Goal: Task Accomplishment & Management: Manage account settings

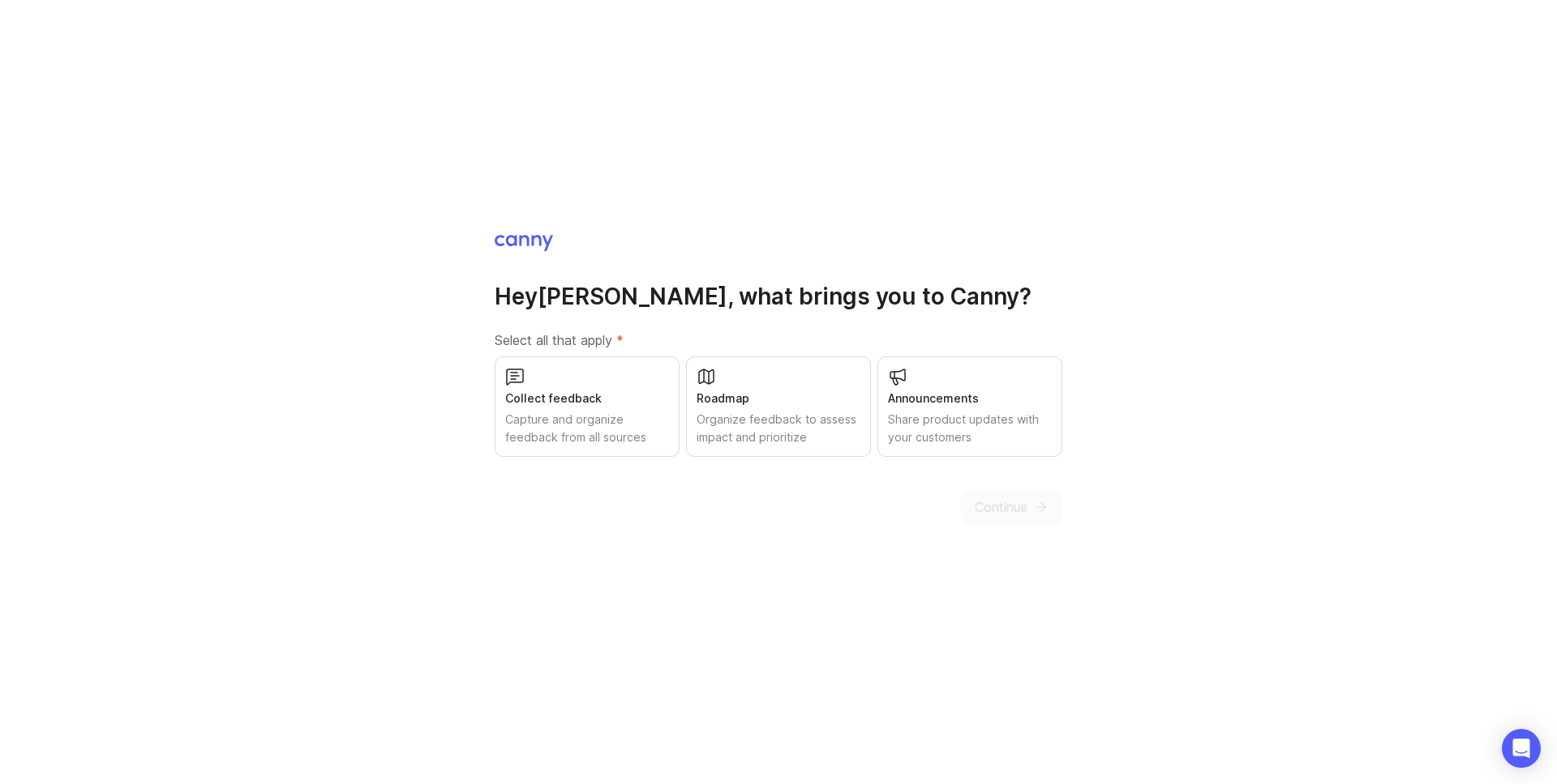
click at [722, 409] on div "Roadmap Organize feedback to assess impact and prioritize" at bounding box center [778, 407] width 185 height 101
click at [602, 412] on div "Capture and organize feedback from all sources" at bounding box center [587, 429] width 164 height 36
click at [945, 429] on div "Share product updates with your customers" at bounding box center [969, 429] width 164 height 36
click at [1024, 516] on span "Continue" at bounding box center [1001, 507] width 53 height 19
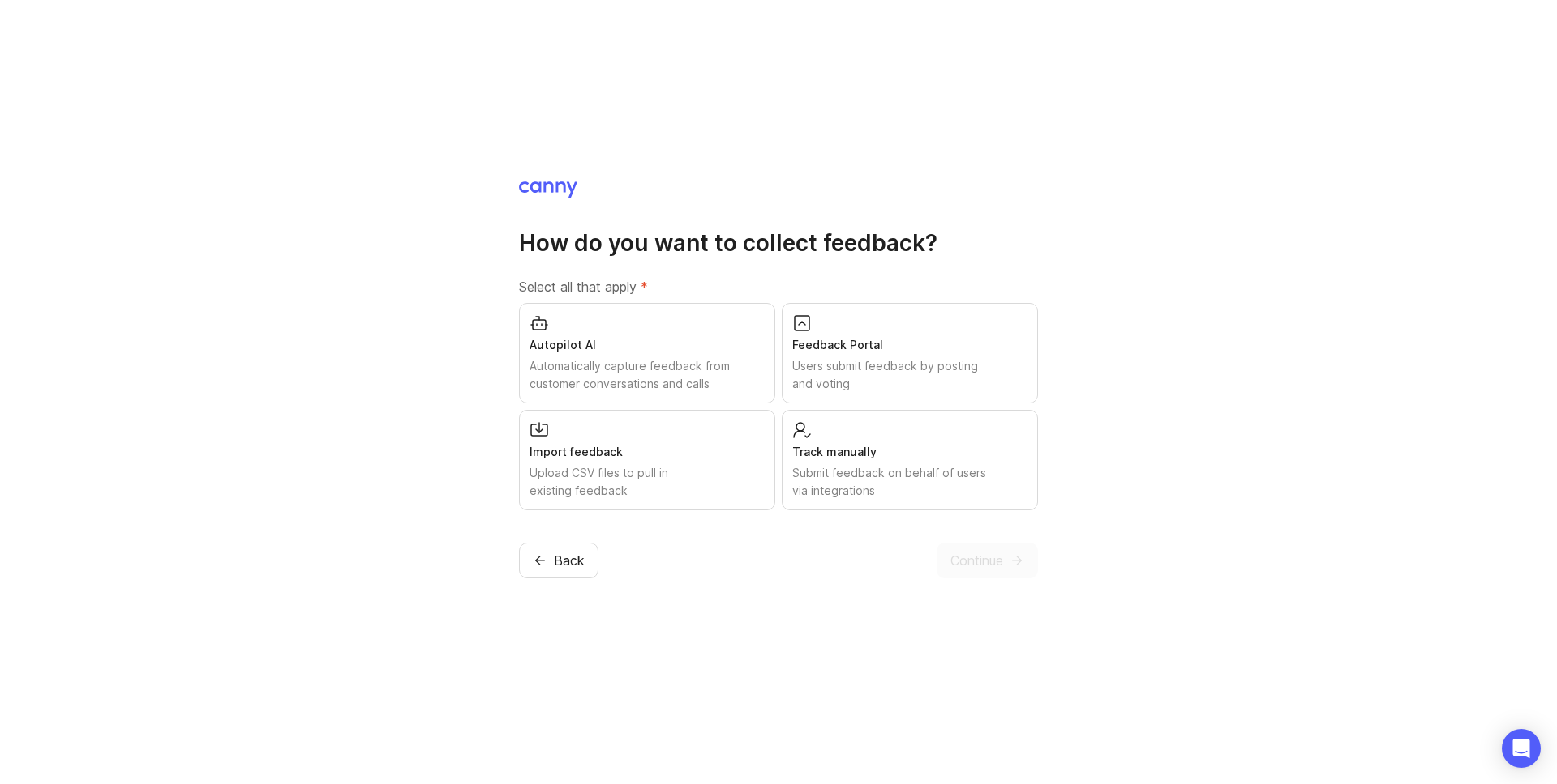
click at [905, 375] on div "Users submit feedback by posting and voting" at bounding box center [909, 375] width 235 height 36
click at [977, 556] on span "Continue" at bounding box center [976, 560] width 53 height 19
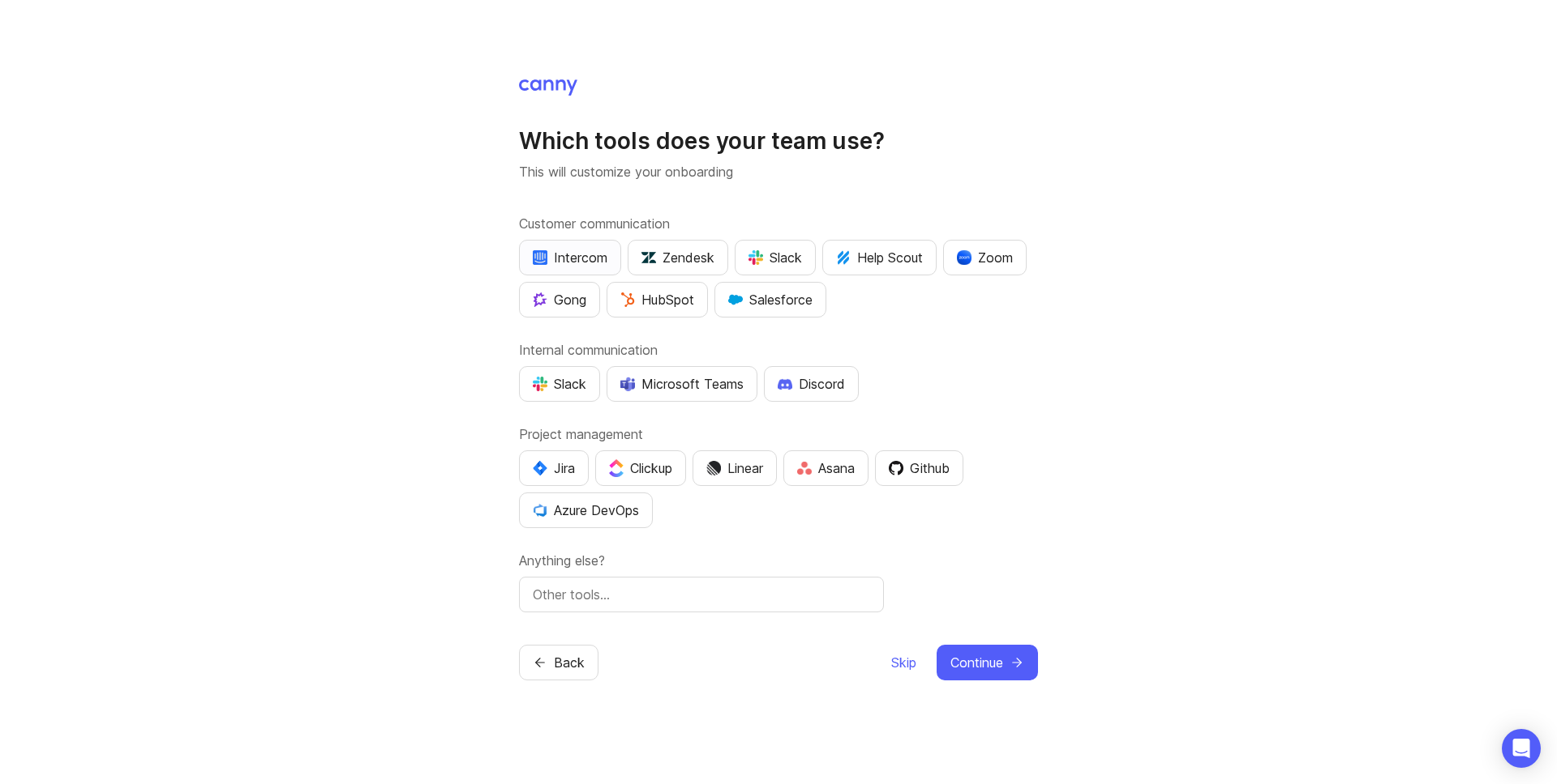
click at [598, 264] on div "Intercom" at bounding box center [570, 258] width 75 height 19
click at [551, 380] on div "Slack" at bounding box center [559, 384] width 53 height 19
click at [593, 597] on input "text" at bounding box center [701, 594] width 338 height 19
type input "Monday"
click at [939, 464] on div "Github" at bounding box center [919, 468] width 61 height 19
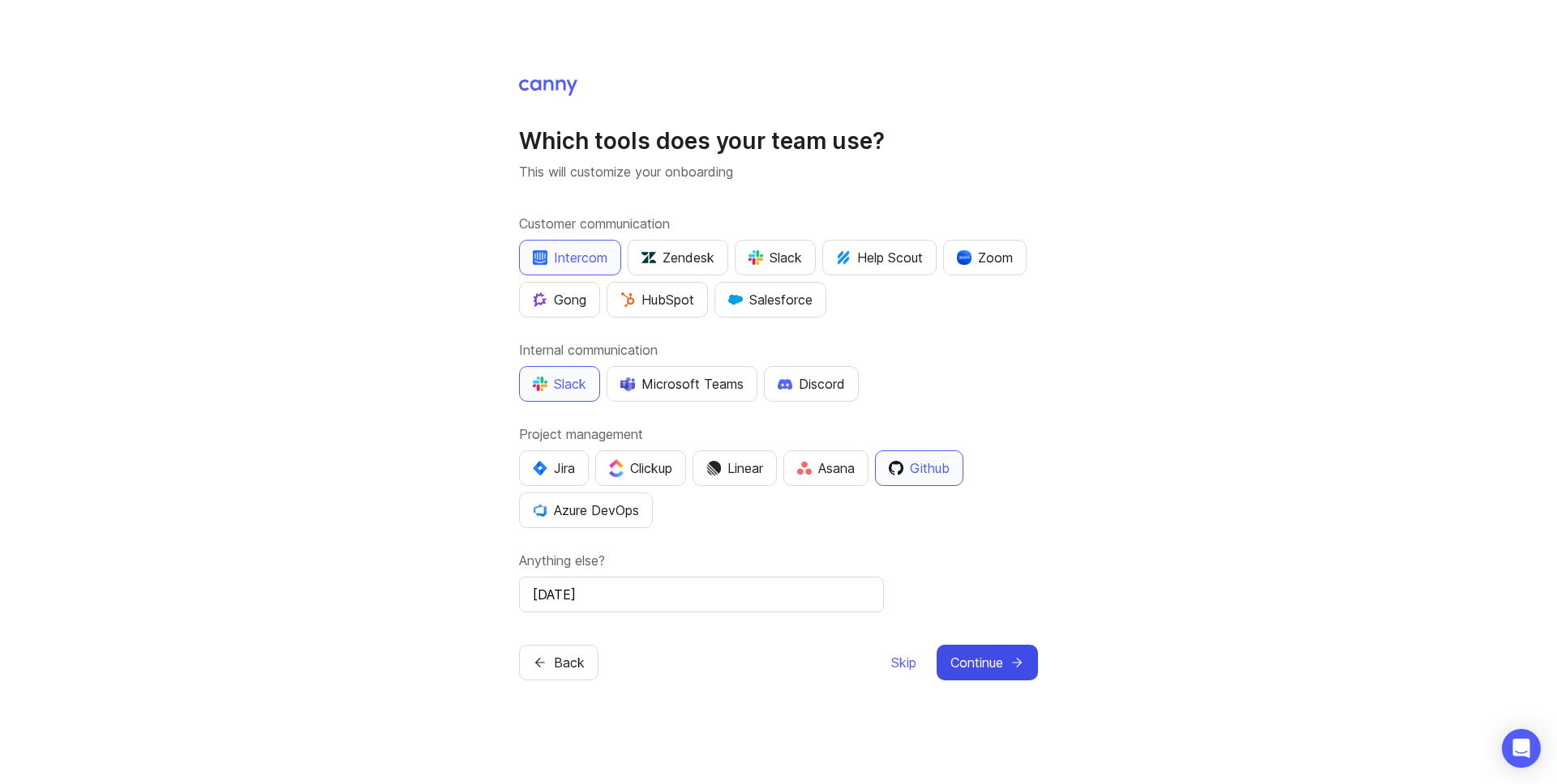
click at [977, 657] on span "Continue" at bounding box center [976, 663] width 53 height 19
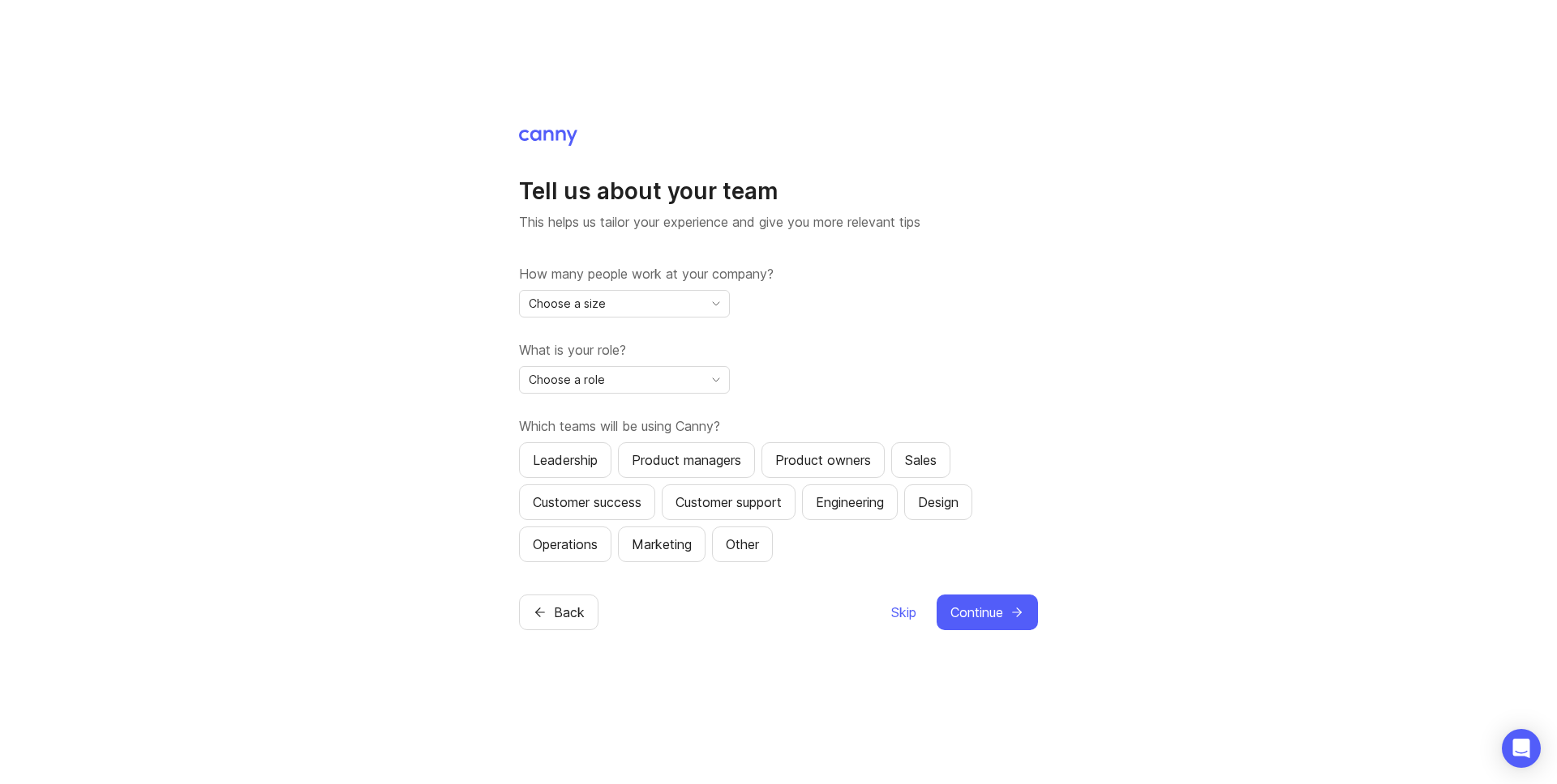
click at [664, 300] on div "Choose a size" at bounding box center [611, 303] width 183 height 26
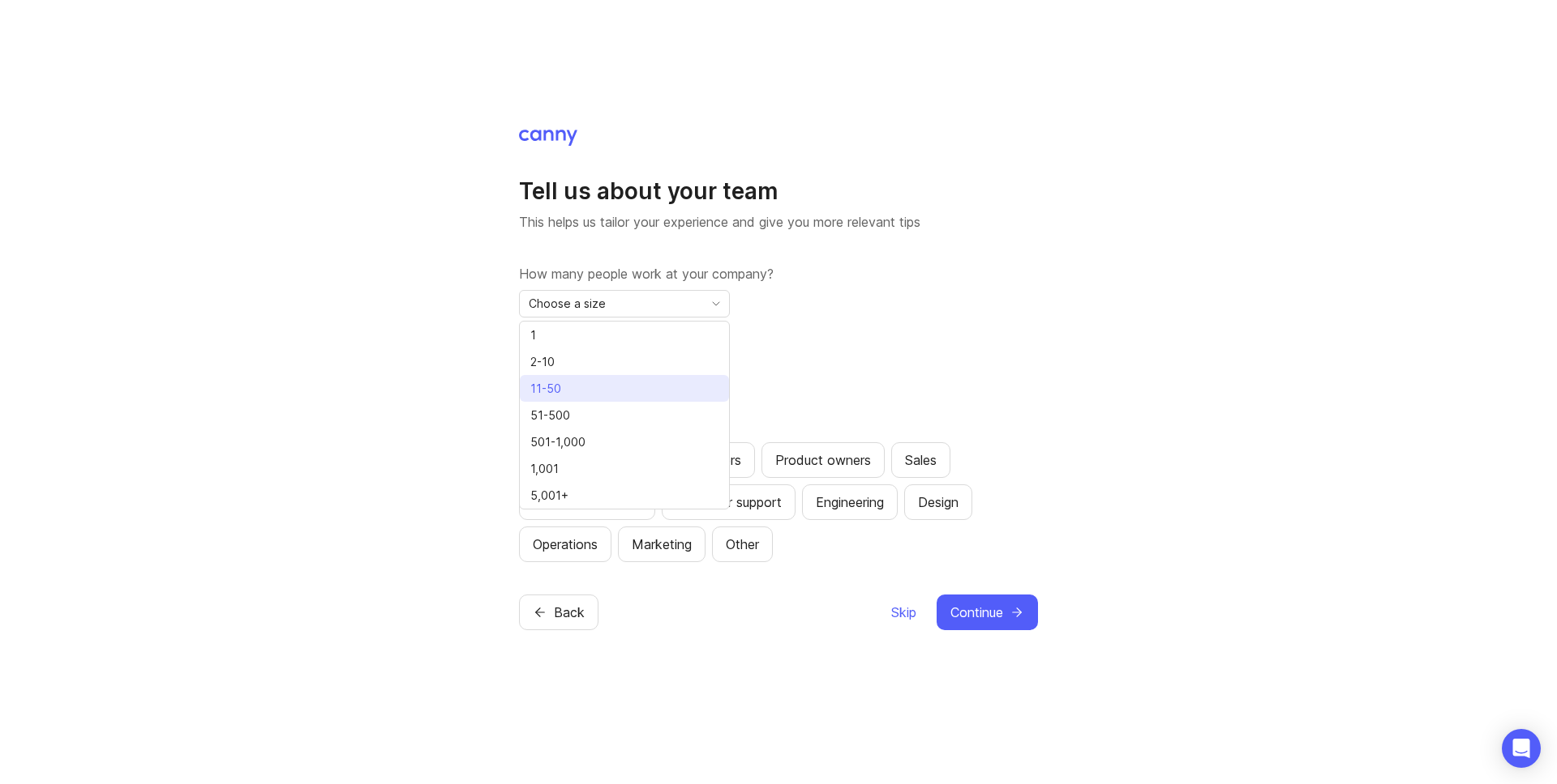
click at [626, 386] on li "11-50" at bounding box center [624, 389] width 209 height 27
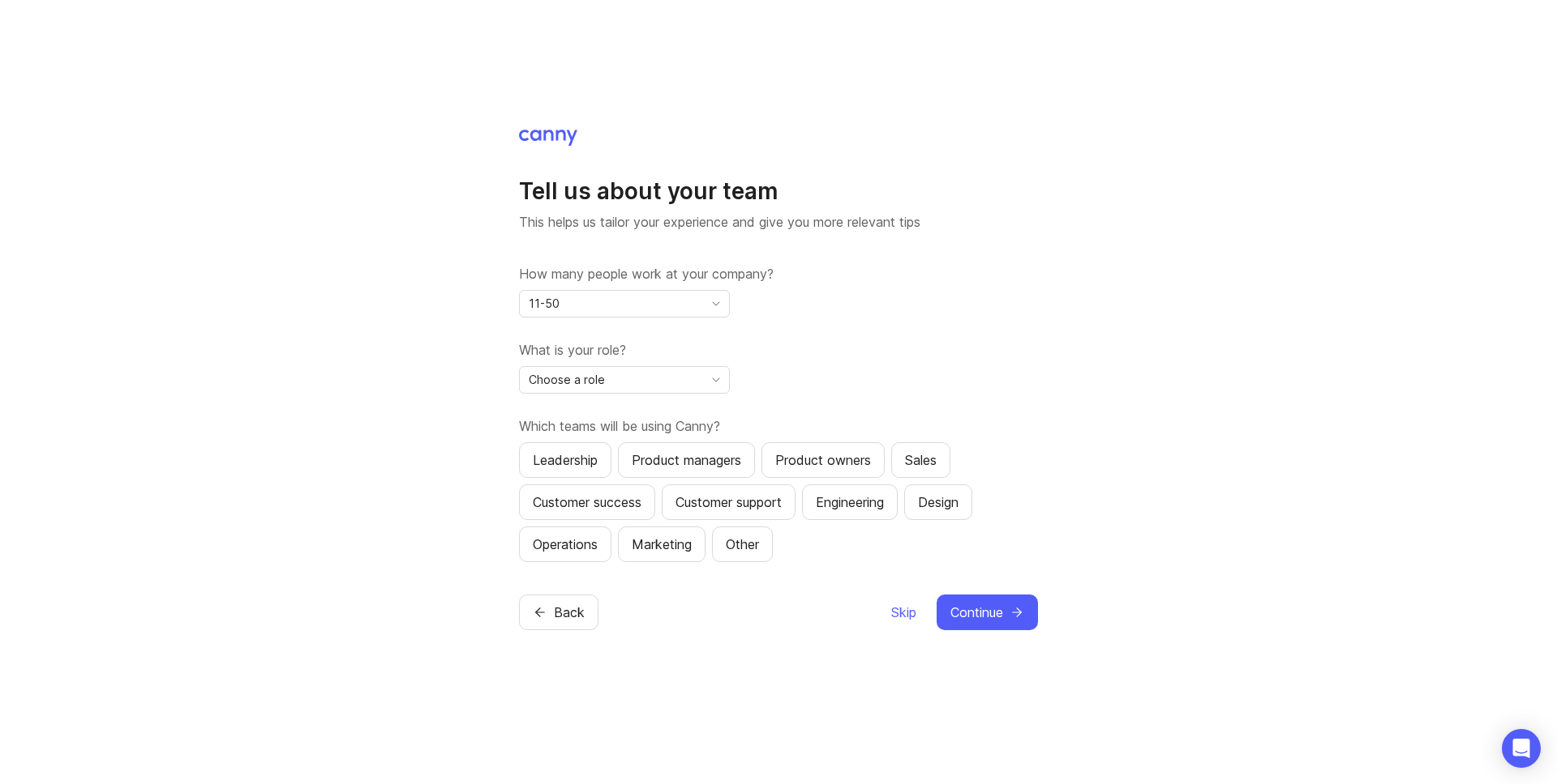
click at [626, 386] on div "Choose a role" at bounding box center [611, 380] width 183 height 26
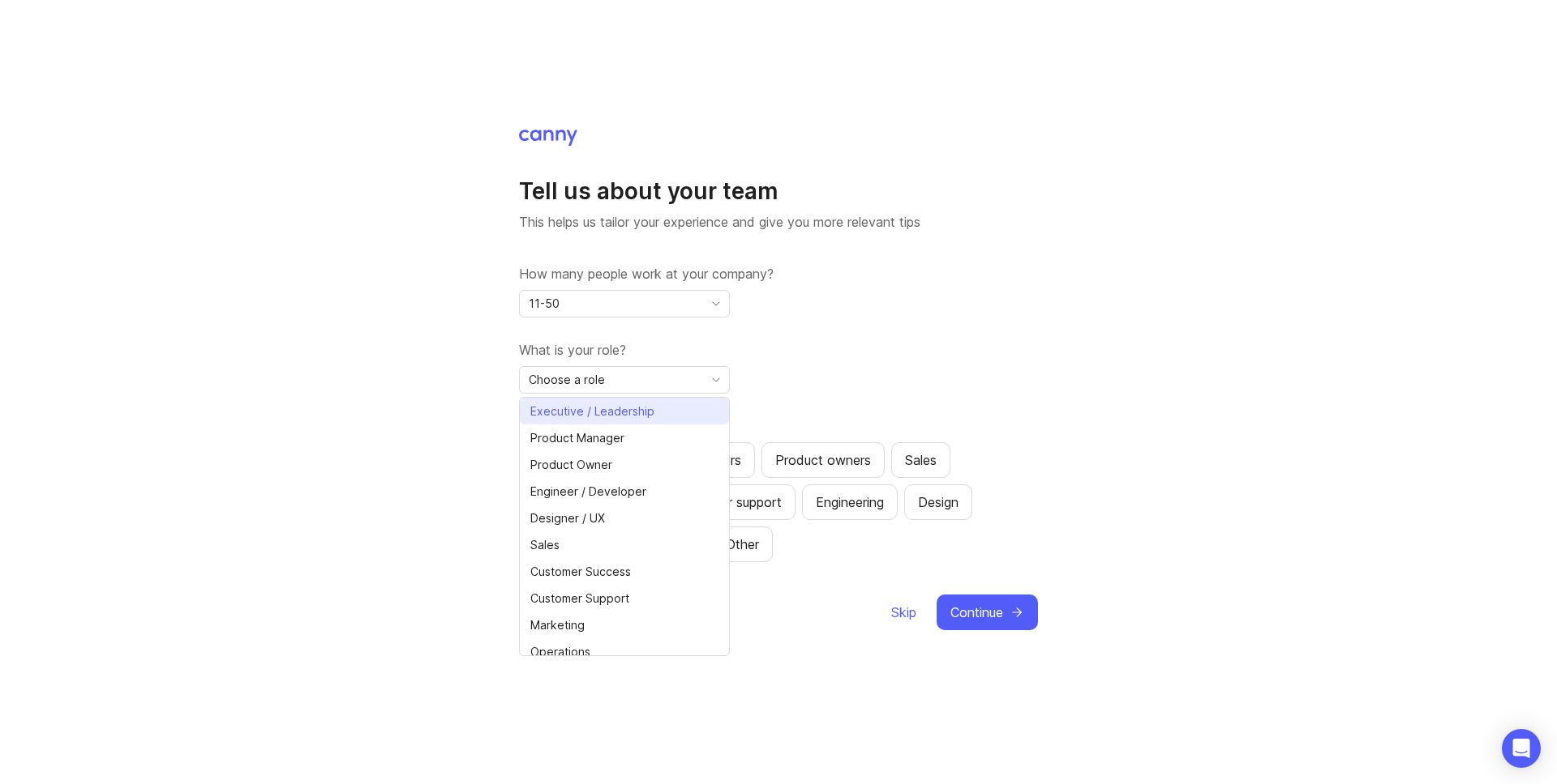
click at [629, 416] on span "Executive / Leadership" at bounding box center [592, 411] width 124 height 18
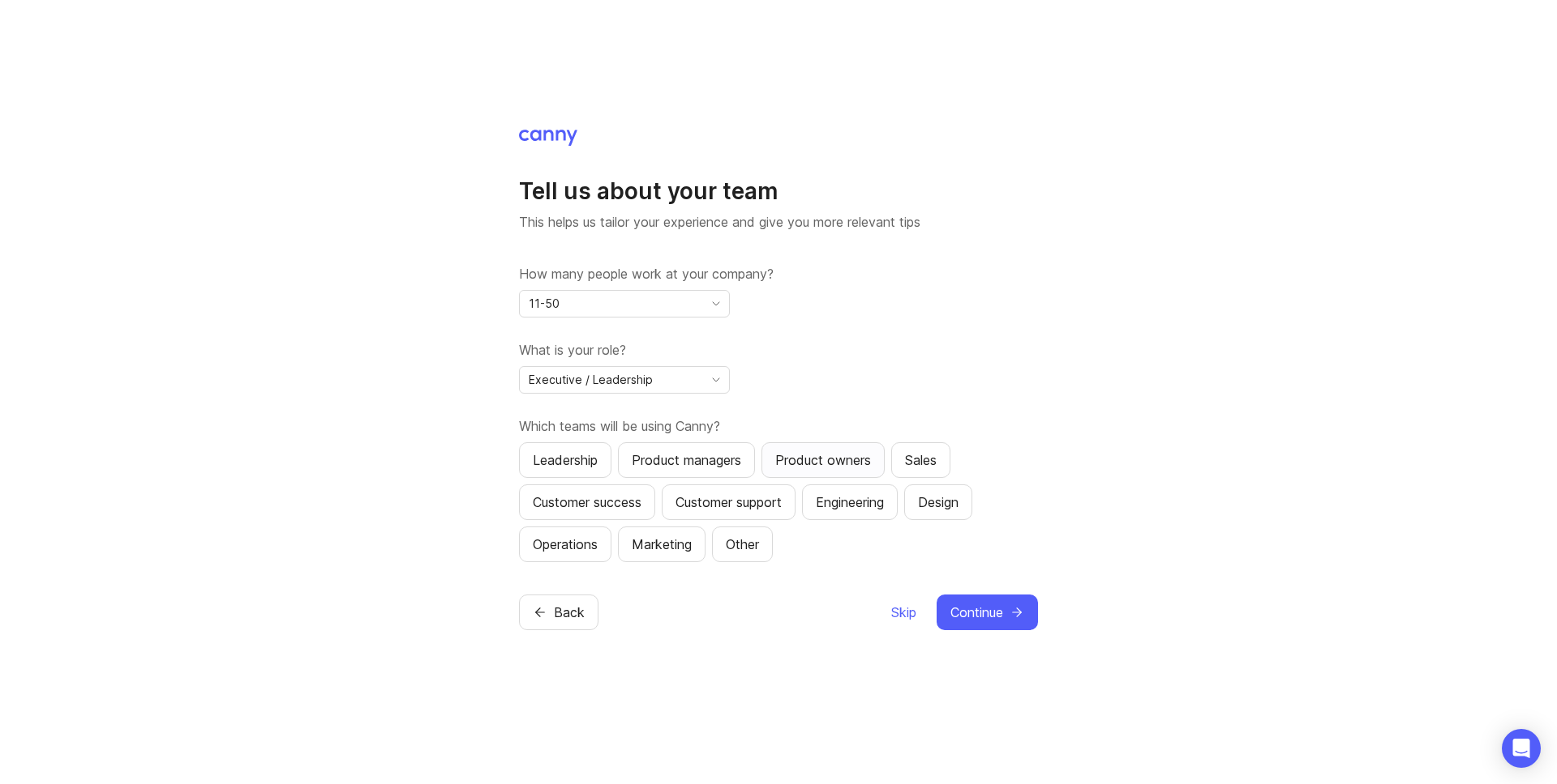
click at [845, 459] on div "Product owners" at bounding box center [823, 460] width 96 height 19
click at [977, 610] on span "Continue" at bounding box center [976, 612] width 53 height 19
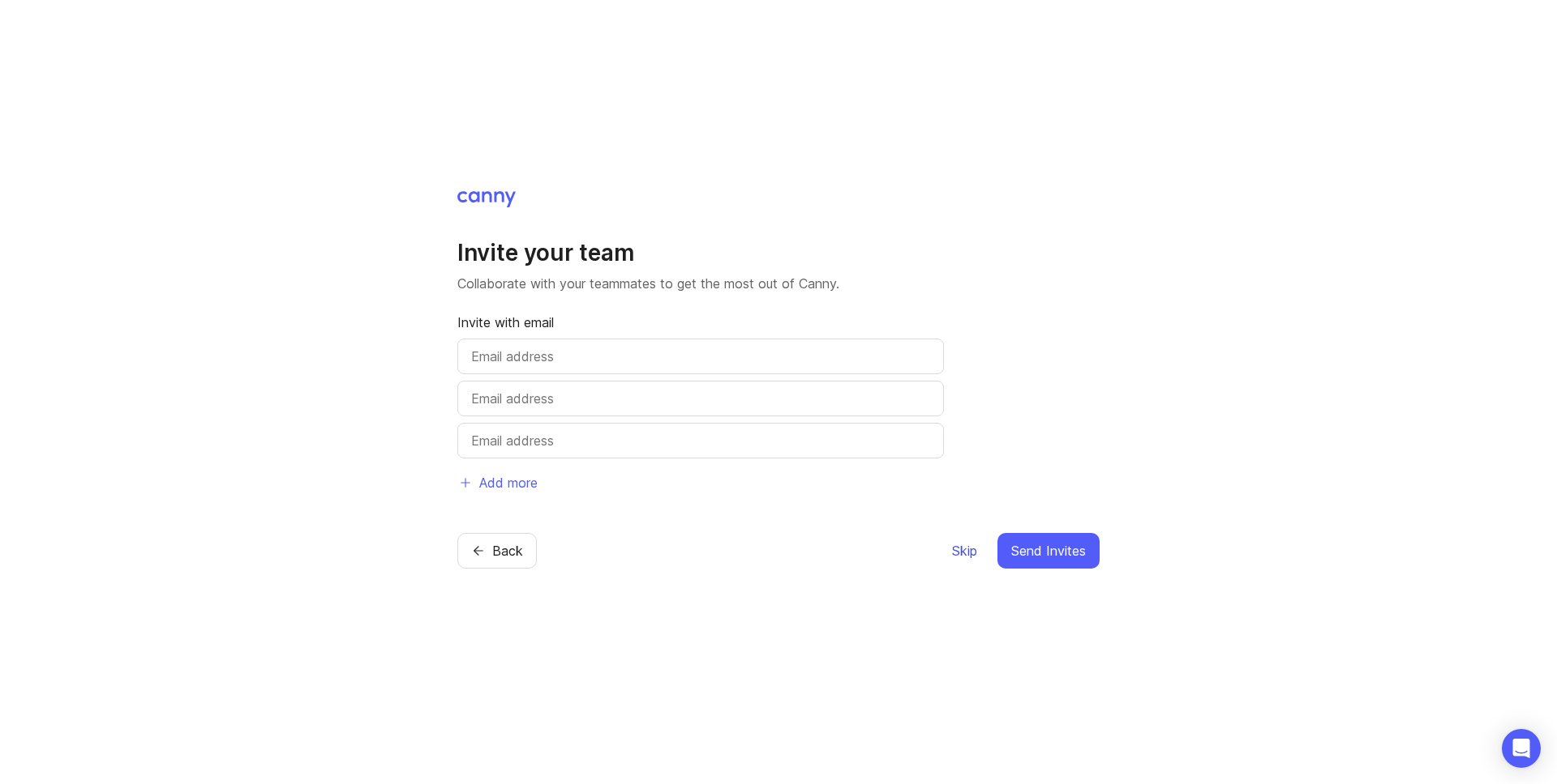
click at [963, 551] on span "Skip" at bounding box center [964, 551] width 25 height 19
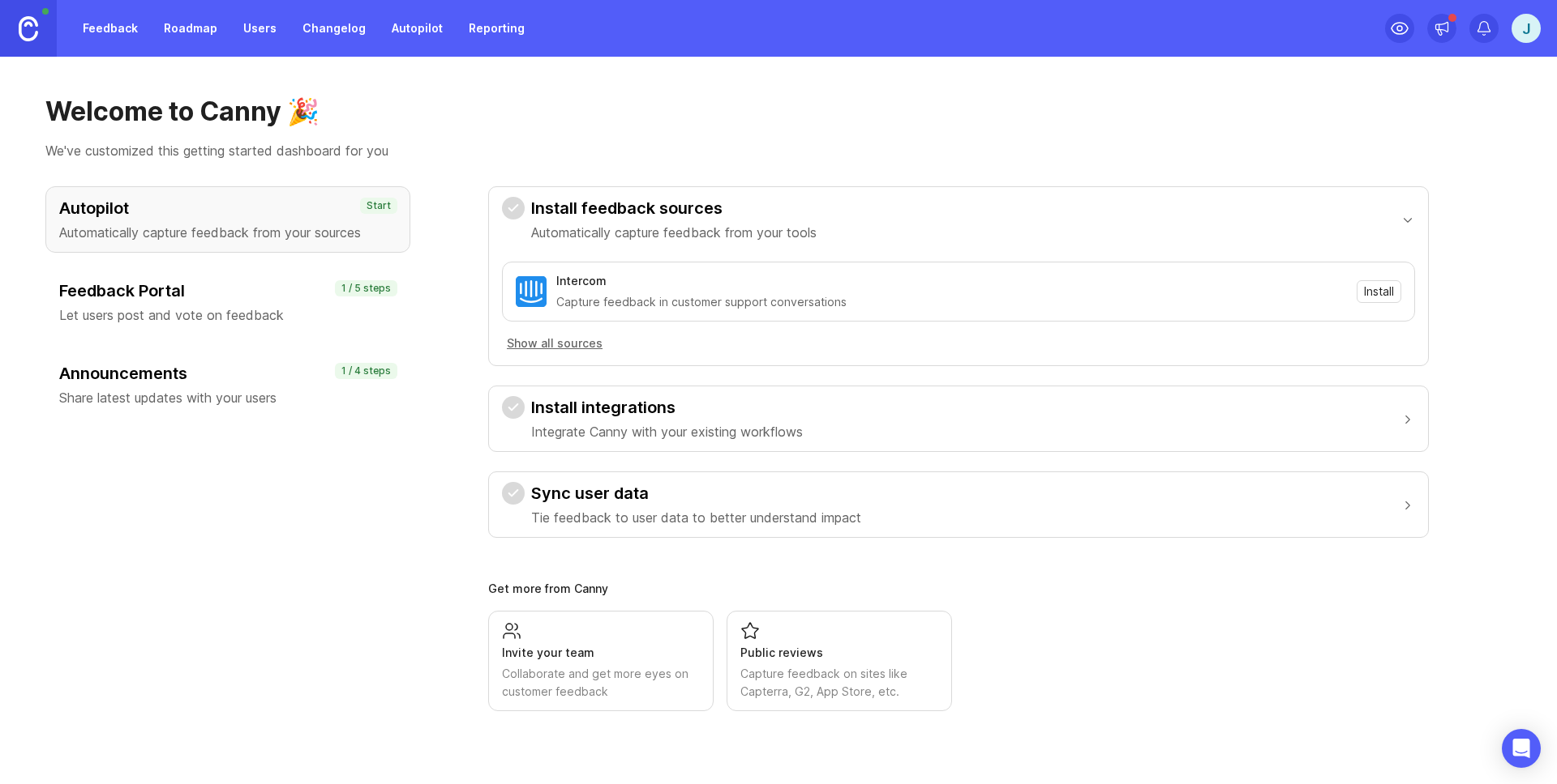
click at [192, 24] on link "Roadmap" at bounding box center [191, 28] width 73 height 29
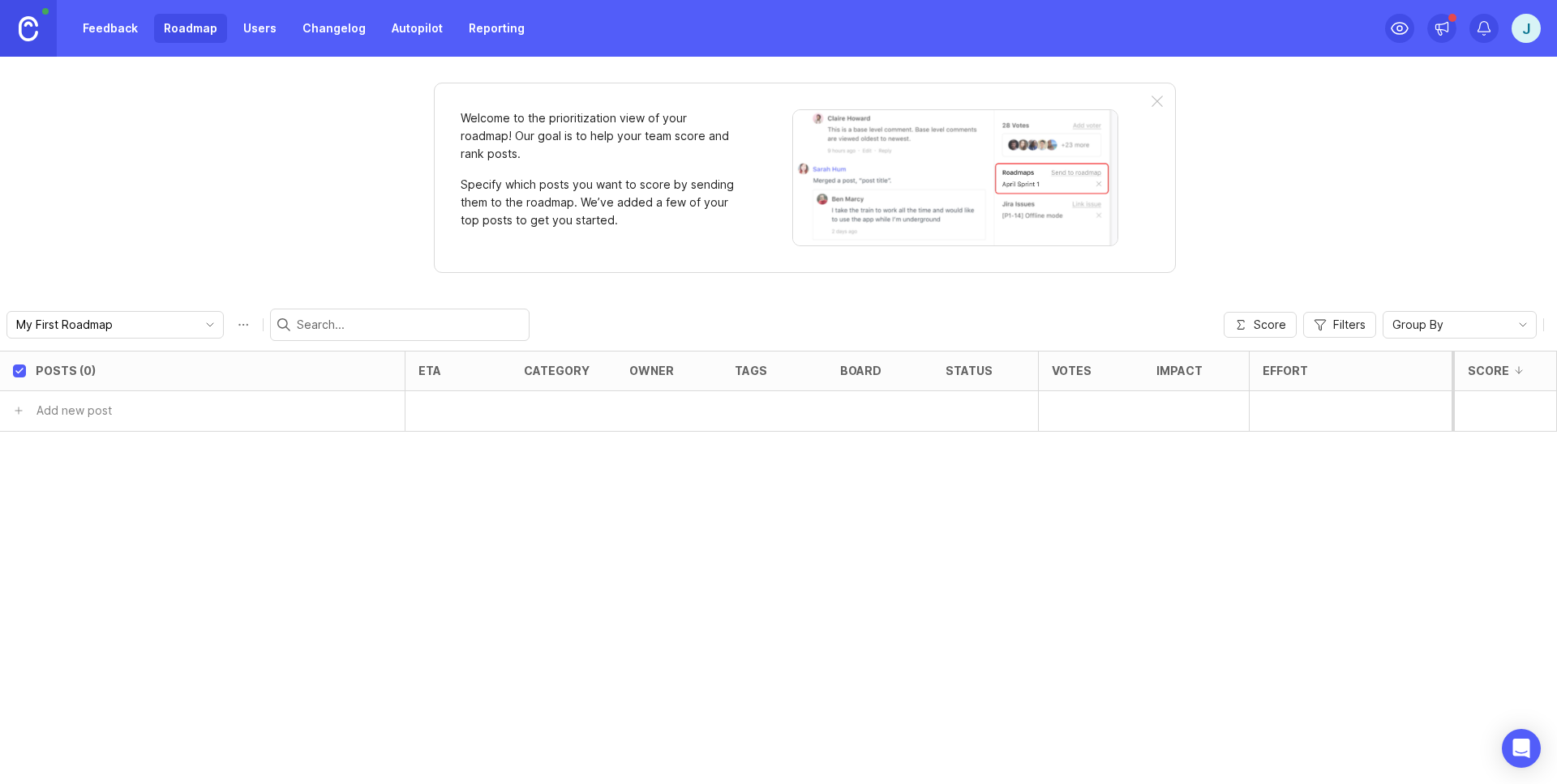
click at [113, 326] on input "My First Roadmap" at bounding box center [105, 325] width 179 height 18
click at [64, 490] on div "Posts (0) eta category owner tags board status Votes Impact Effort Score Add ne…" at bounding box center [778, 567] width 1557 height 433
type input "Business Glossary"
click at [297, 409] on button "button" at bounding box center [343, 411] width 121 height 24
click at [348, 411] on button "button" at bounding box center [343, 411] width 121 height 24
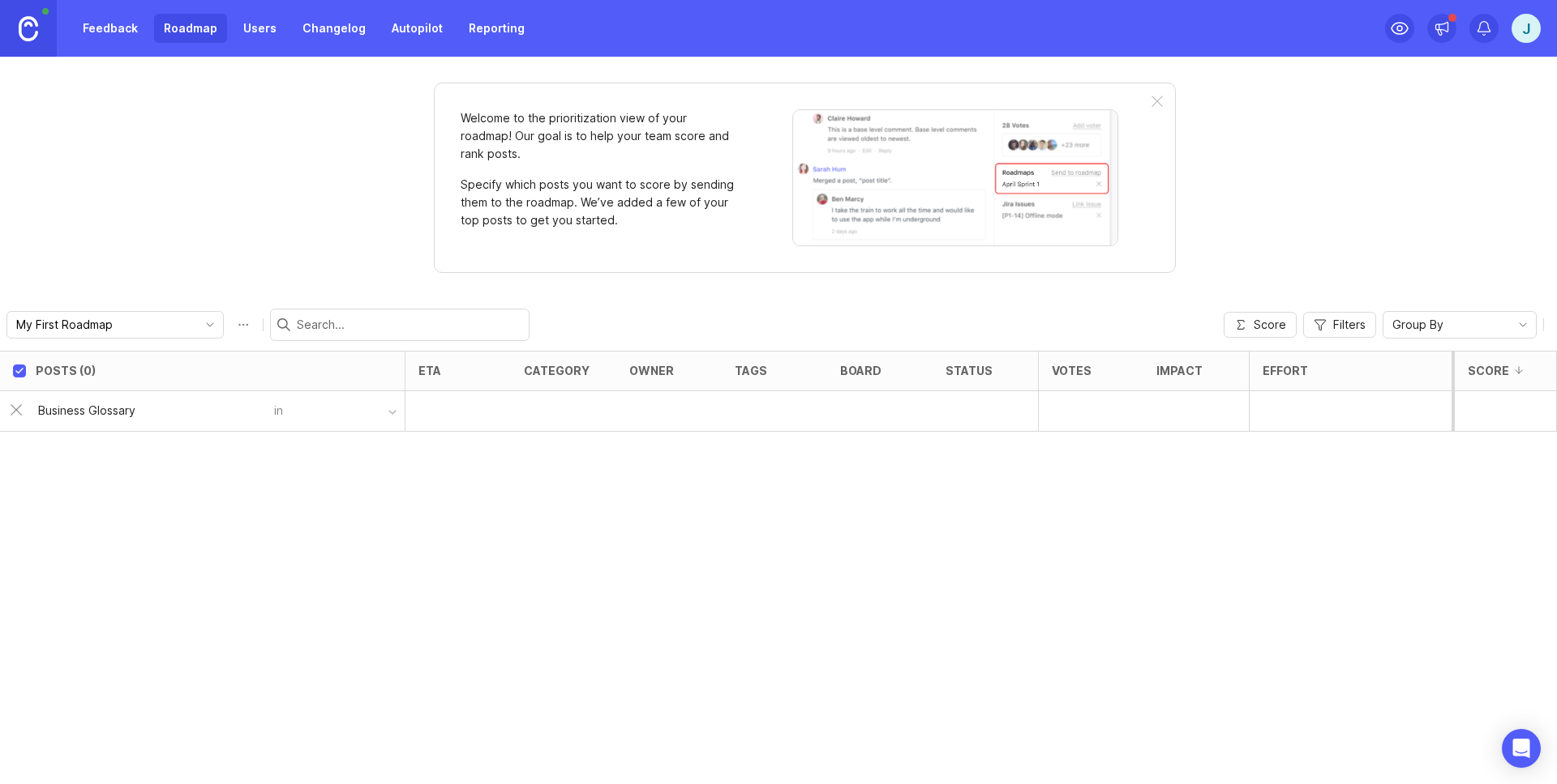
click at [389, 409] on div "button" at bounding box center [393, 413] width 8 height 8
click at [316, 503] on div "Posts (0) eta category owner tags board status Votes Impact Effort Score Busine…" at bounding box center [778, 567] width 1557 height 433
click at [542, 405] on div at bounding box center [563, 412] width 105 height 41
click at [23, 27] on img at bounding box center [28, 29] width 20 height 25
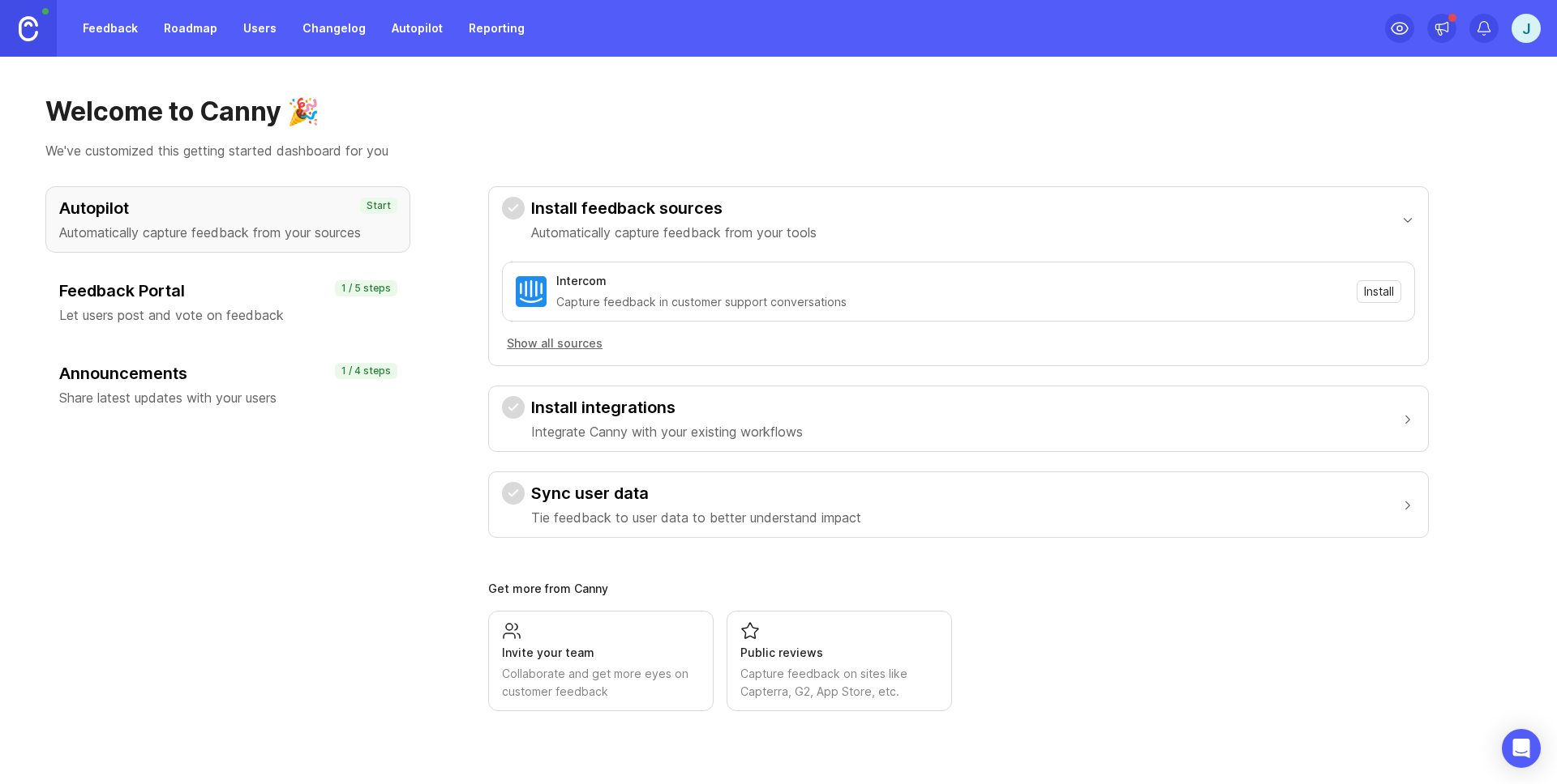
click at [613, 394] on button "Install integrations Integrate Canny with your existing workflows" at bounding box center [958, 419] width 912 height 64
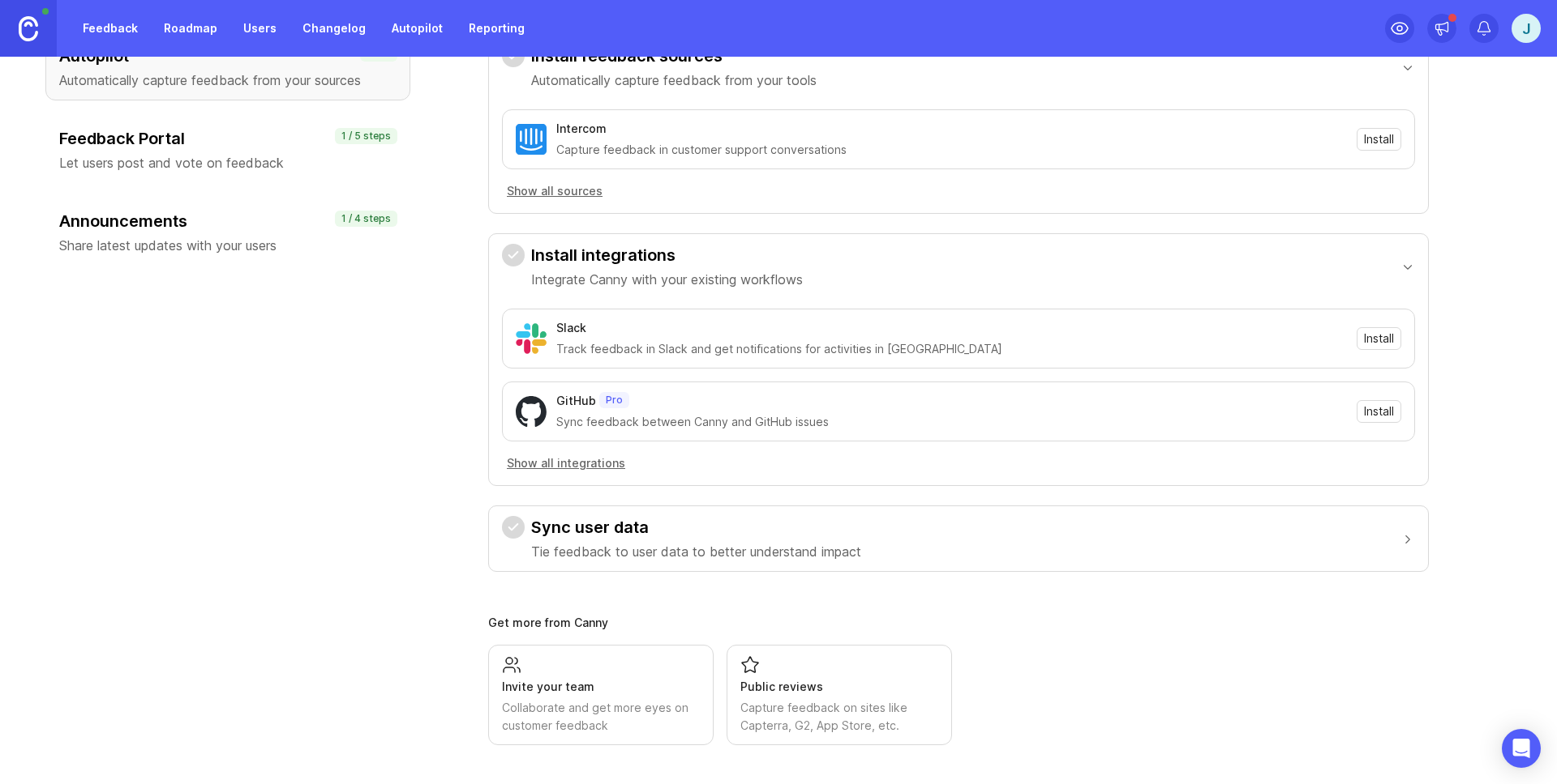
click at [689, 524] on h3 "Sync user data" at bounding box center [695, 527] width 330 height 23
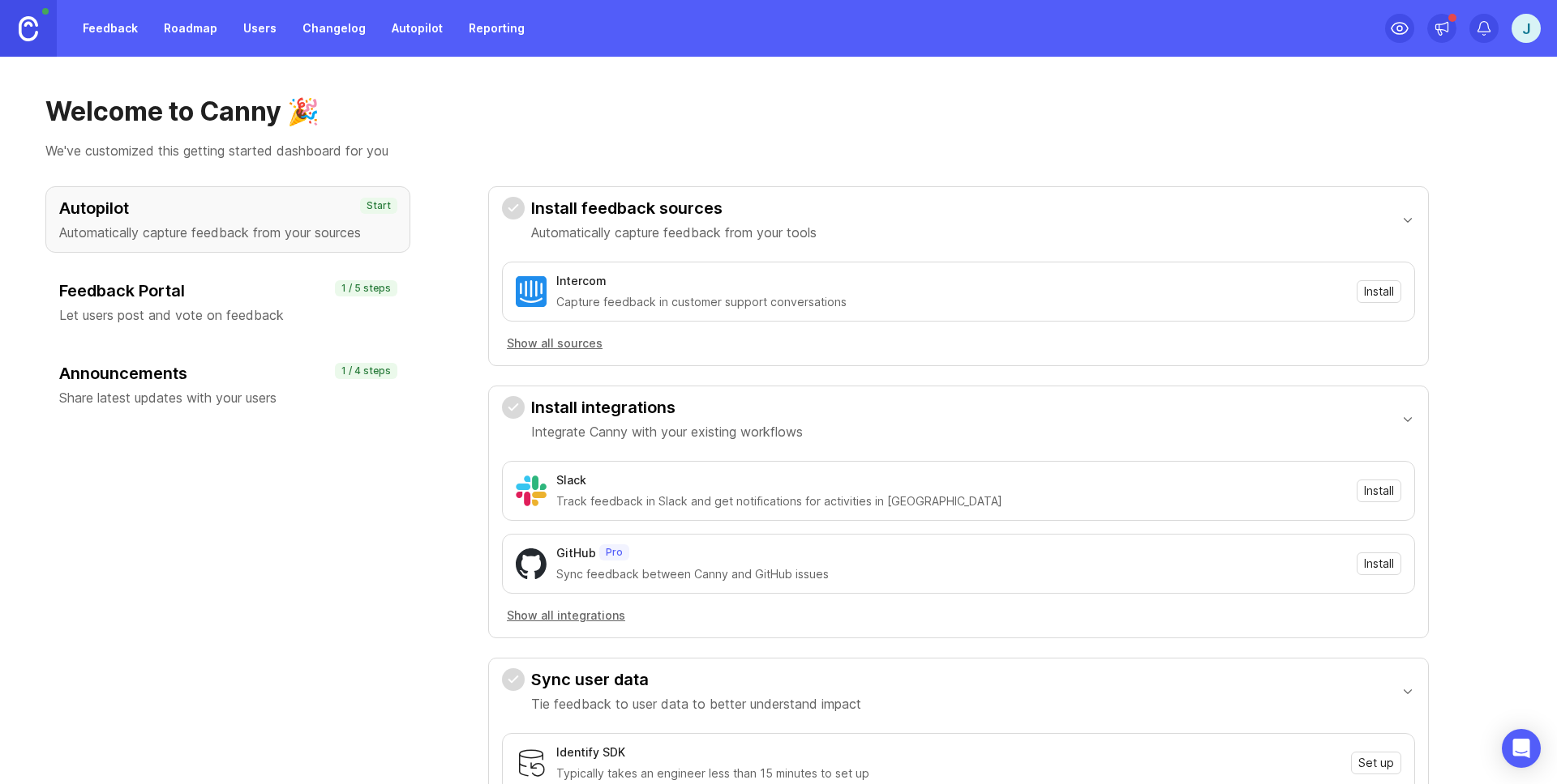
click at [176, 302] on h3 "Feedback Portal" at bounding box center [228, 291] width 338 height 23
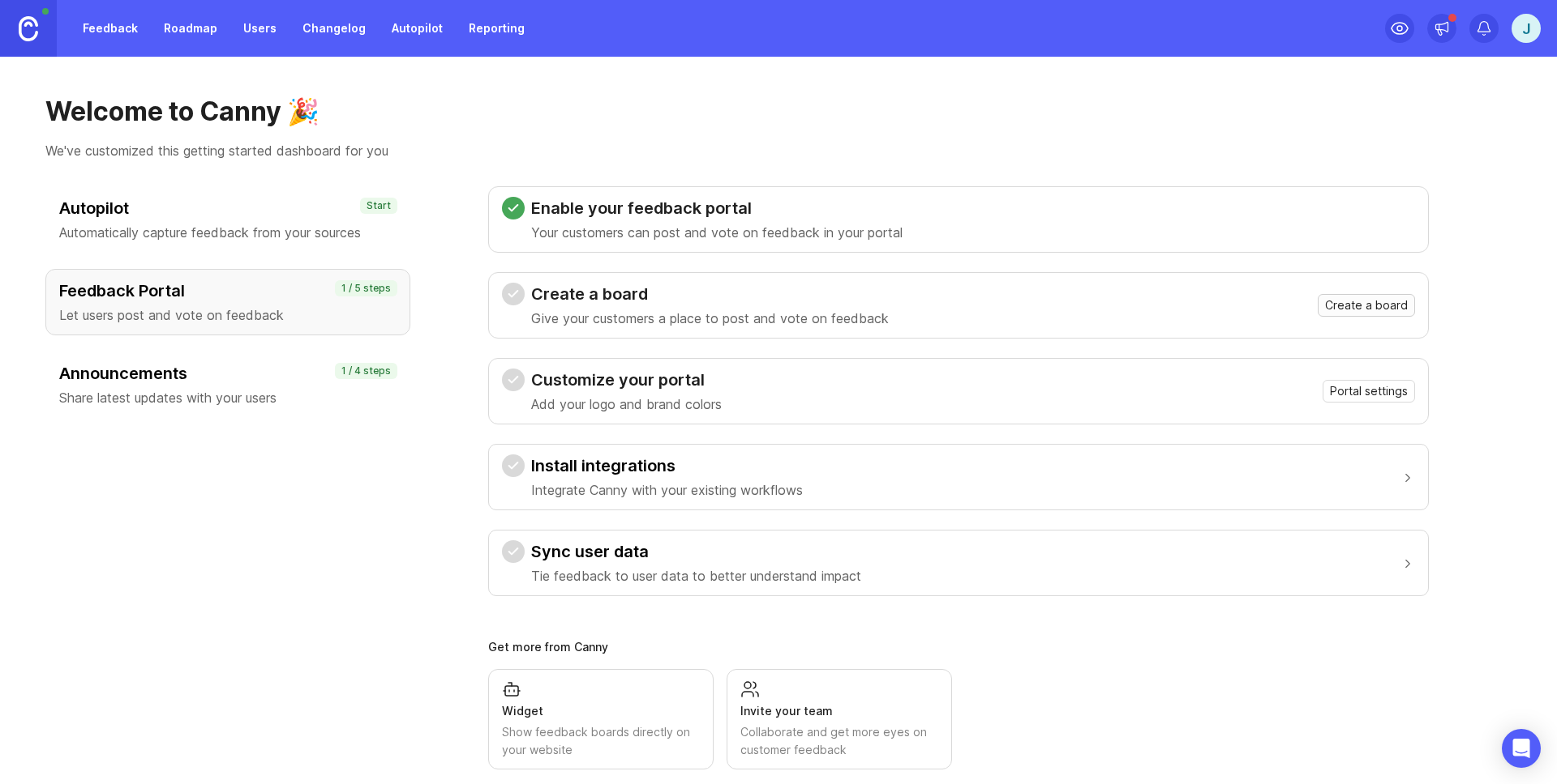
click at [1364, 304] on span "Create a board" at bounding box center [1366, 305] width 83 height 16
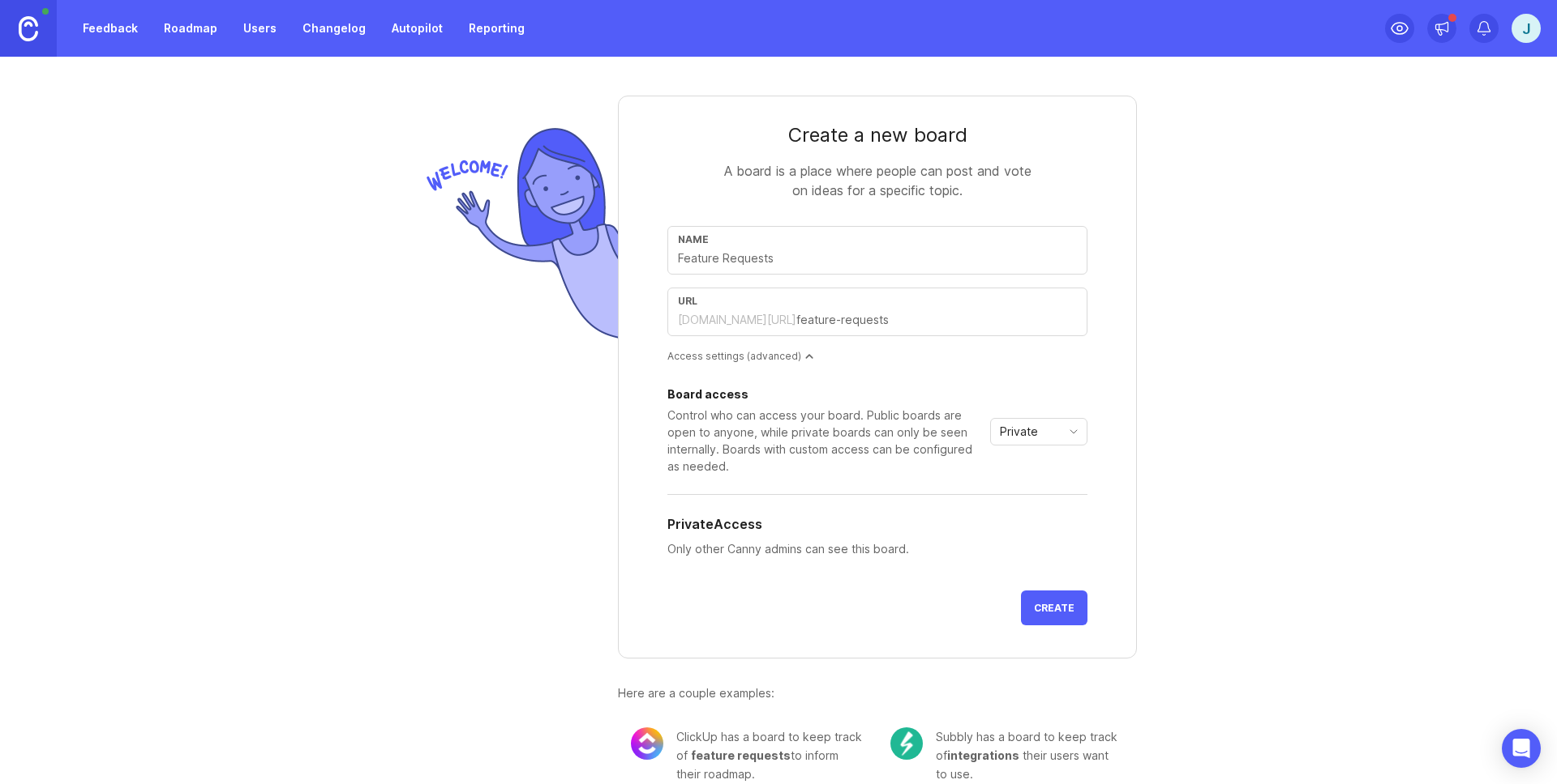
click at [1316, 296] on div "Create a new board A board is a place where people can post and vote on ideas f…" at bounding box center [778, 420] width 1557 height 728
click at [1024, 433] on span "Private" at bounding box center [1018, 431] width 38 height 18
click at [1034, 492] on span "Public" at bounding box center [1021, 490] width 39 height 18
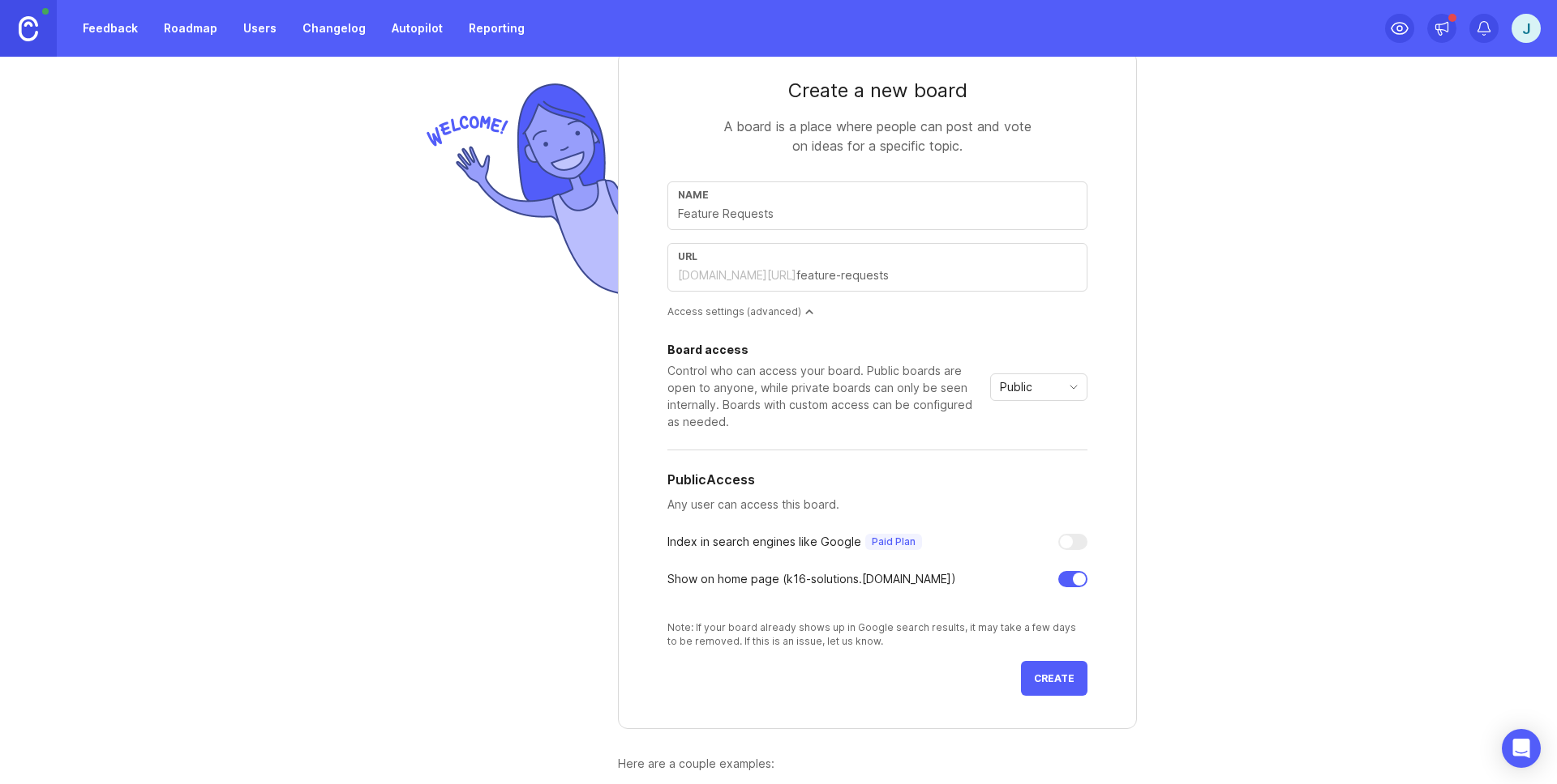
scroll to position [41, 0]
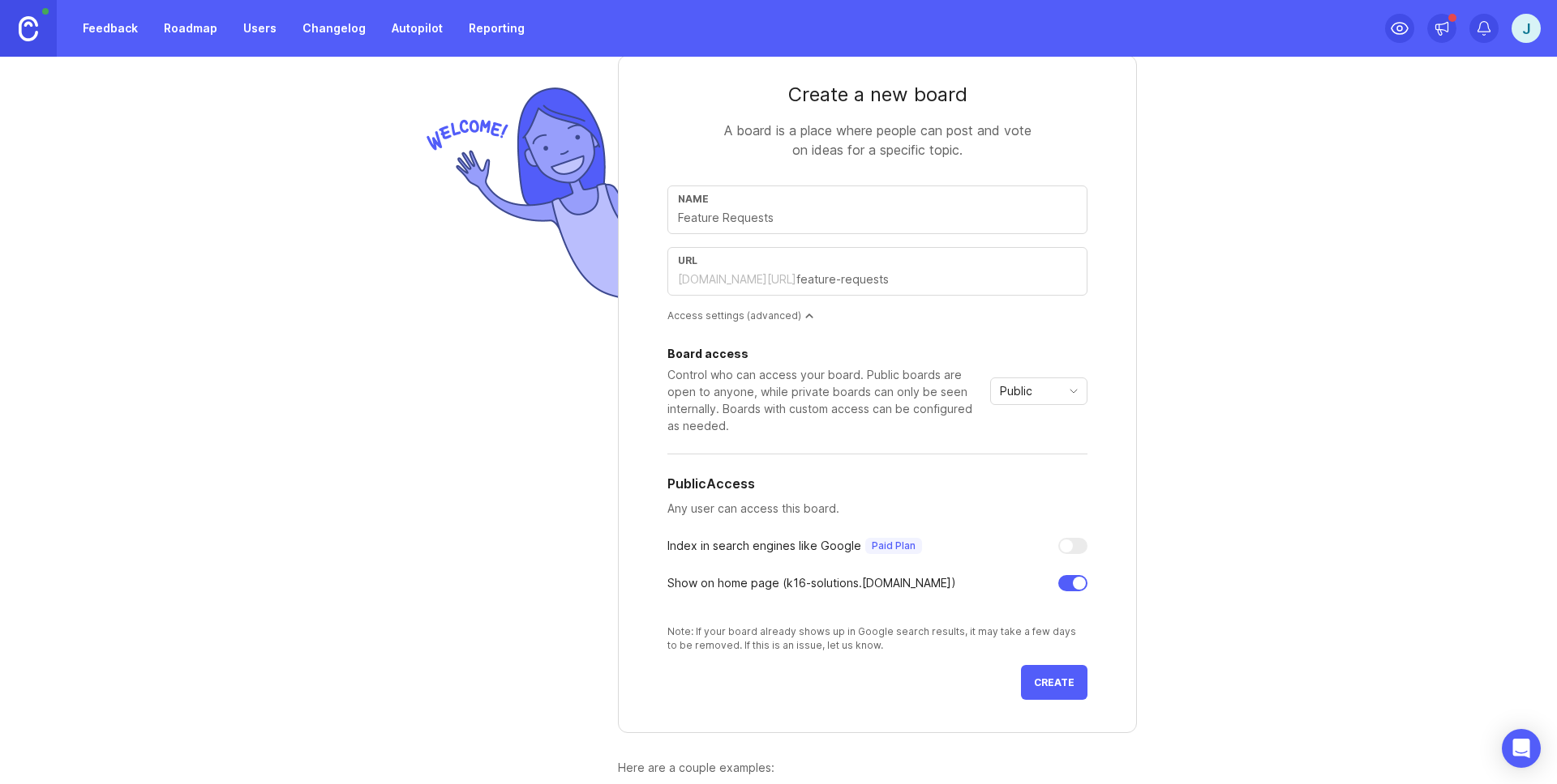
click at [1045, 678] on span "Create" at bounding box center [1054, 682] width 41 height 12
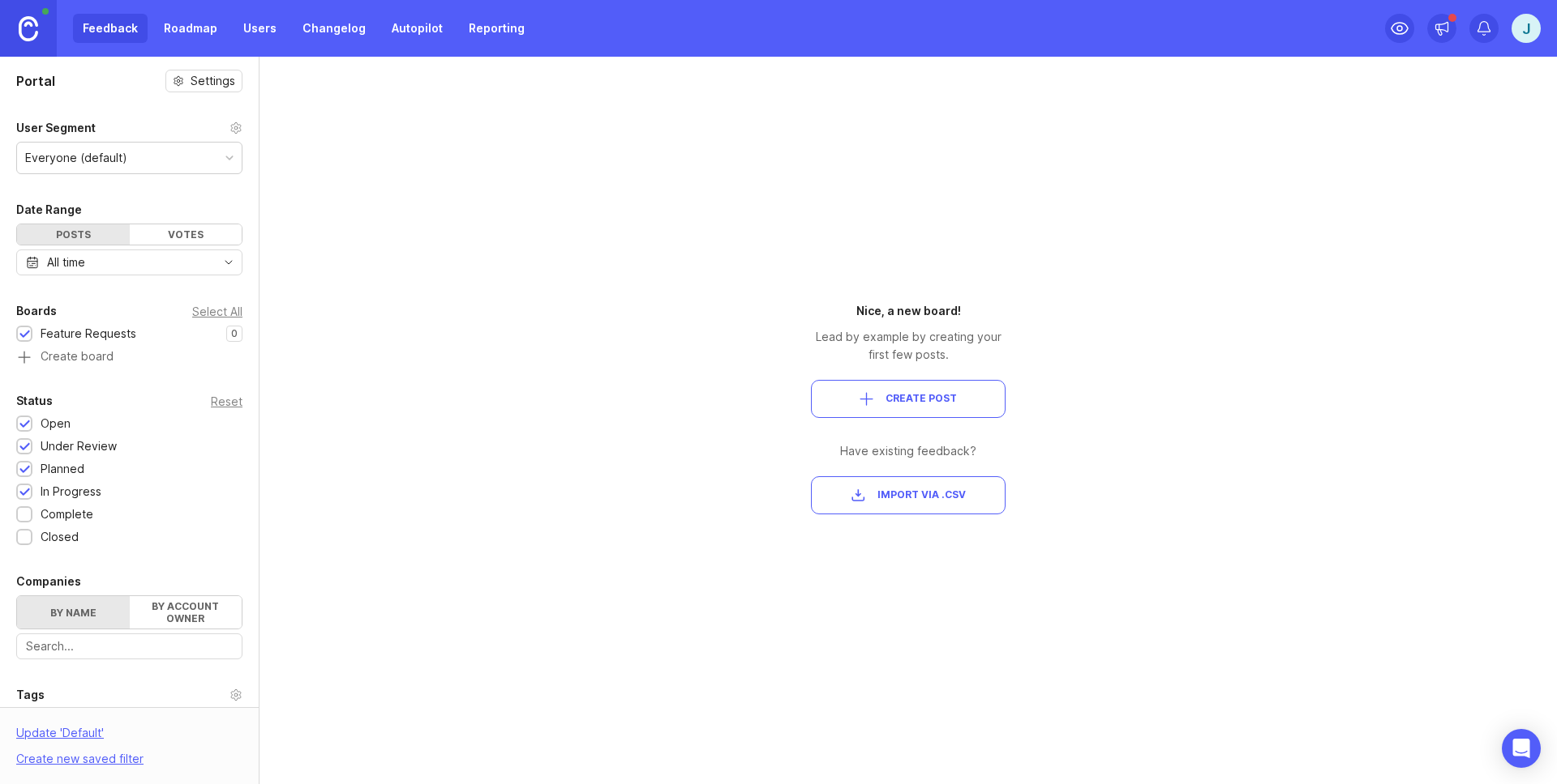
click at [34, 25] on img at bounding box center [28, 29] width 20 height 25
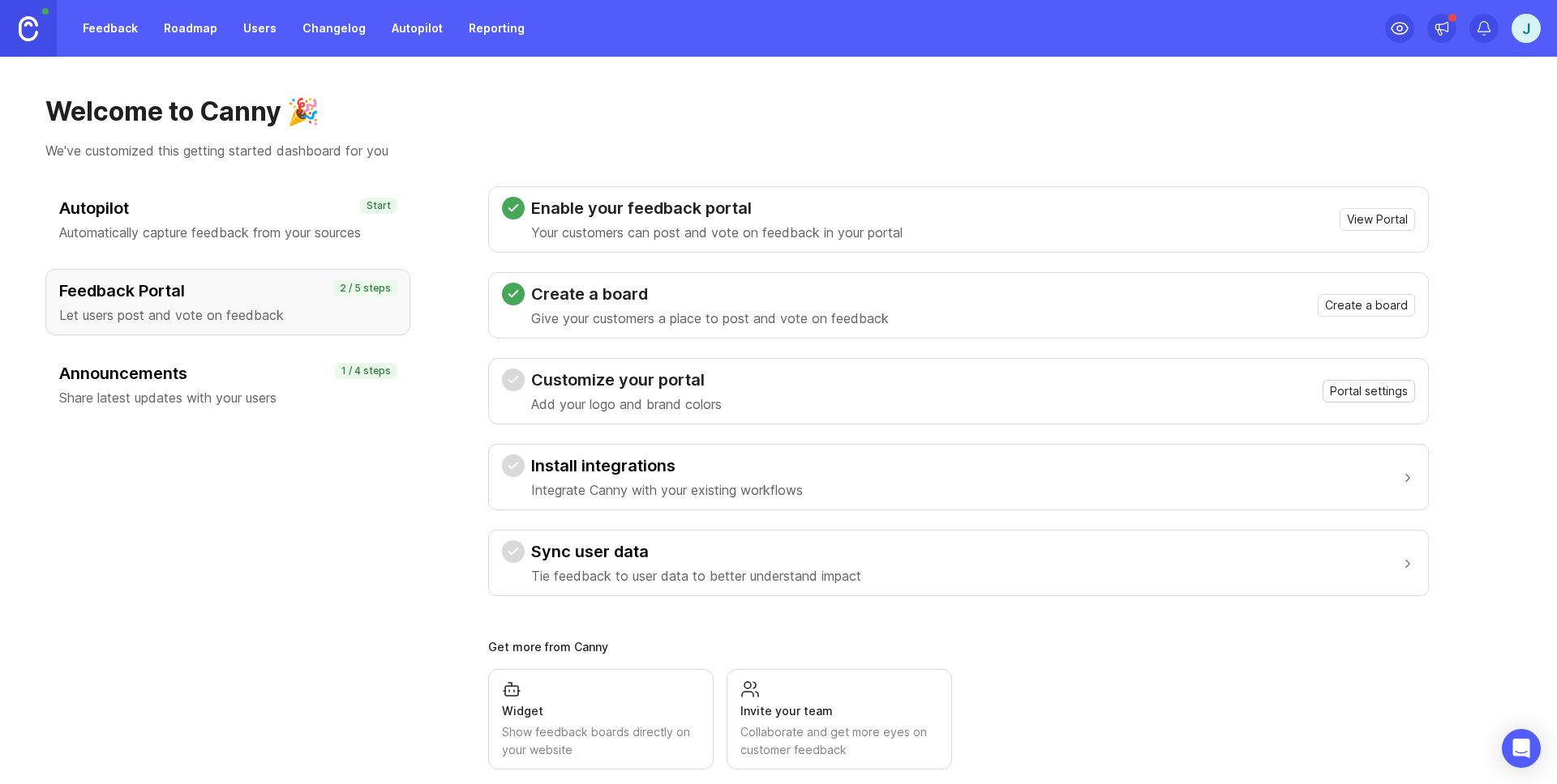
click at [1370, 402] on button "Portal settings" at bounding box center [1368, 391] width 92 height 23
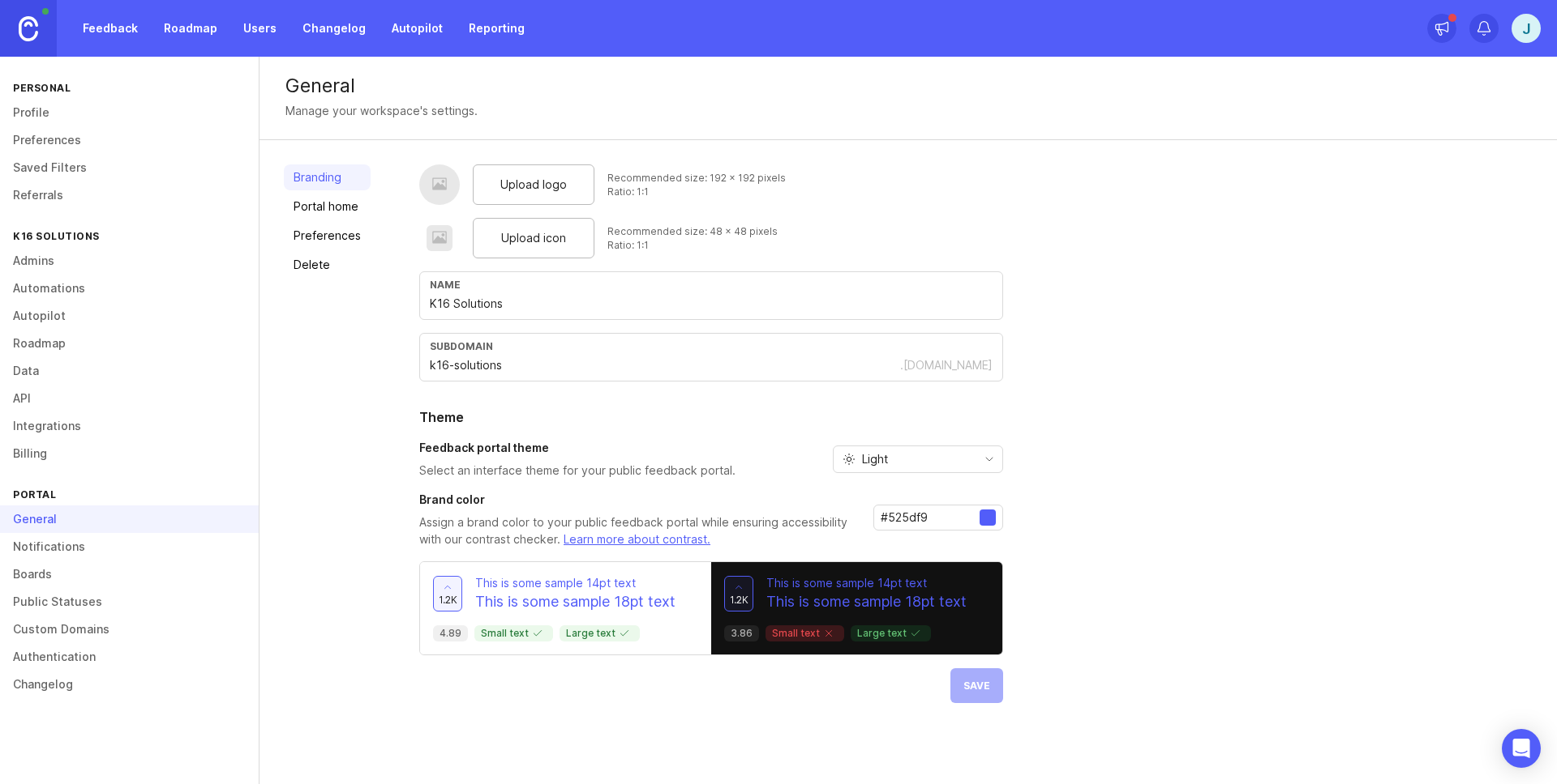
click at [537, 184] on span "Upload logo" at bounding box center [533, 184] width 66 height 18
click at [539, 236] on span "Upload icon" at bounding box center [533, 238] width 64 height 18
click at [983, 516] on div at bounding box center [987, 517] width 16 height 16
click at [946, 516] on input "#525df9" at bounding box center [929, 517] width 99 height 18
click at [948, 516] on input "#525df9" at bounding box center [929, 517] width 99 height 18
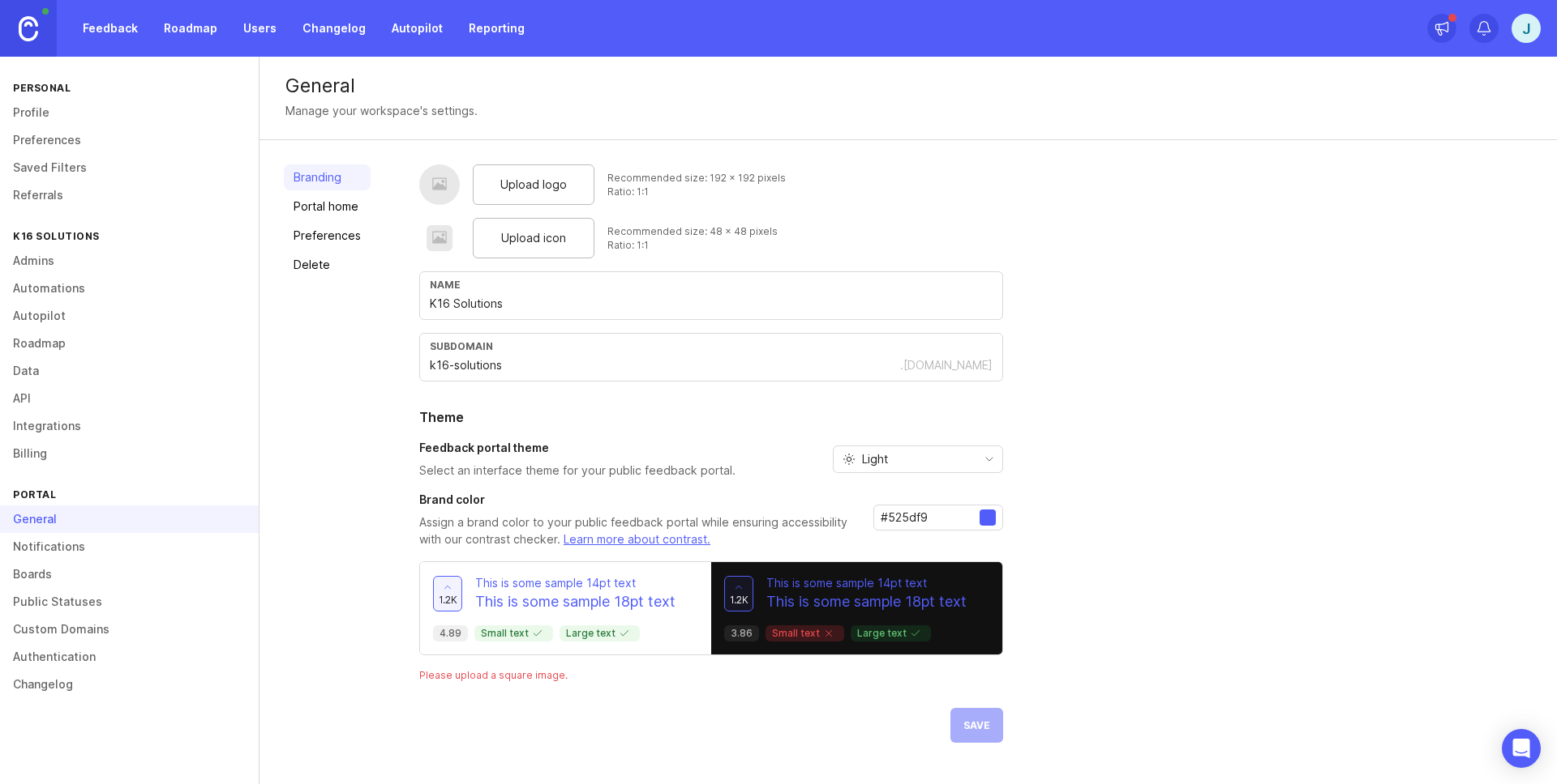
click at [948, 516] on input "#525df9" at bounding box center [929, 517] width 99 height 18
click at [944, 516] on input "#525df9" at bounding box center [929, 517] width 99 height 18
type input "#"
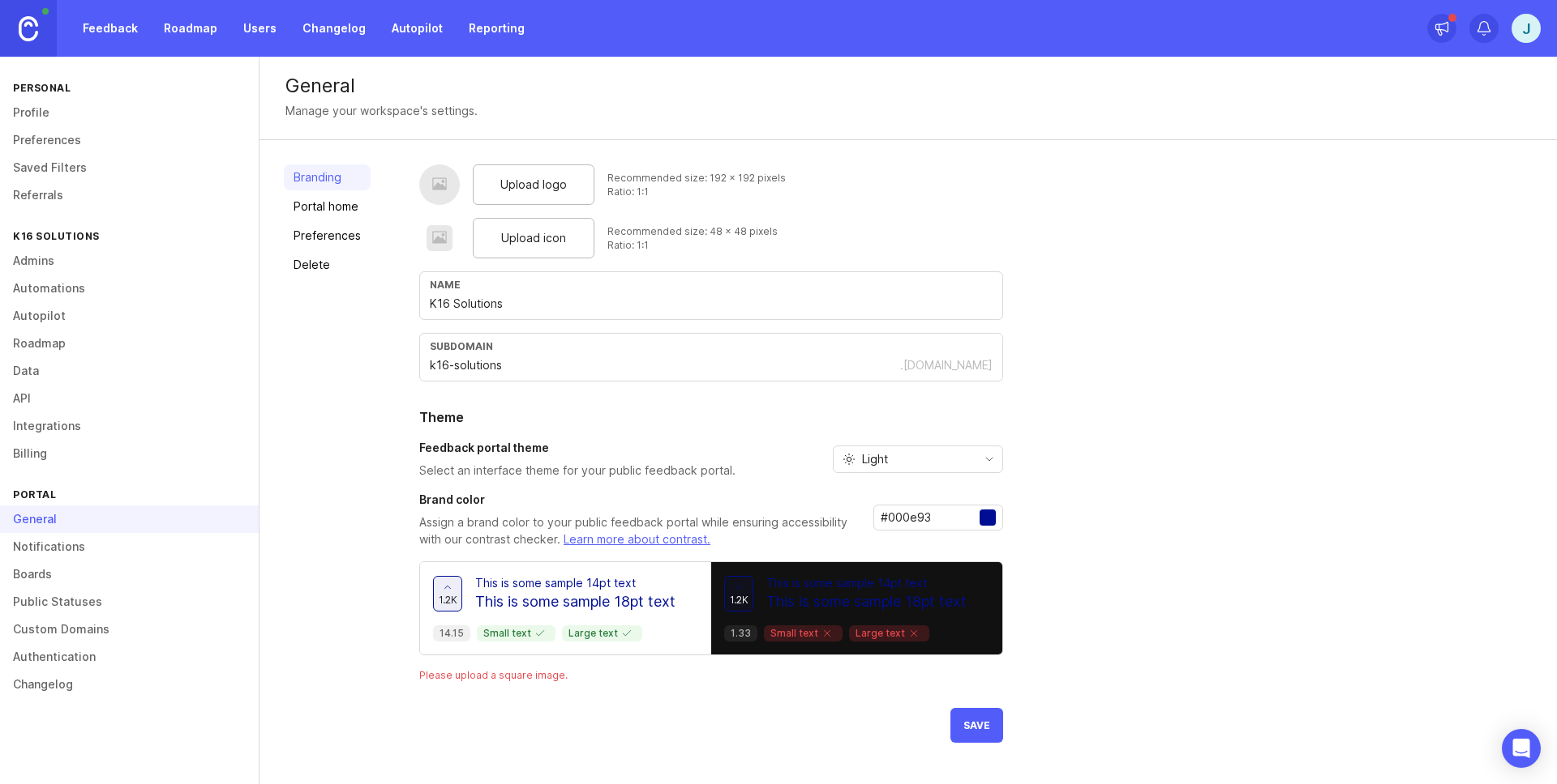
drag, startPoint x: 935, startPoint y: 514, endPoint x: 920, endPoint y: 512, distance: 15.1
click at [920, 514] on input "#000e93" at bounding box center [929, 517] width 99 height 18
click at [896, 517] on input "#000e93" at bounding box center [929, 517] width 99 height 18
click at [898, 515] on input "#60000" at bounding box center [929, 517] width 99 height 18
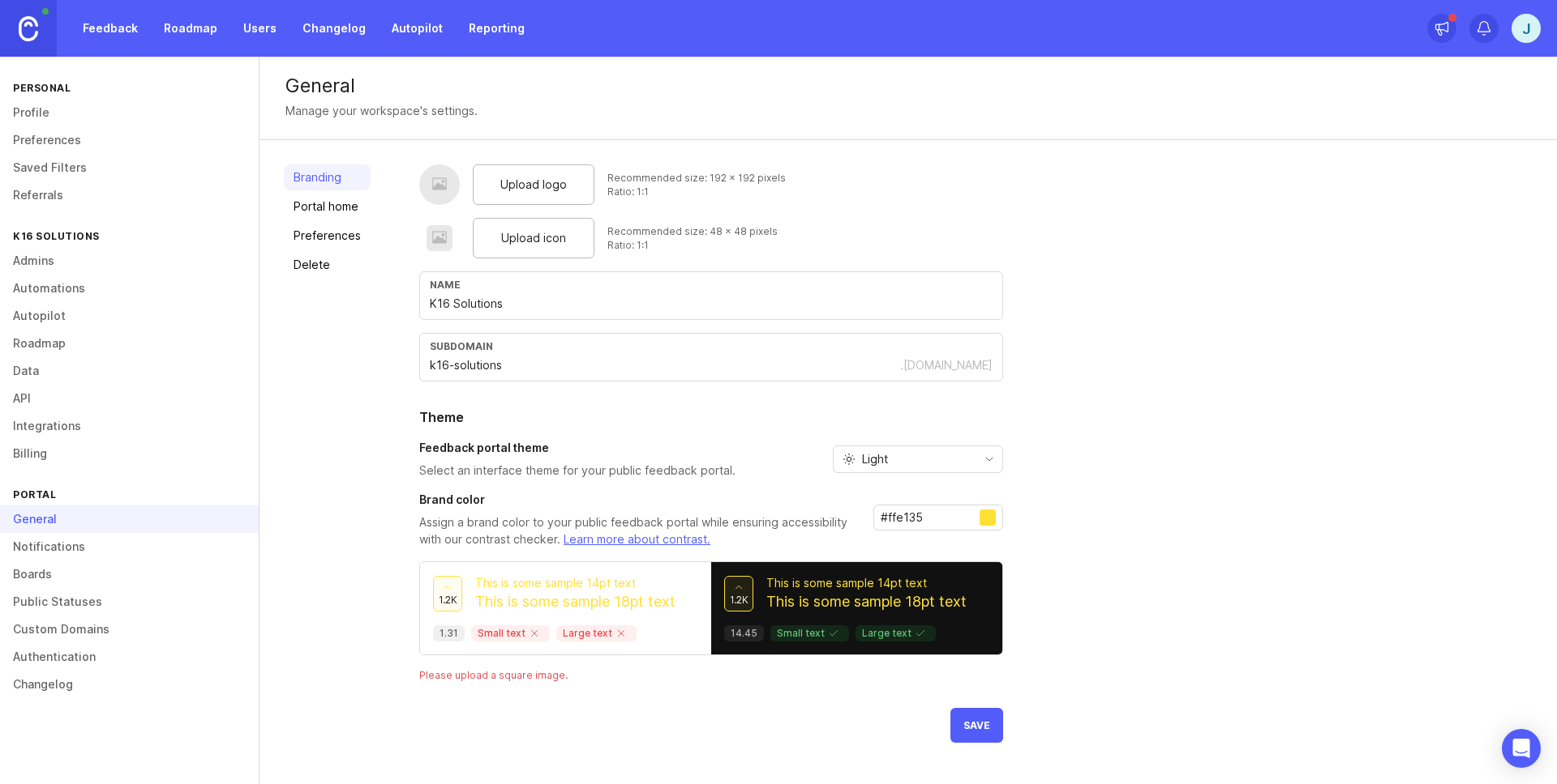
click at [885, 514] on input "#ffe135" at bounding box center [929, 517] width 99 height 18
click at [974, 723] on span "Save" at bounding box center [977, 726] width 27 height 12
click at [939, 520] on input "#edc001" at bounding box center [929, 517] width 99 height 18
drag, startPoint x: 936, startPoint y: 515, endPoint x: 888, endPoint y: 514, distance: 48.0
click at [888, 514] on input "#edc001" at bounding box center [929, 517] width 99 height 18
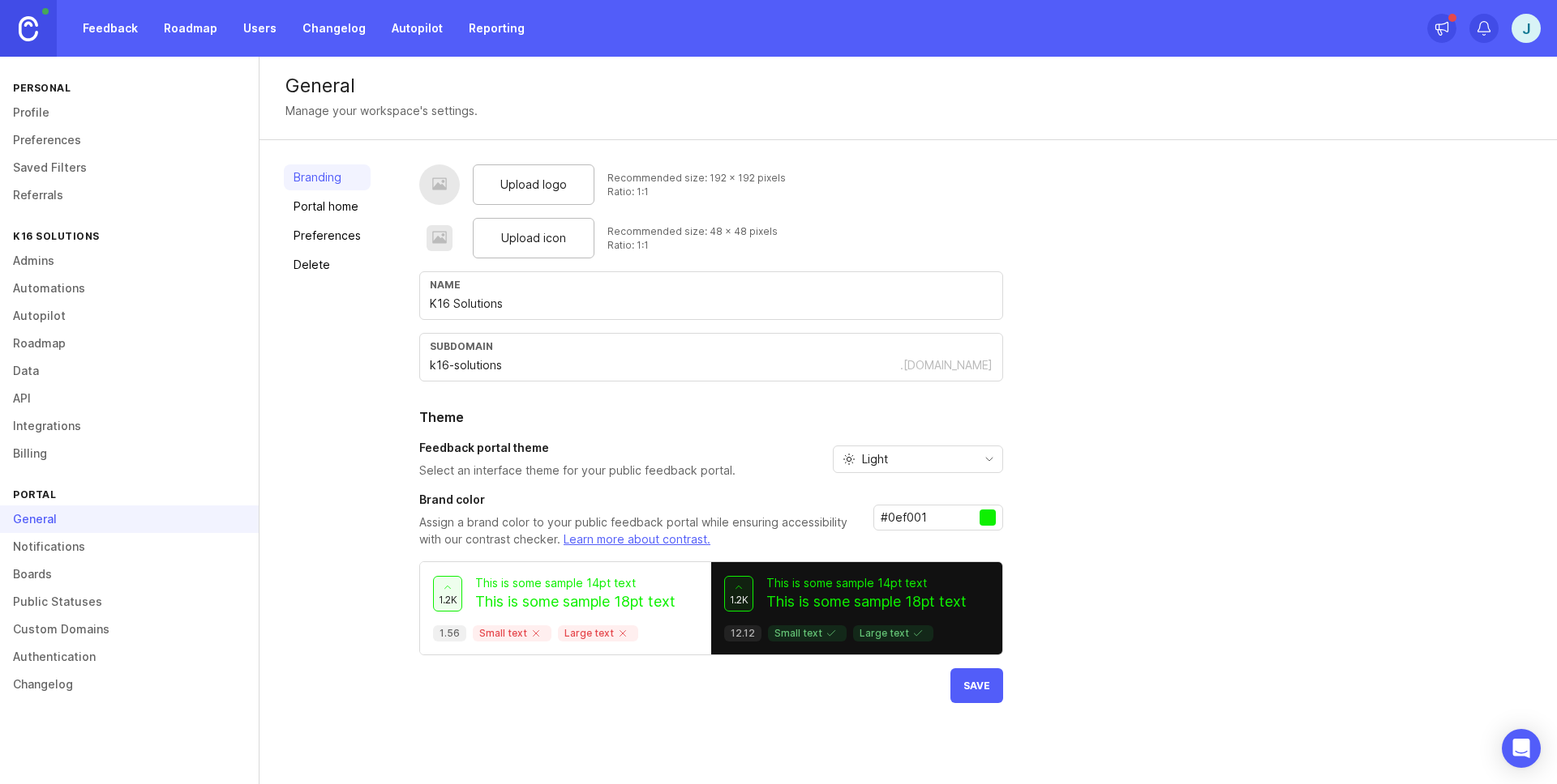
click at [894, 517] on input "#0ef001" at bounding box center [929, 517] width 99 height 18
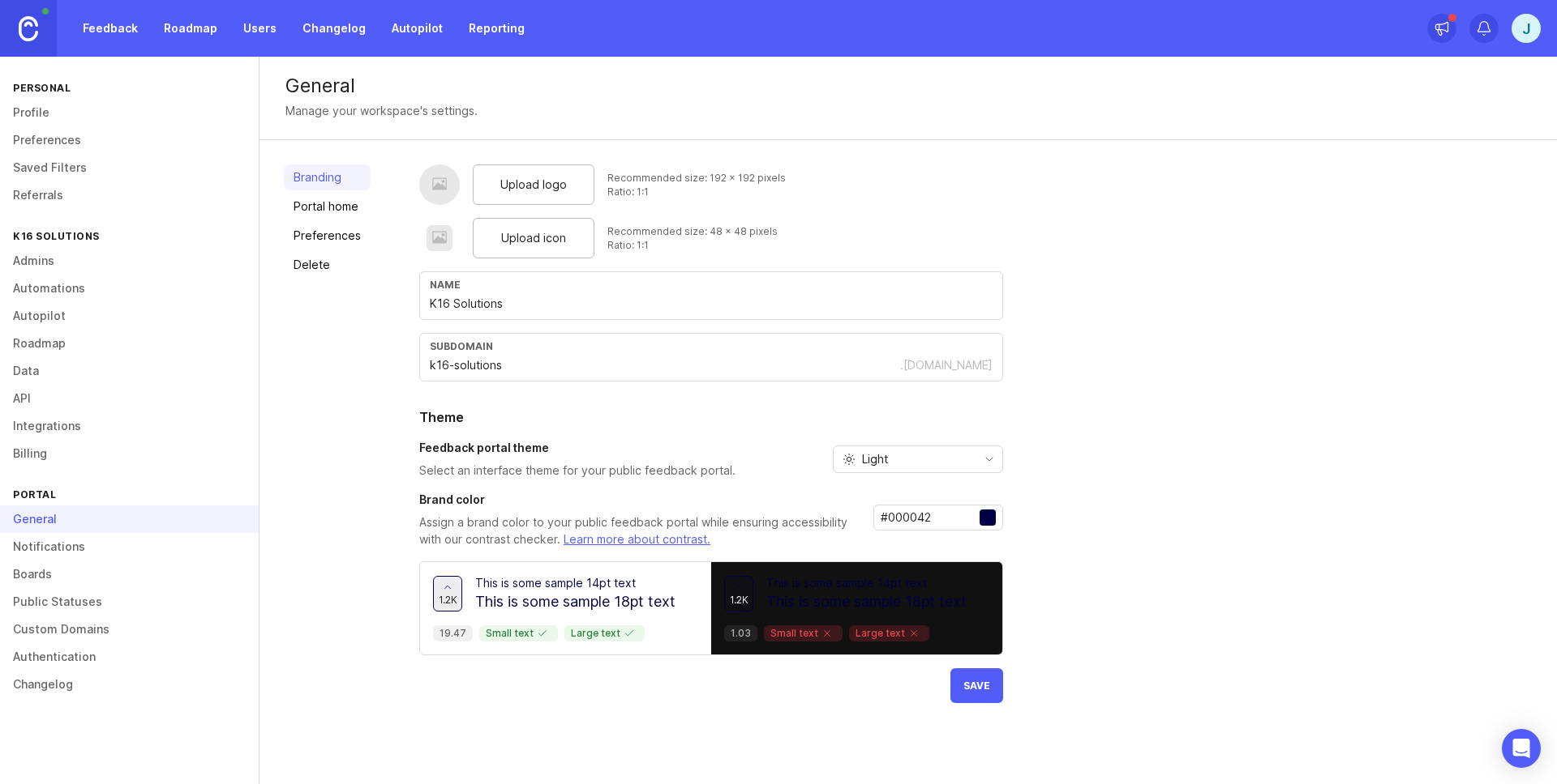
type input "#000042"
click at [977, 687] on span "Save" at bounding box center [977, 686] width 27 height 12
click at [342, 210] on link "Portal home" at bounding box center [327, 206] width 86 height 26
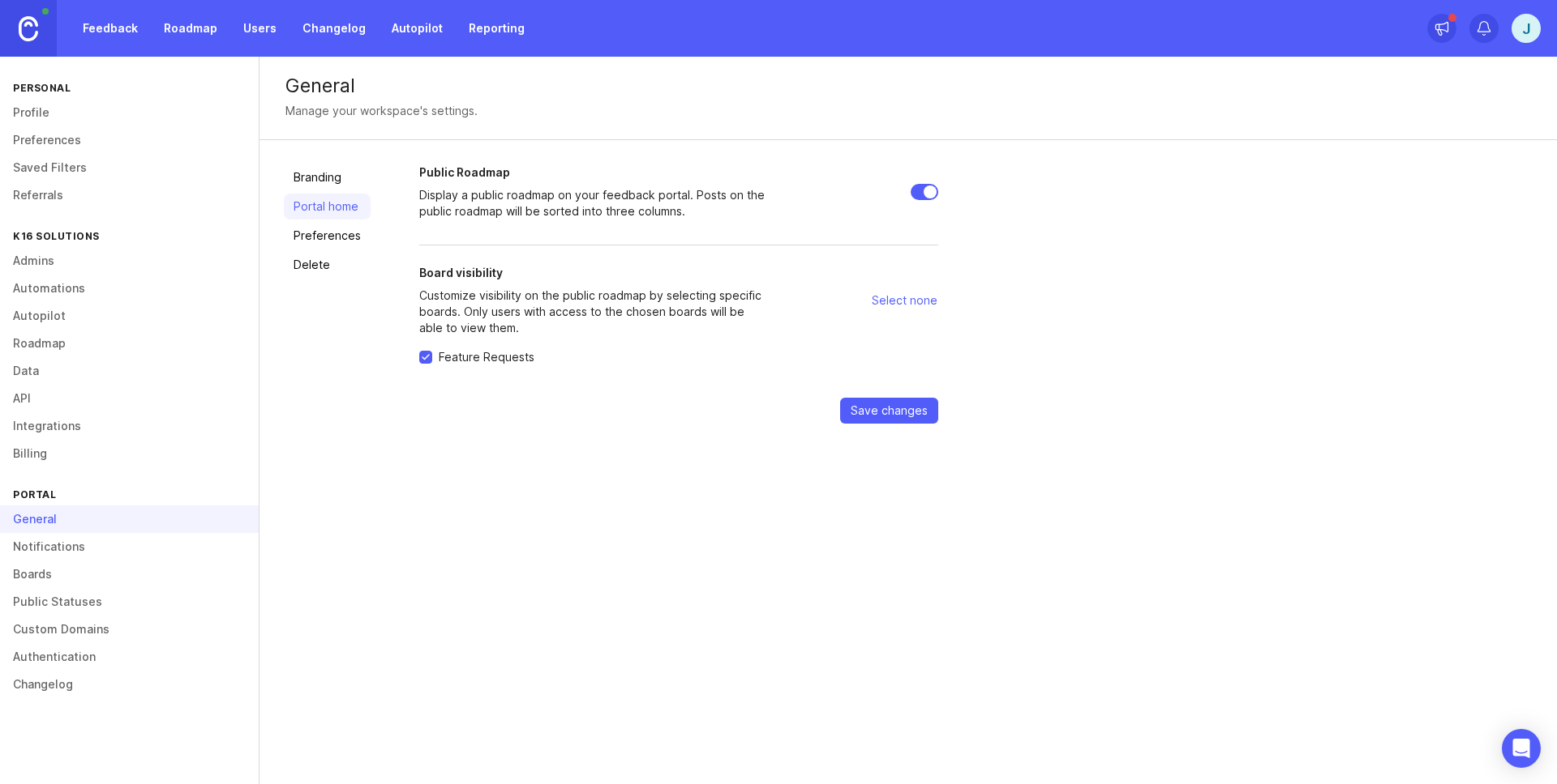
click at [321, 235] on link "Preferences" at bounding box center [327, 236] width 86 height 26
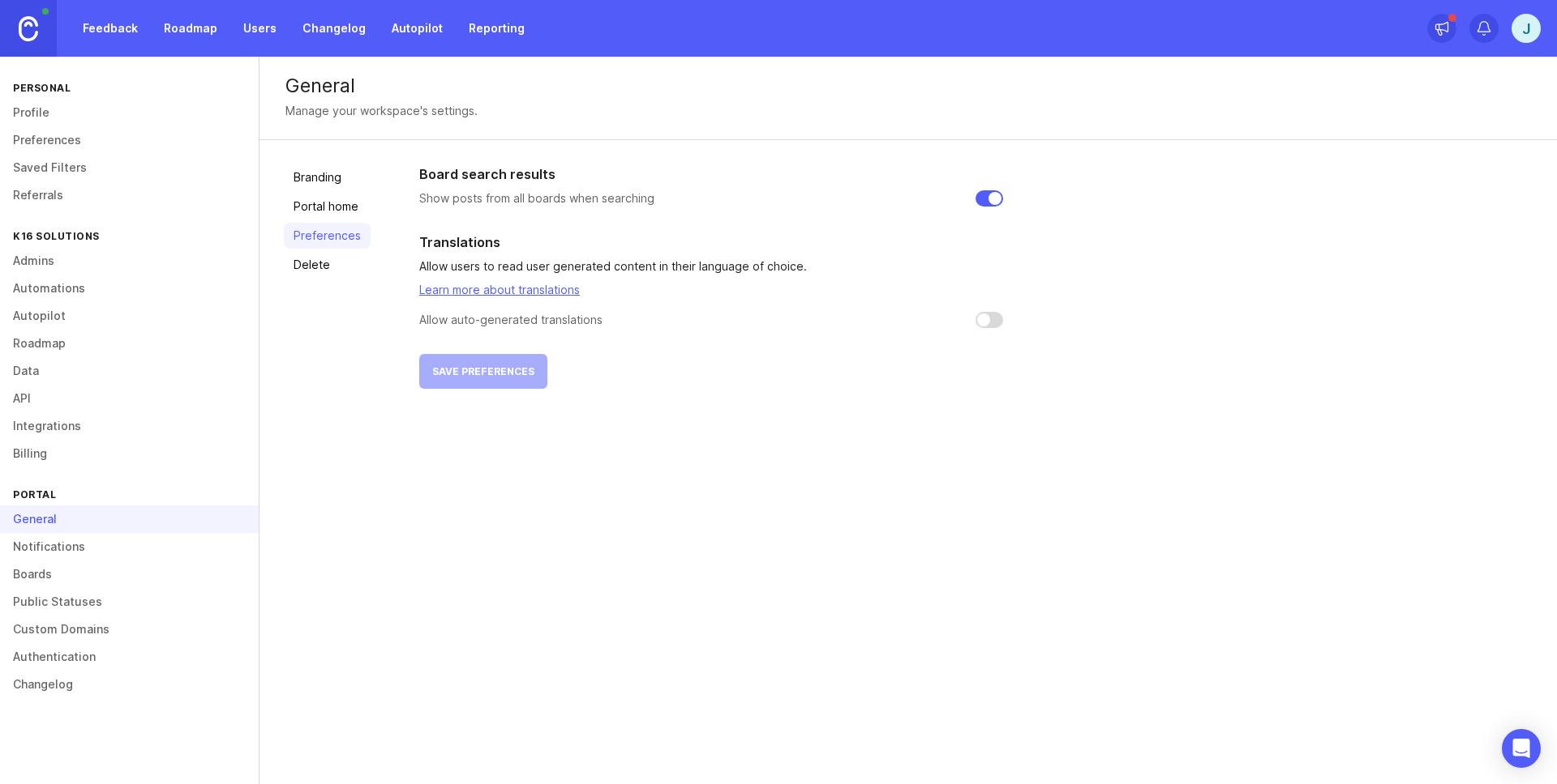
click at [314, 267] on link "Delete" at bounding box center [327, 264] width 86 height 26
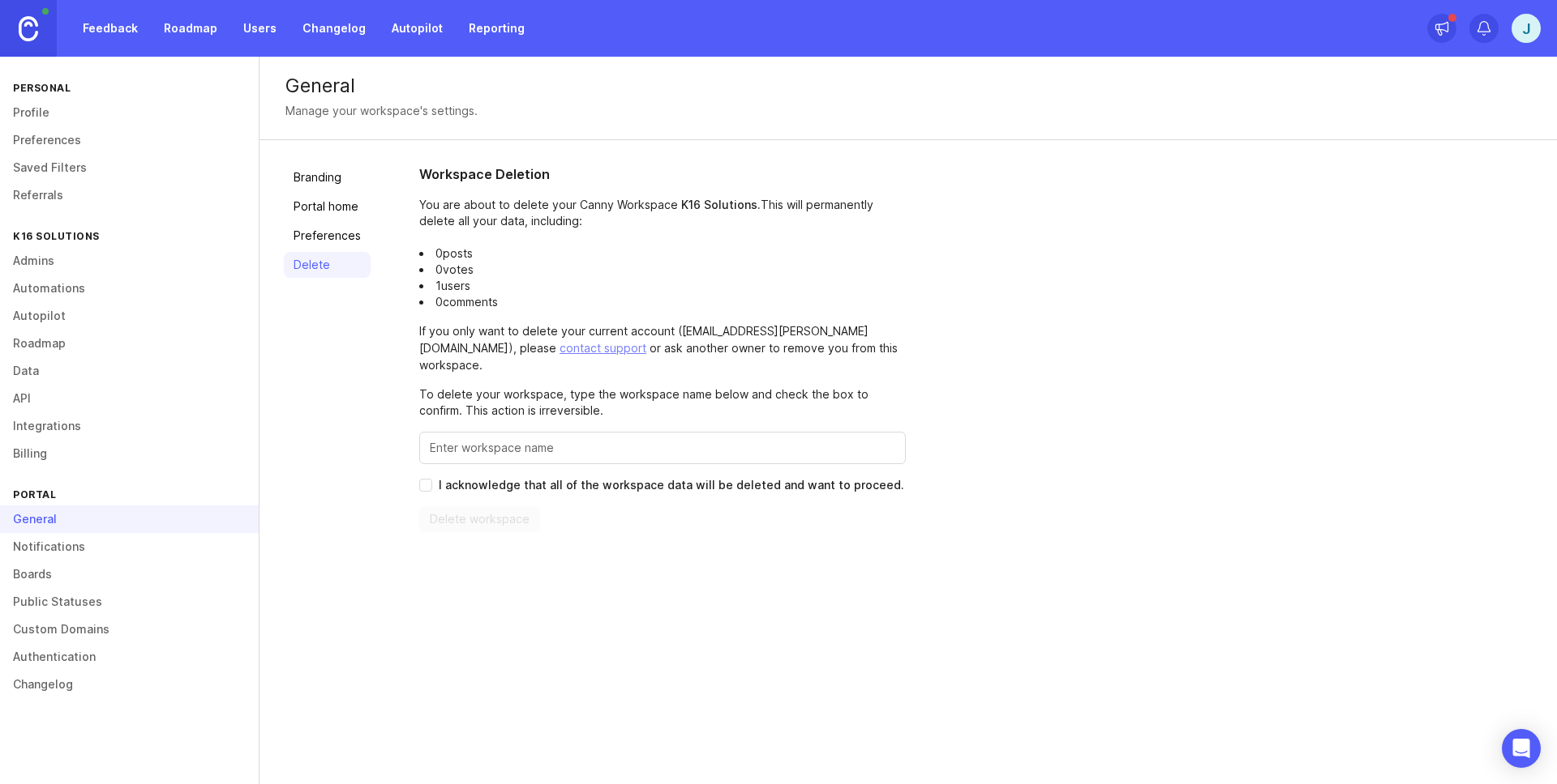
click at [115, 542] on link "Notifications" at bounding box center [129, 547] width 259 height 28
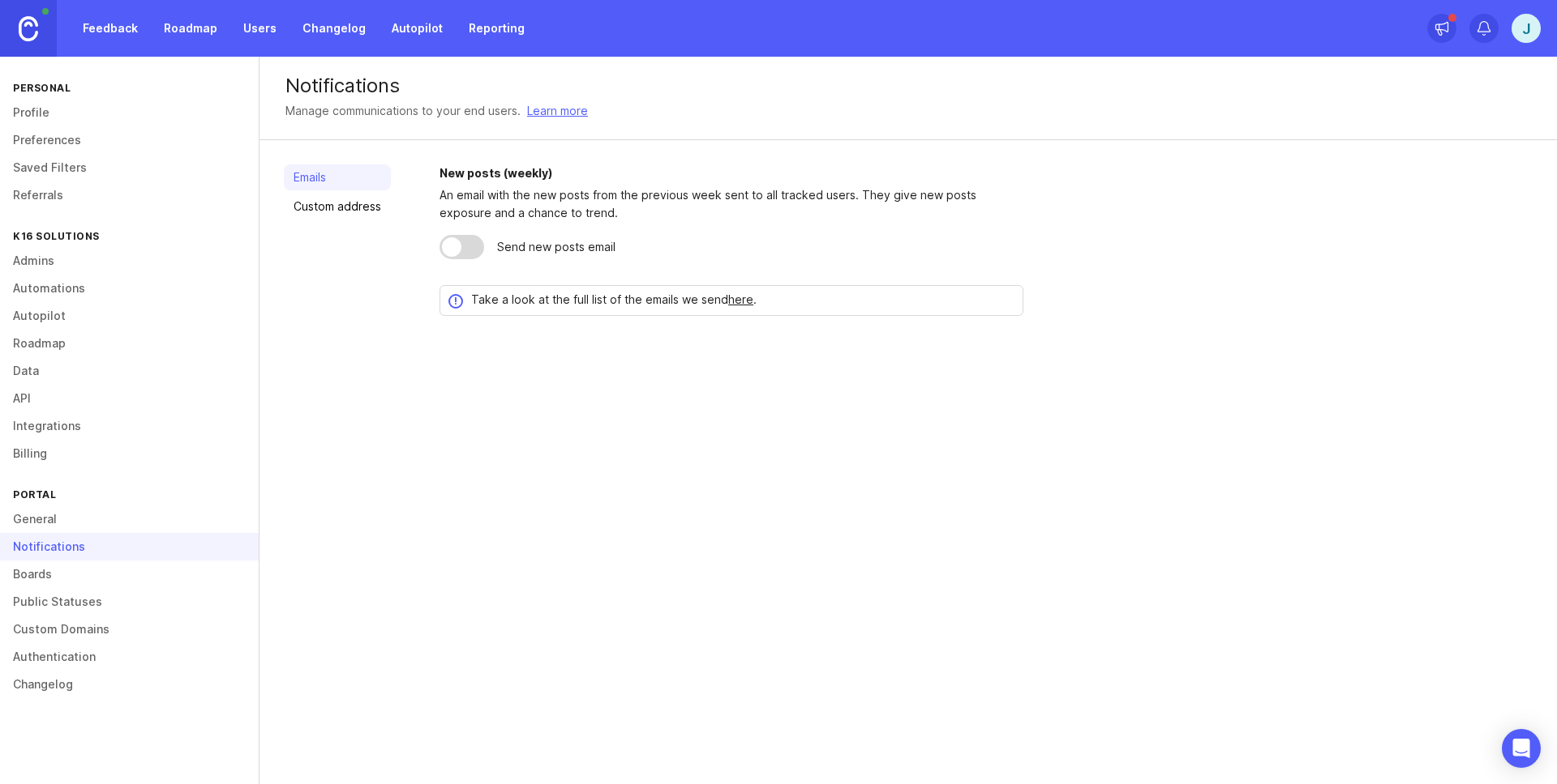
click at [467, 245] on div at bounding box center [461, 247] width 45 height 25
click at [358, 211] on link "Custom address" at bounding box center [338, 206] width 107 height 26
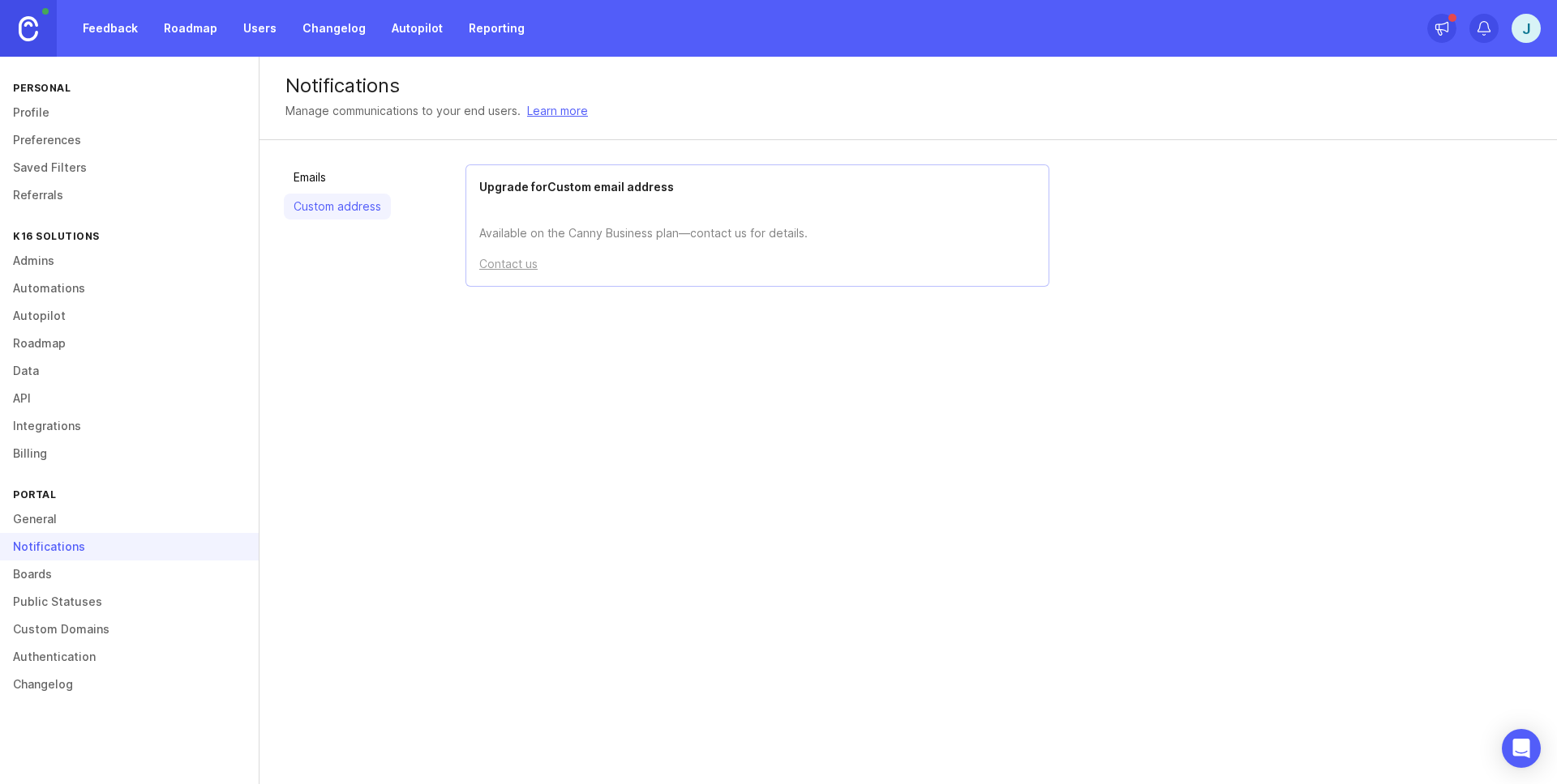
click at [36, 575] on link "Boards" at bounding box center [129, 575] width 259 height 28
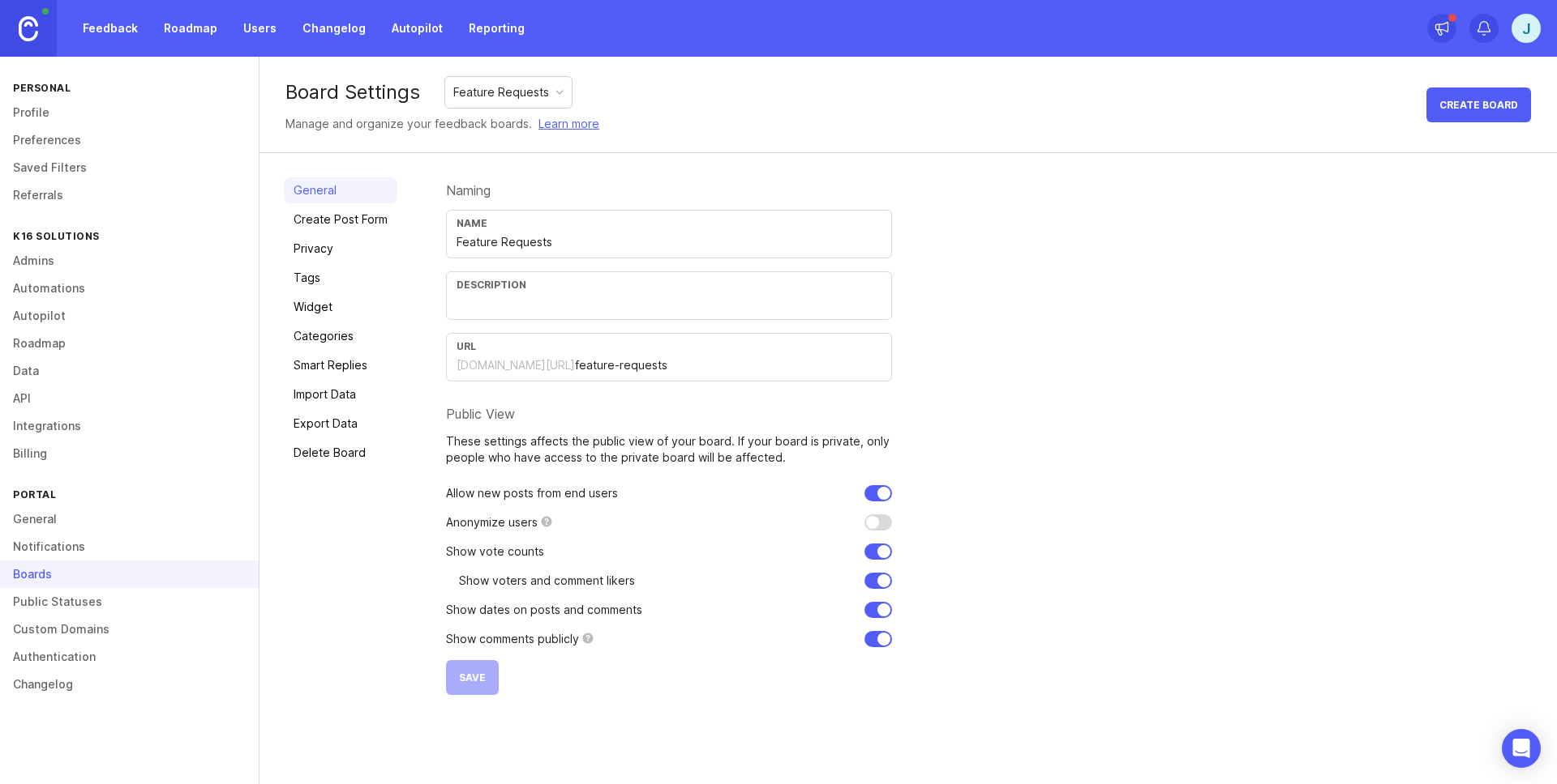
click at [359, 216] on link "Create Post Form" at bounding box center [341, 220] width 114 height 26
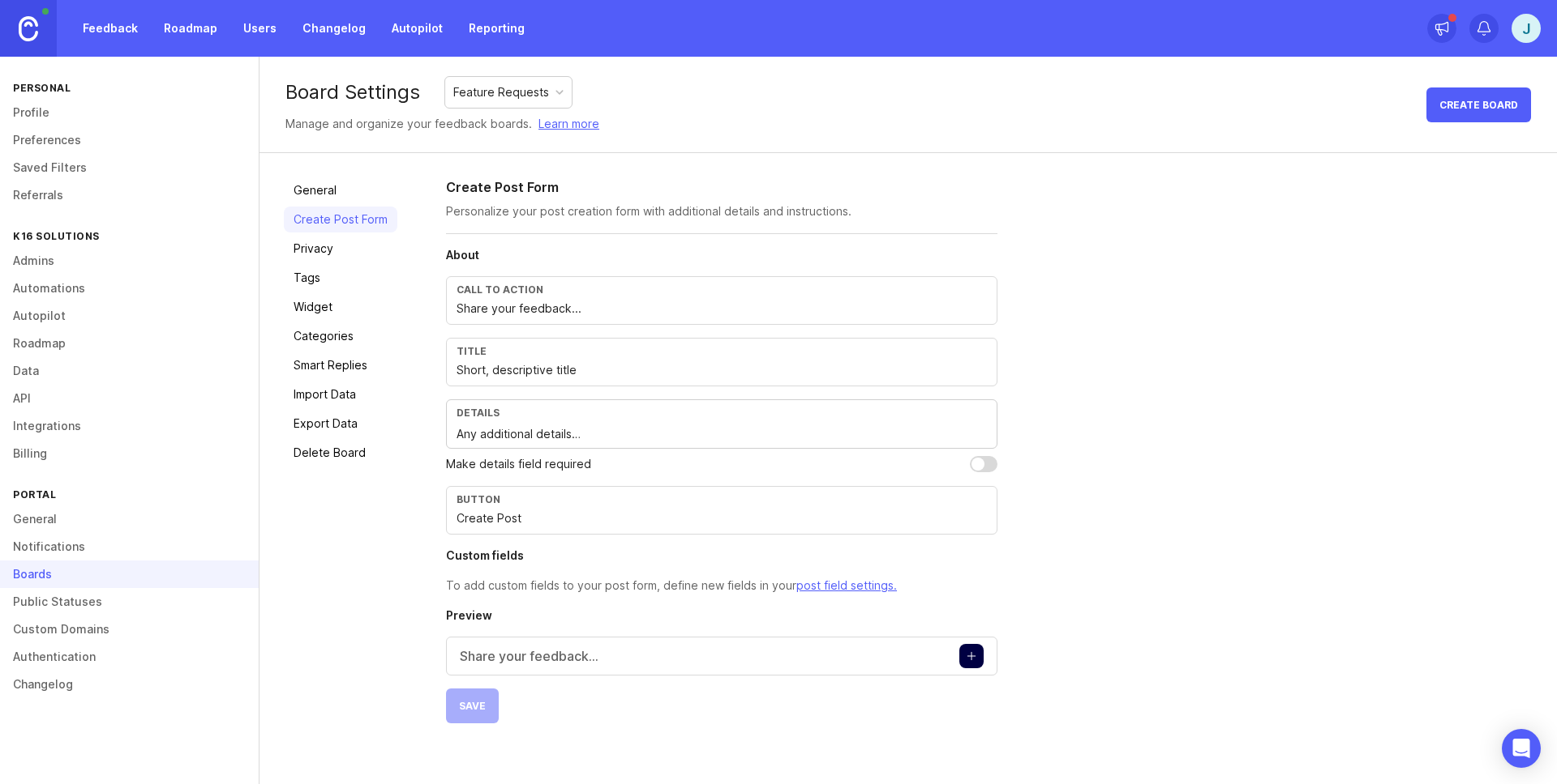
click at [343, 247] on link "Privacy" at bounding box center [341, 248] width 114 height 26
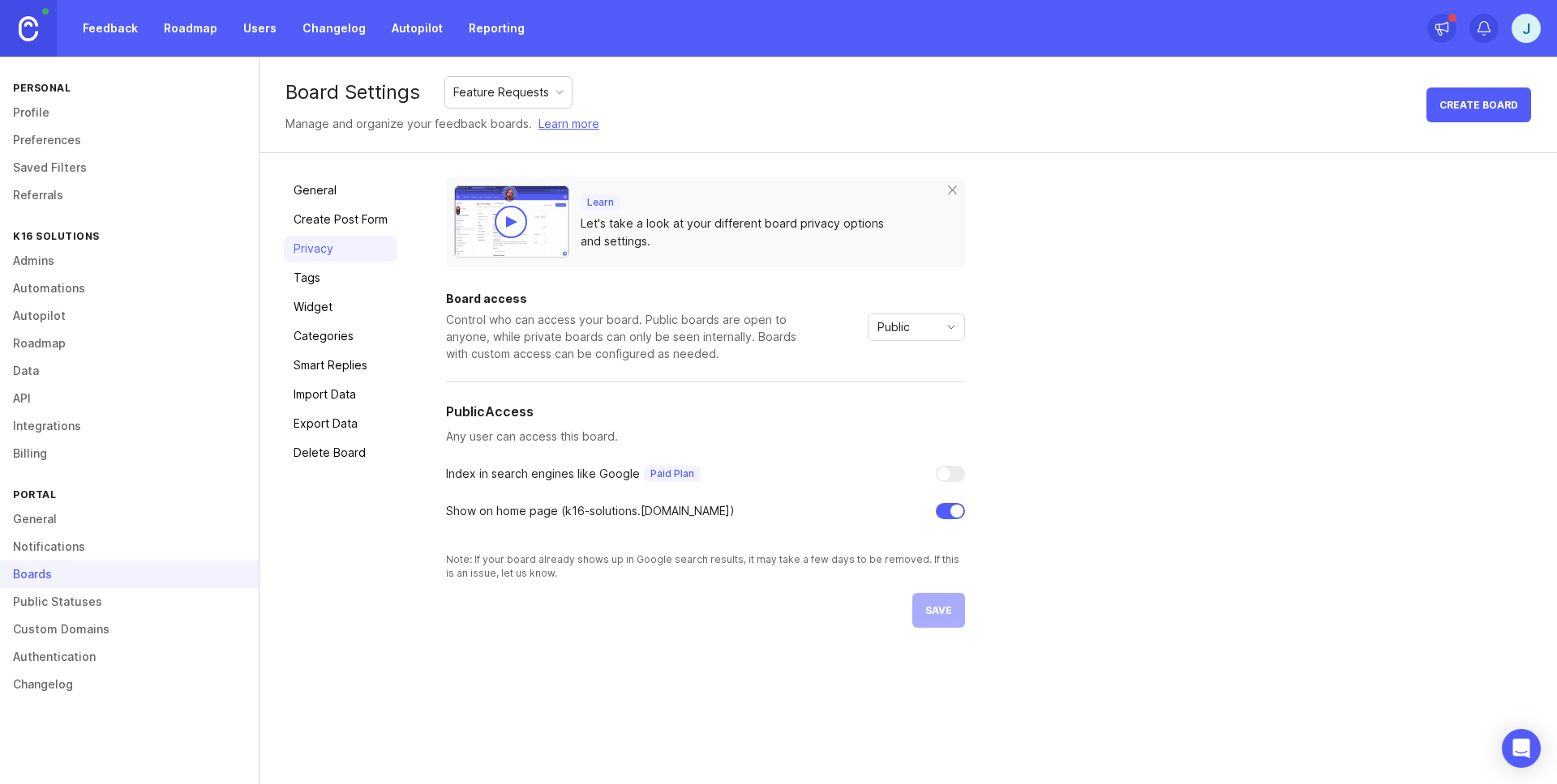
click at [326, 309] on link "Widget" at bounding box center [341, 307] width 114 height 26
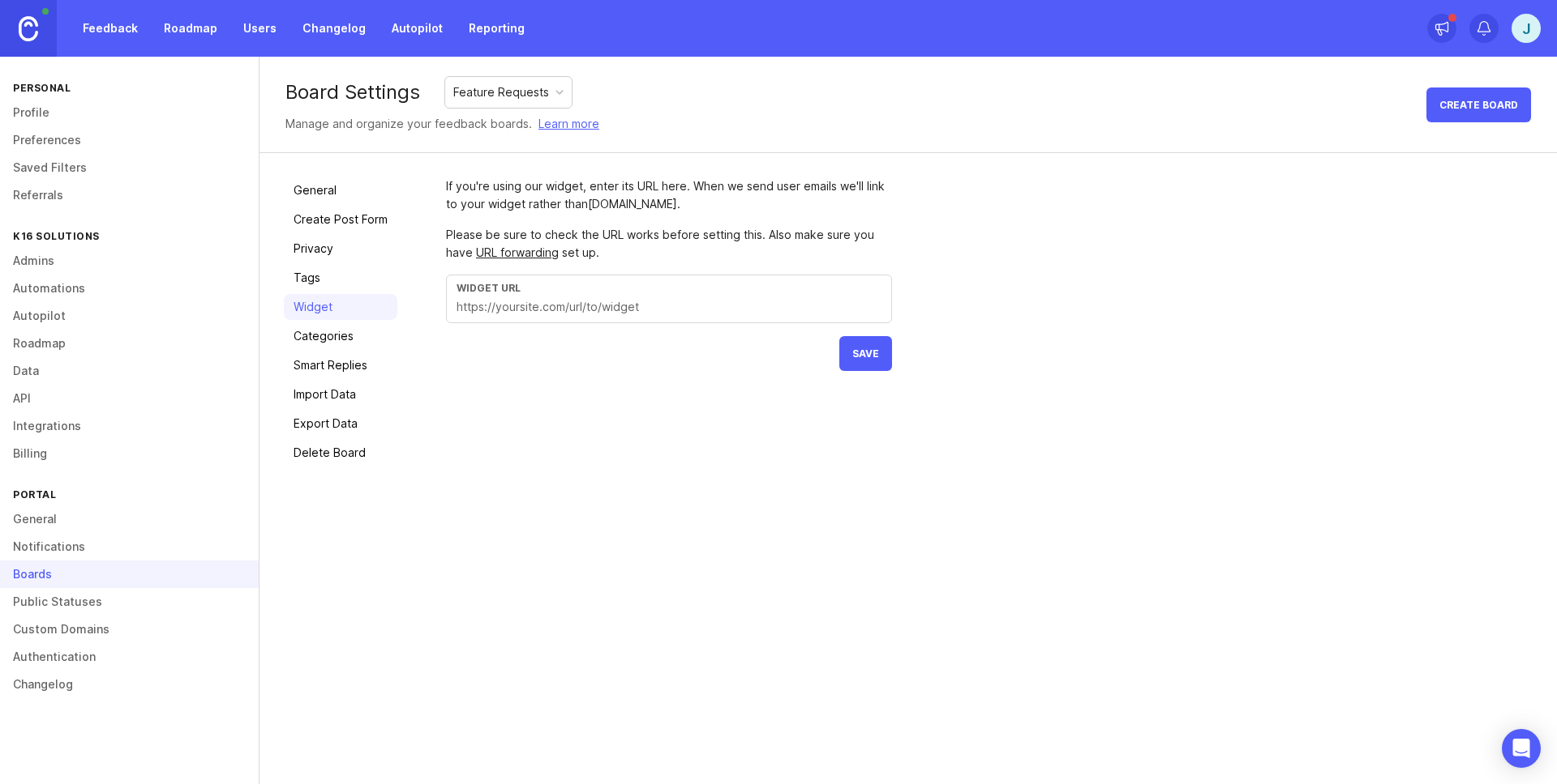
click at [329, 369] on link "Smart Replies" at bounding box center [341, 365] width 114 height 26
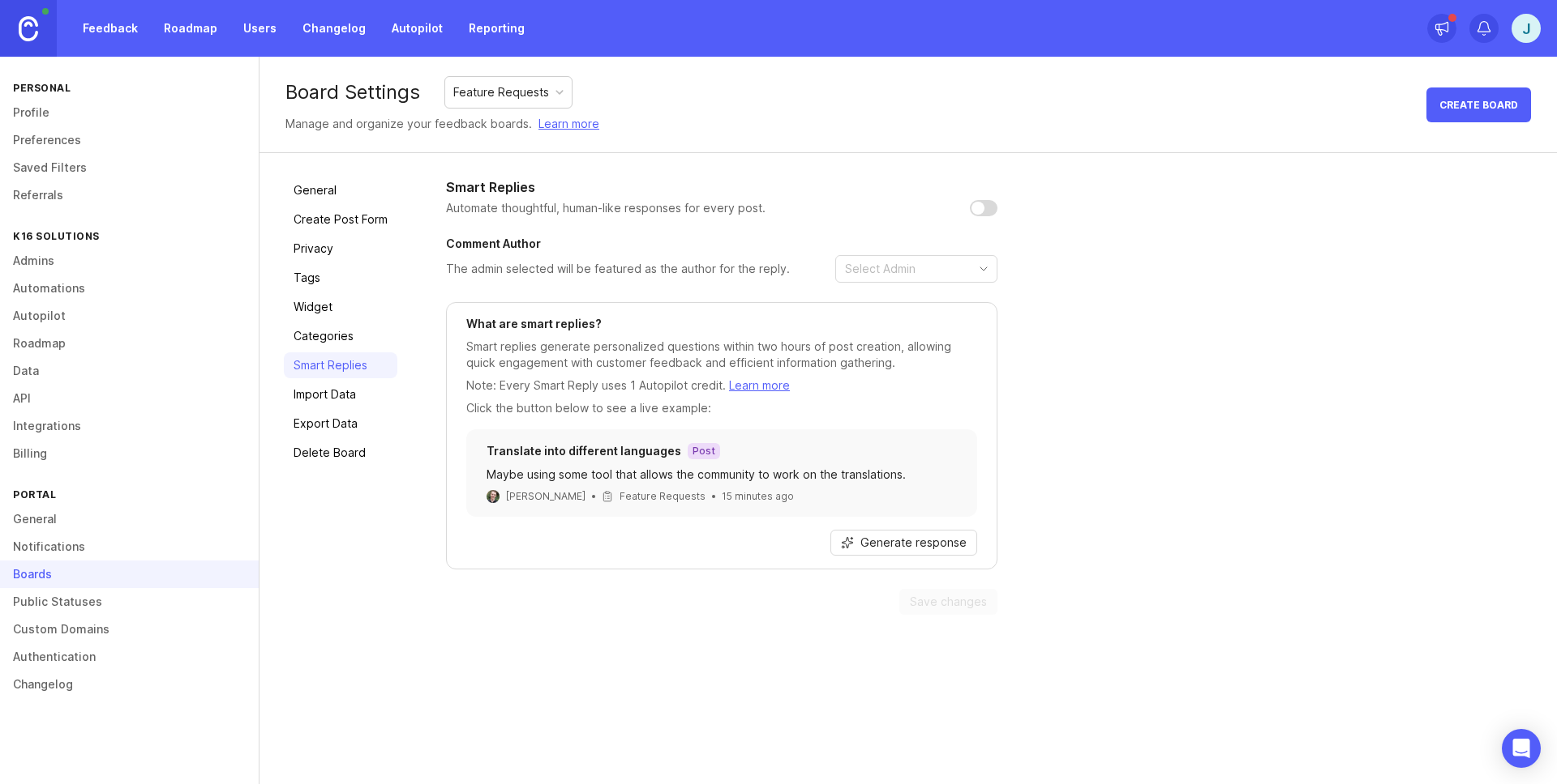
click at [109, 626] on link "Custom Domains" at bounding box center [129, 630] width 259 height 28
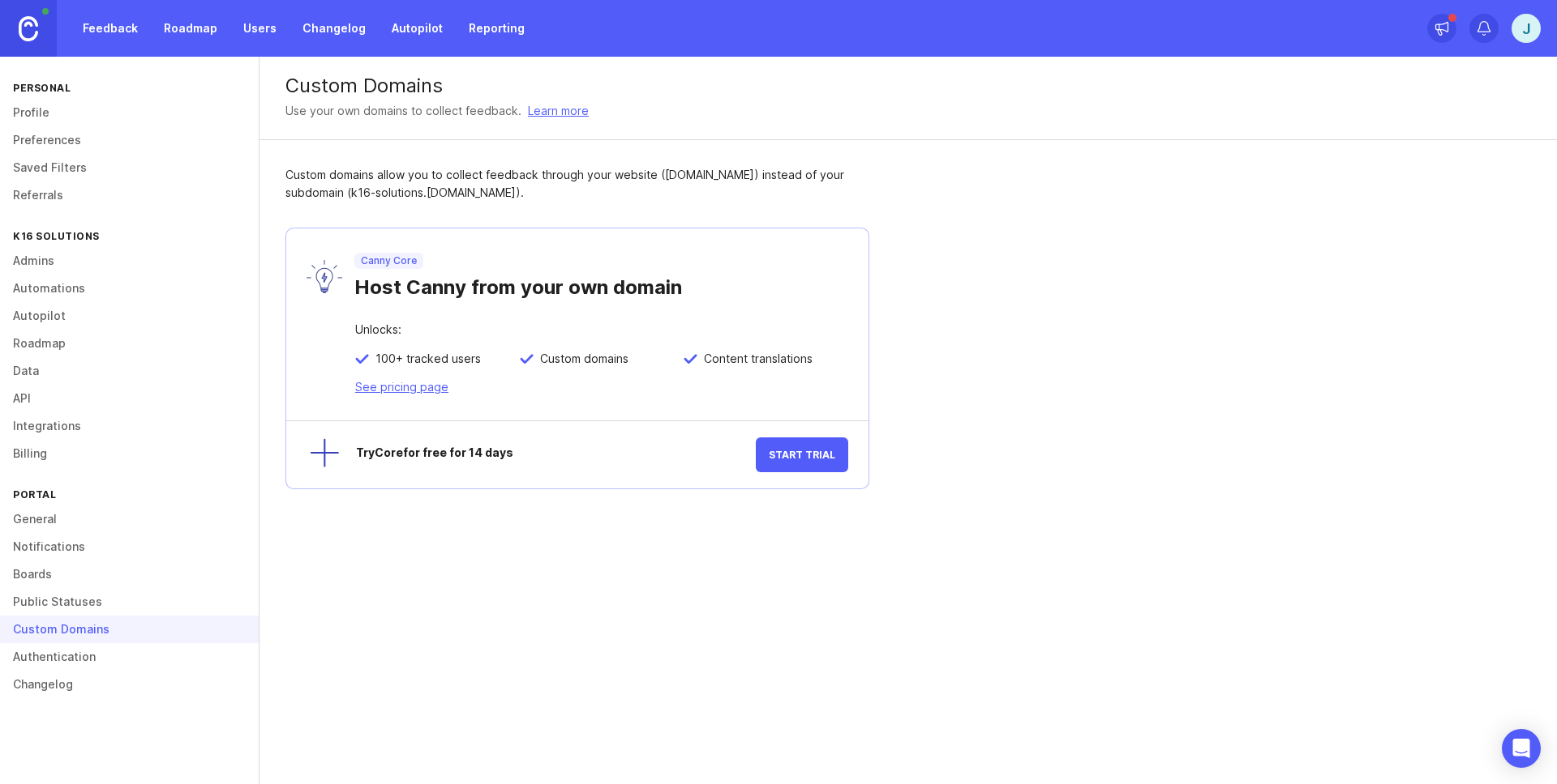
click at [42, 654] on link "Authentication" at bounding box center [129, 657] width 259 height 28
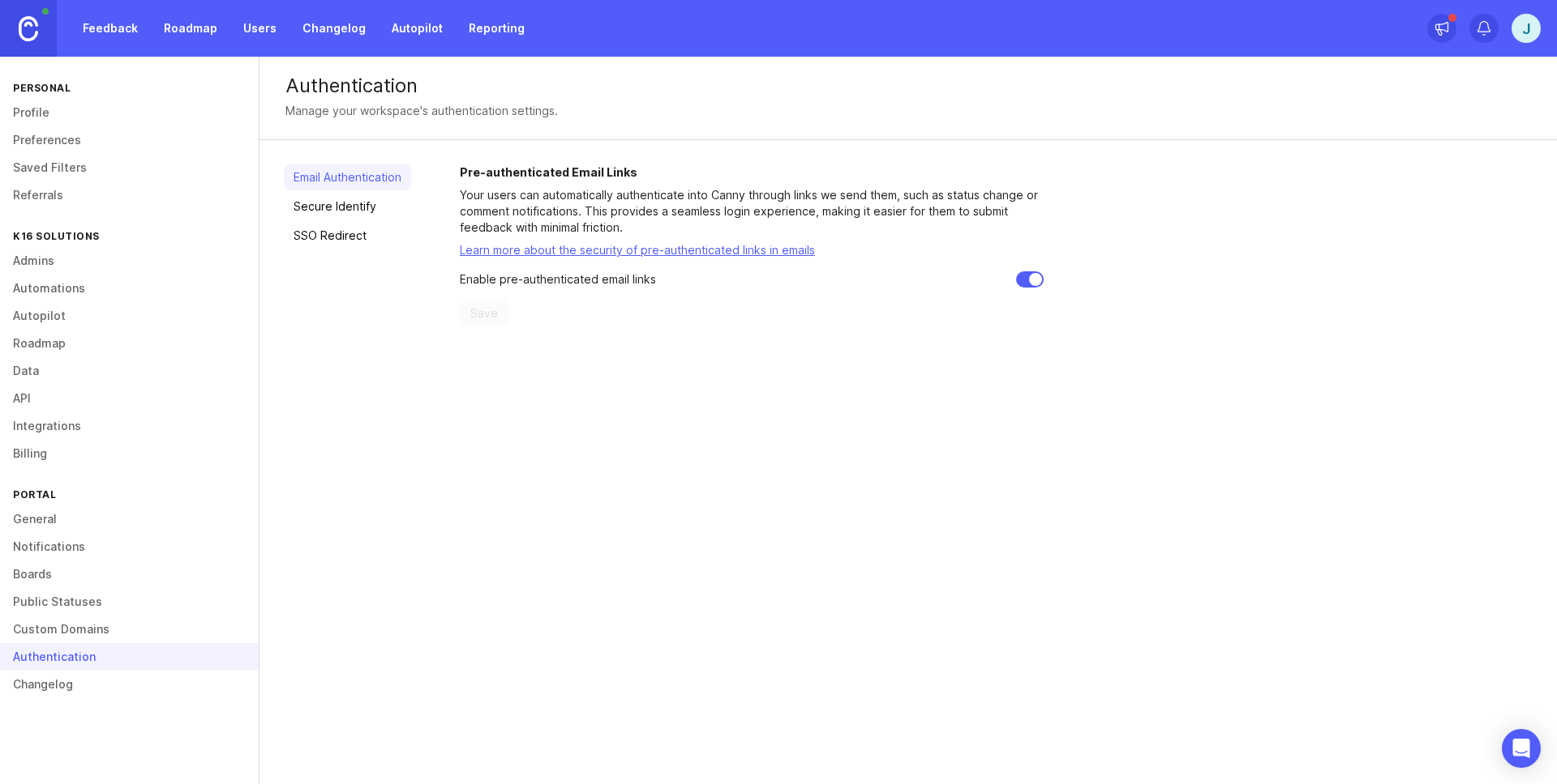
click at [52, 679] on link "Changelog" at bounding box center [129, 685] width 259 height 28
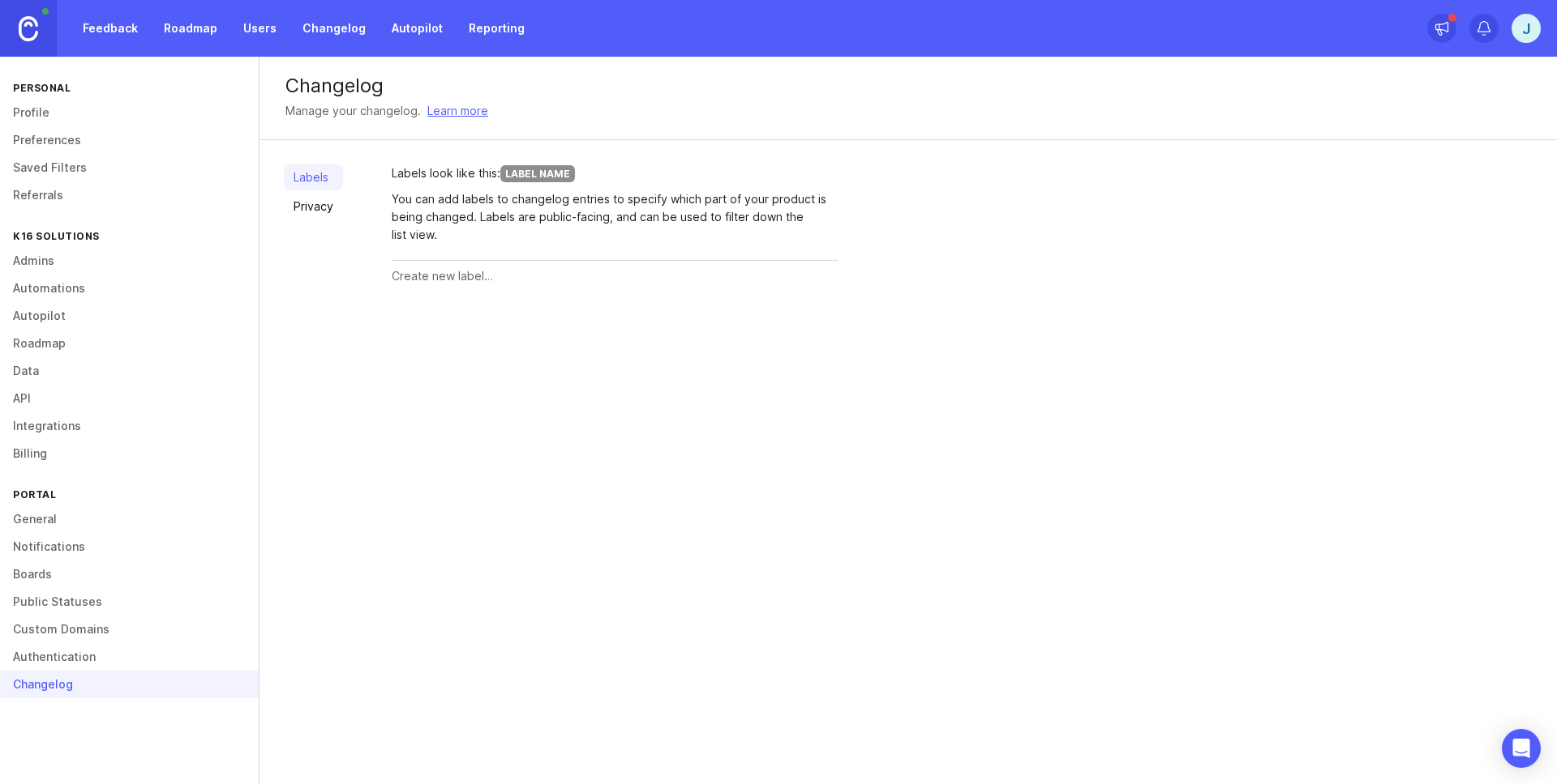
click at [20, 33] on img at bounding box center [28, 29] width 20 height 25
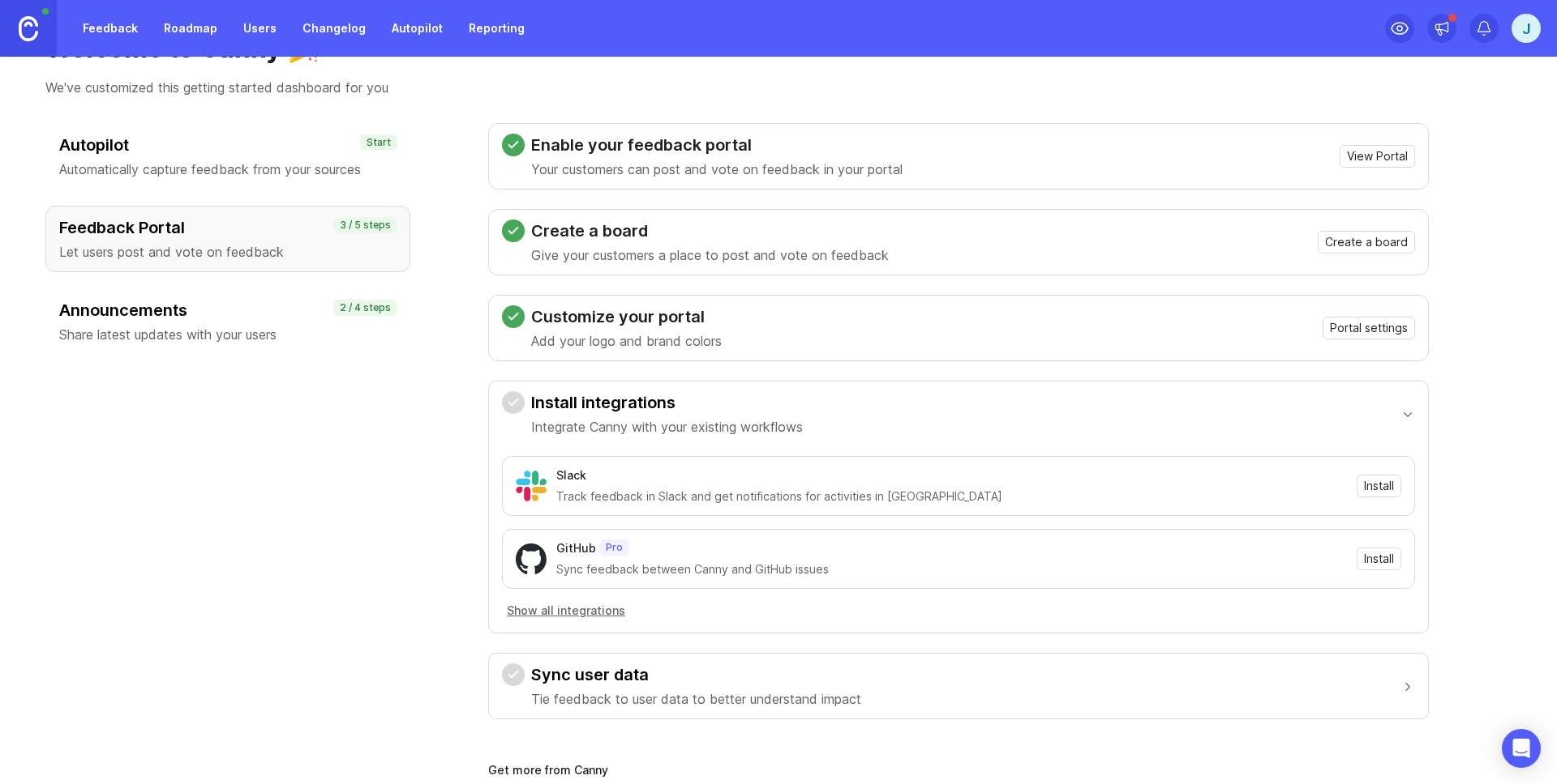
scroll to position [75, 0]
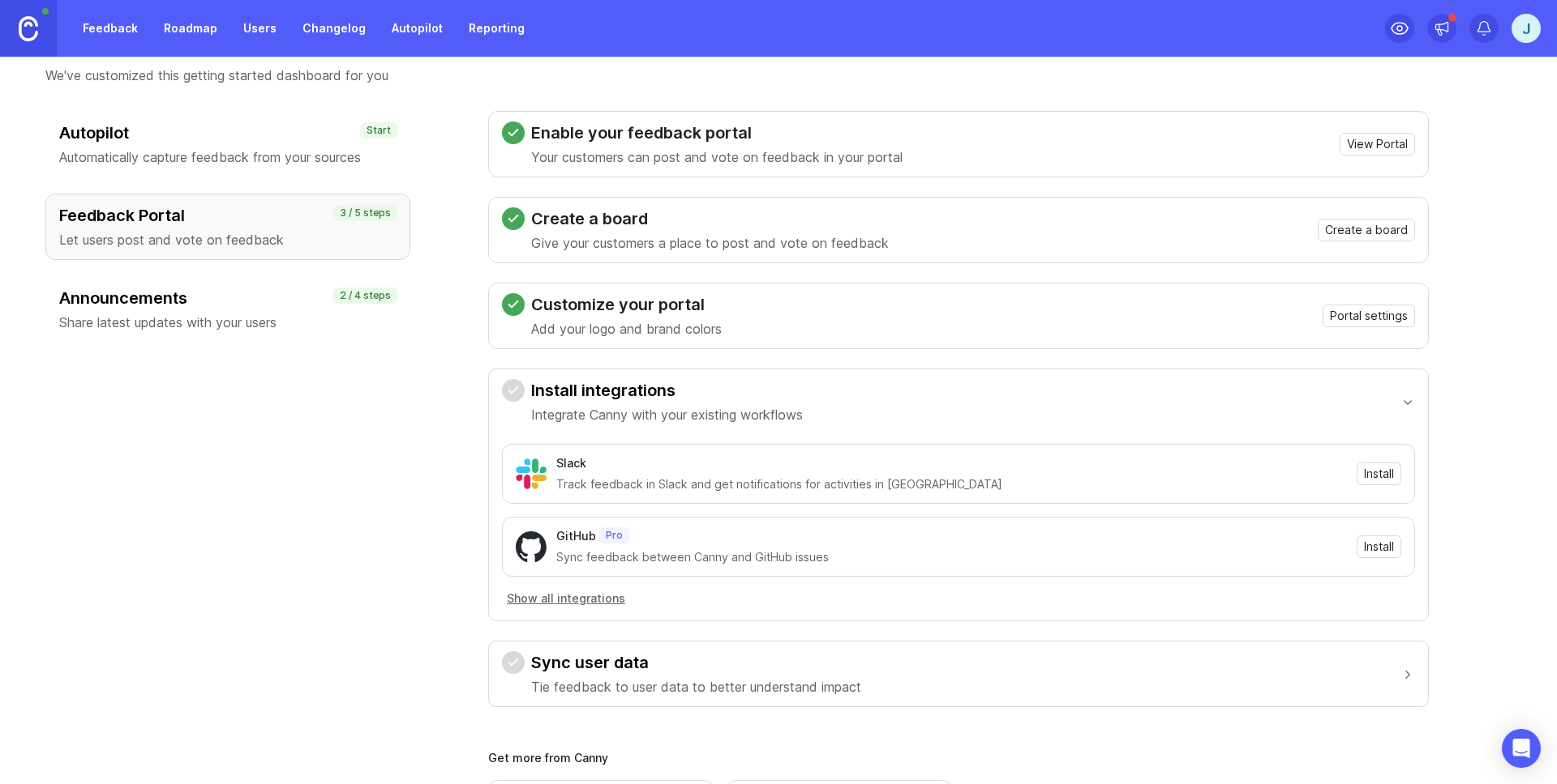
click at [204, 300] on h3 "Announcements" at bounding box center [228, 297] width 338 height 23
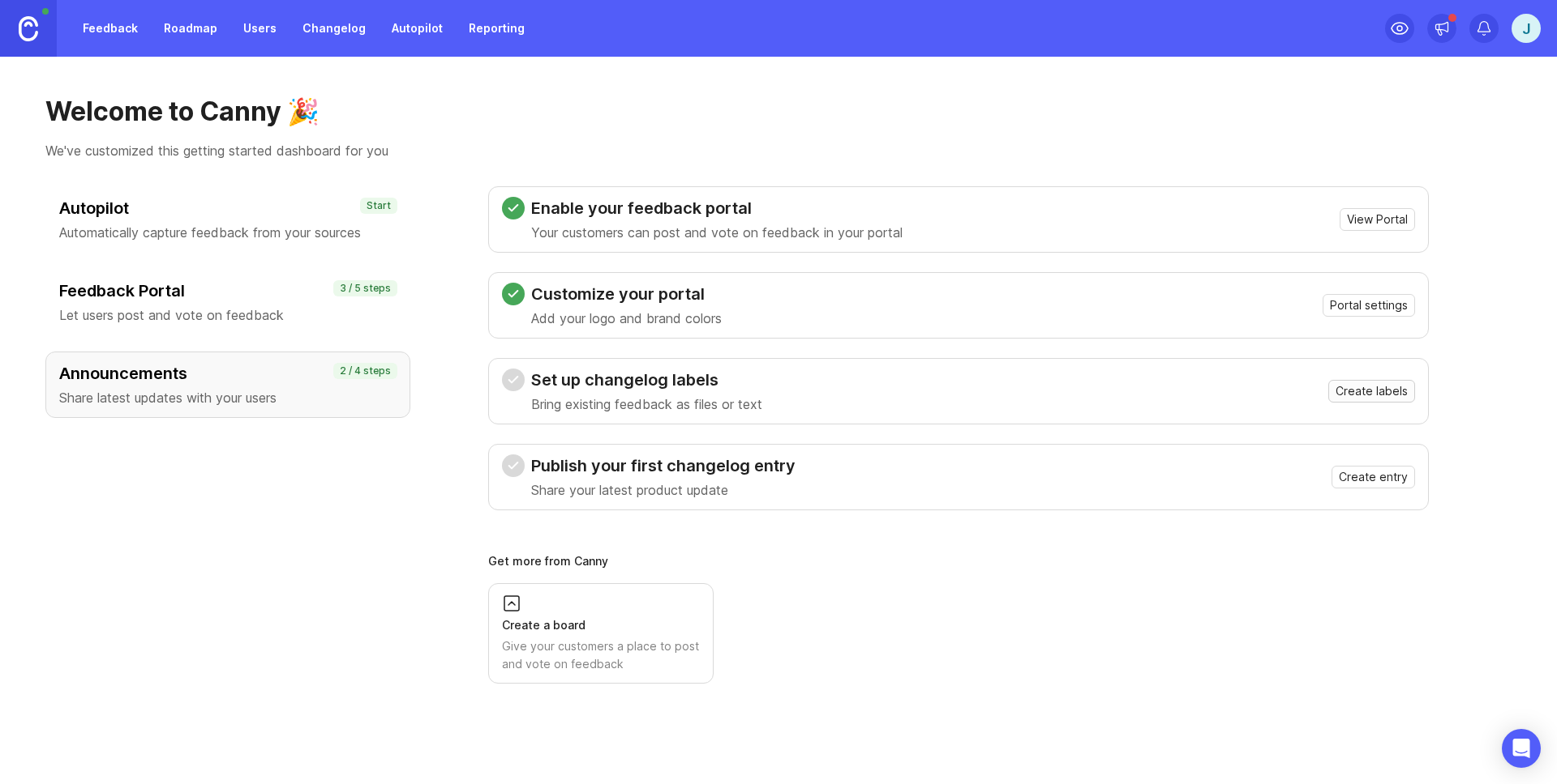
click at [1360, 386] on span "Create labels" at bounding box center [1371, 391] width 72 height 16
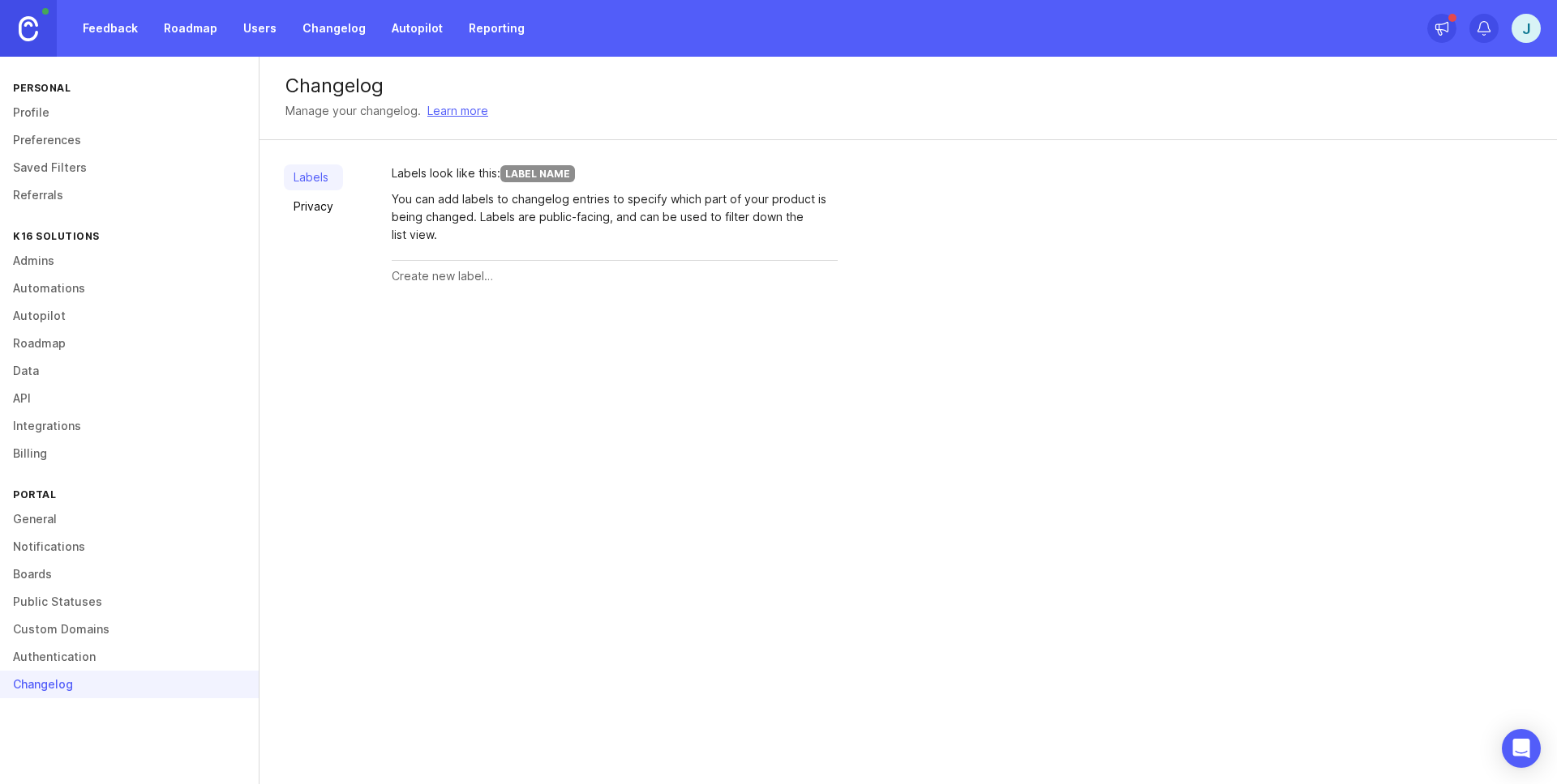
click at [559, 178] on div "Label Name" at bounding box center [538, 174] width 75 height 17
click at [453, 279] on input "text" at bounding box center [615, 275] width 446 height 18
type input "A"
type input "DataX"
click at [774, 263] on button "Create" at bounding box center [806, 276] width 64 height 28
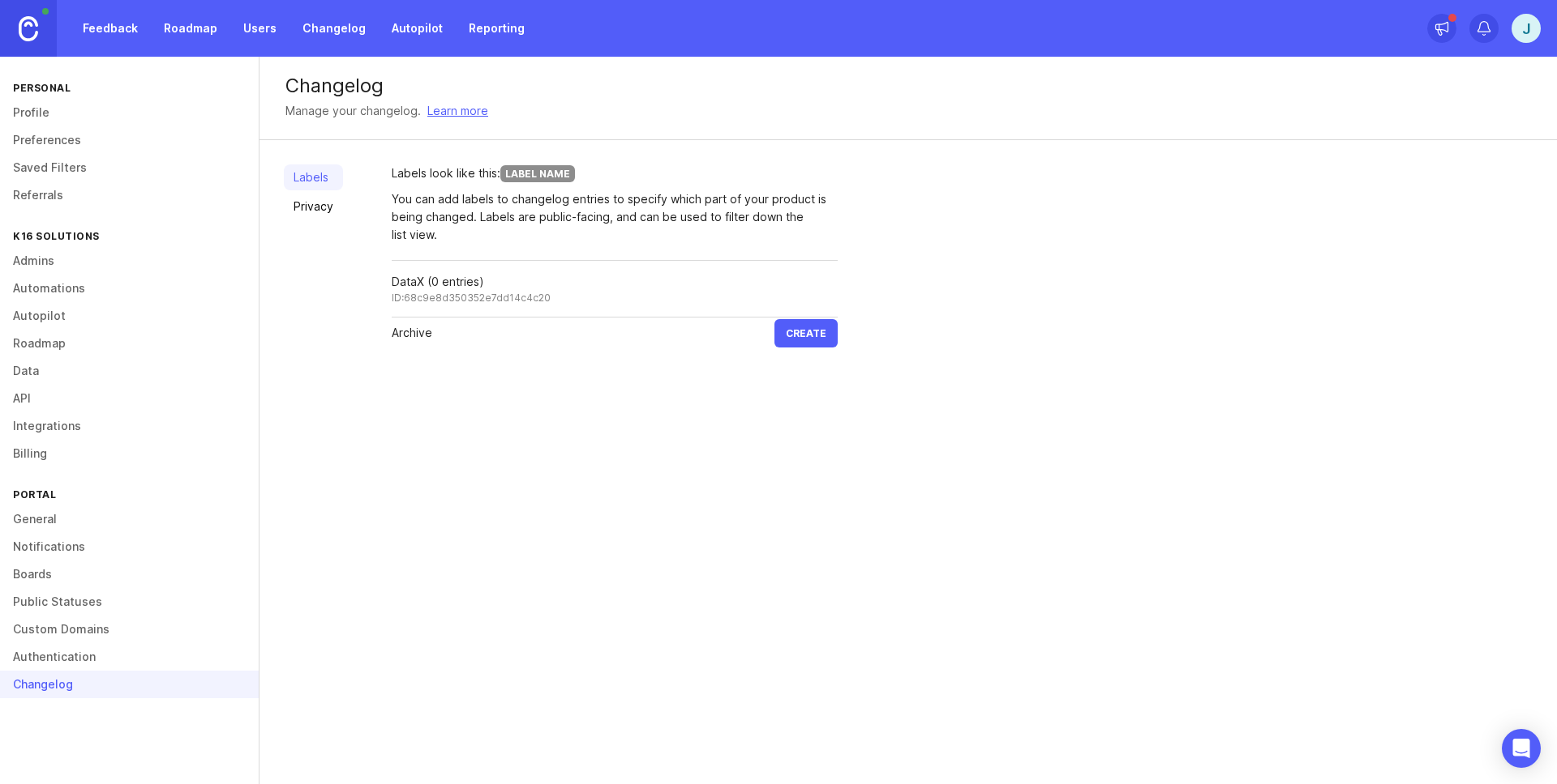
type input "Archive"
click at [774, 320] on button "Create" at bounding box center [806, 333] width 64 height 28
type input "AI Detection"
click at [774, 376] on button "Create" at bounding box center [806, 390] width 64 height 28
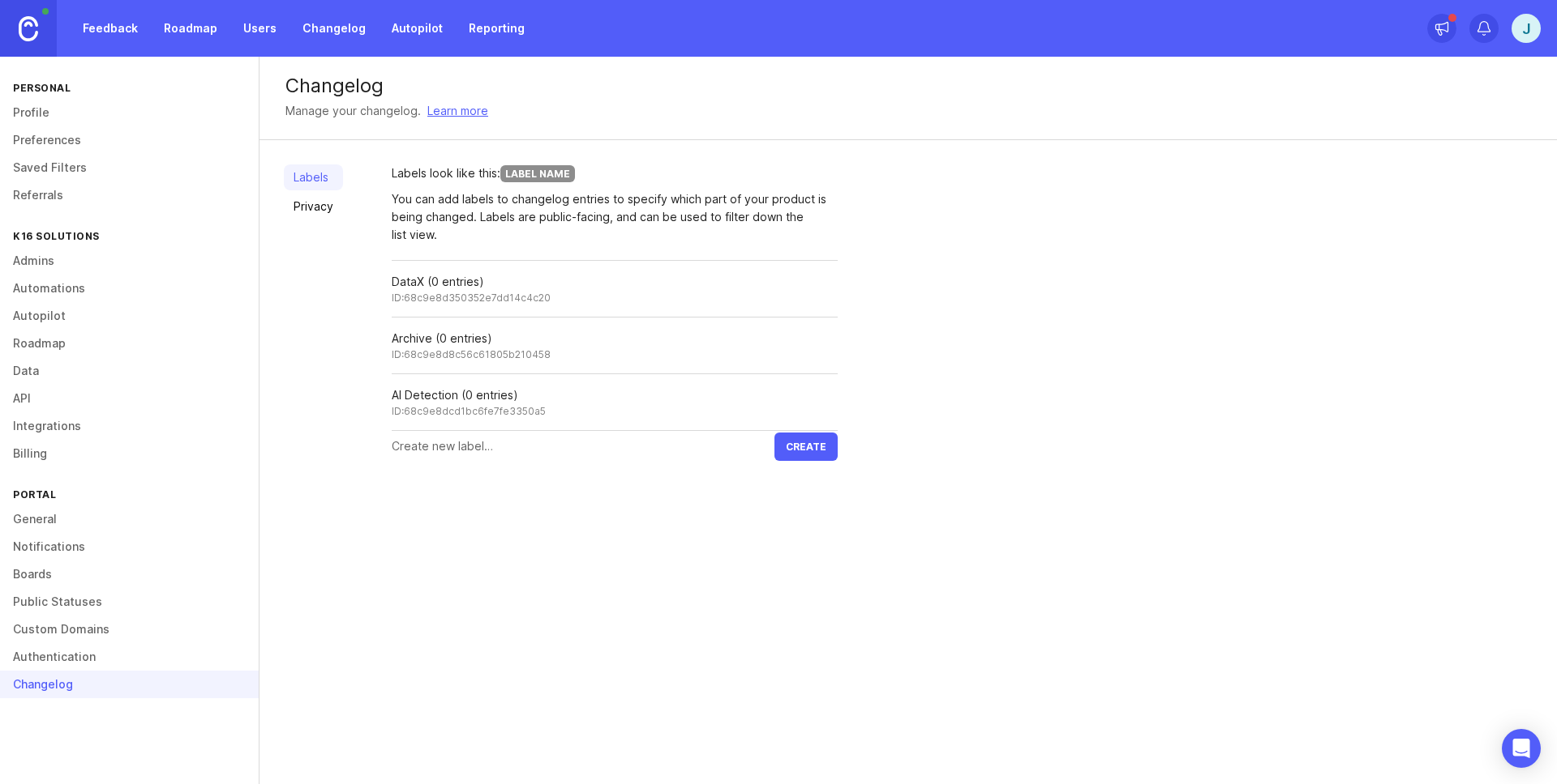
click at [29, 22] on img at bounding box center [28, 29] width 20 height 25
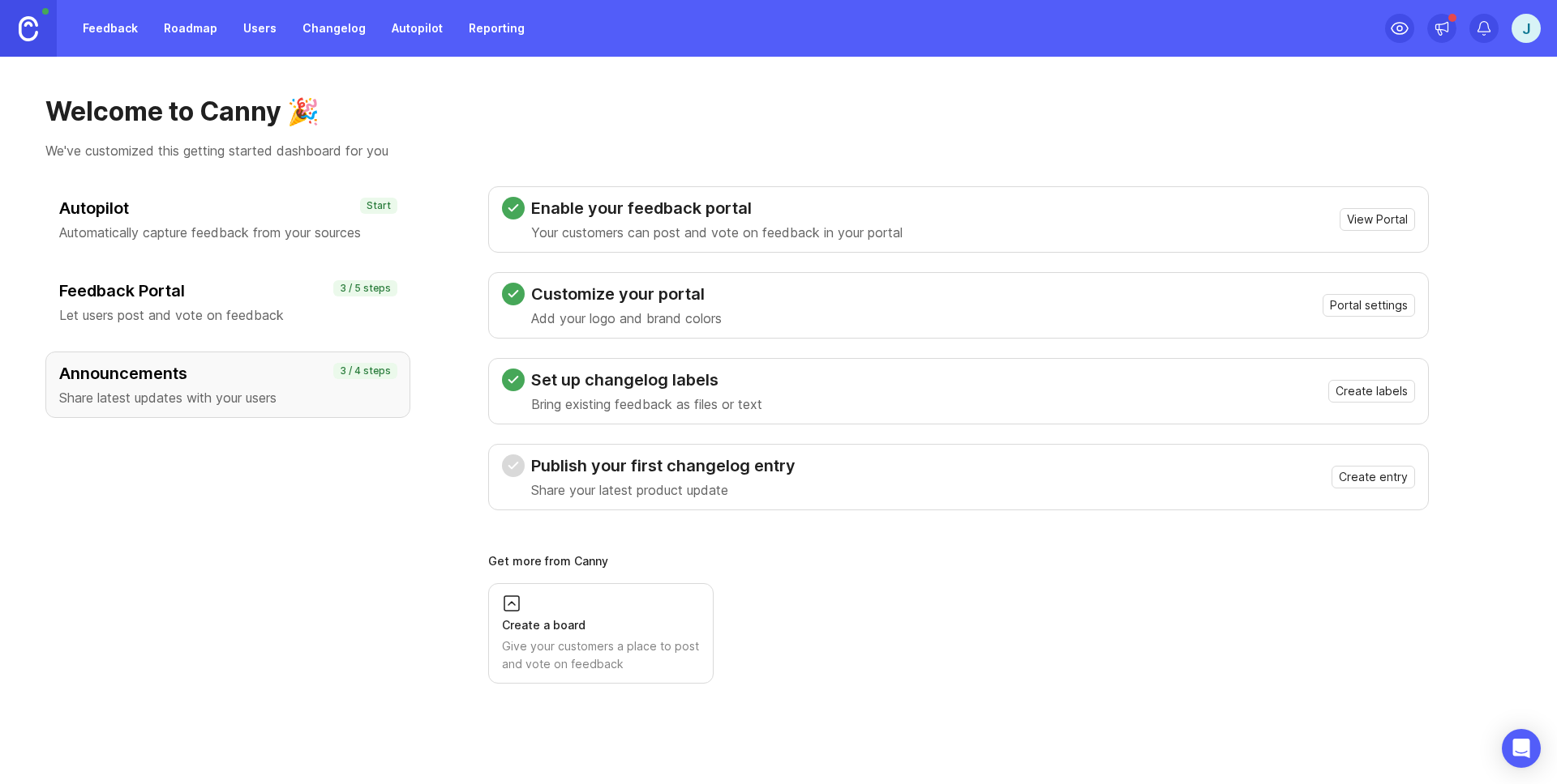
click at [178, 31] on link "Roadmap" at bounding box center [191, 28] width 73 height 29
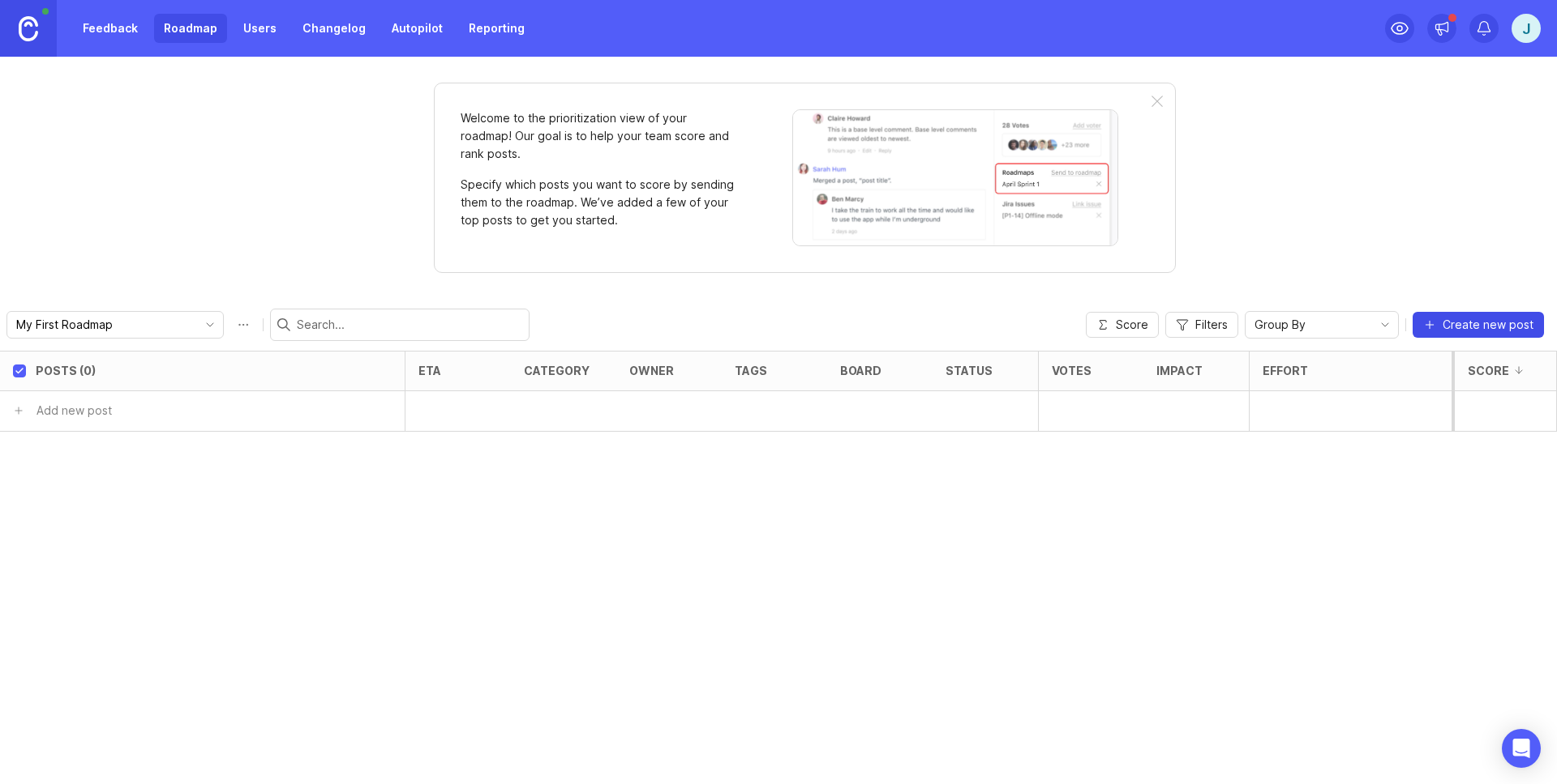
click at [1470, 327] on span "Create new post" at bounding box center [1487, 325] width 91 height 16
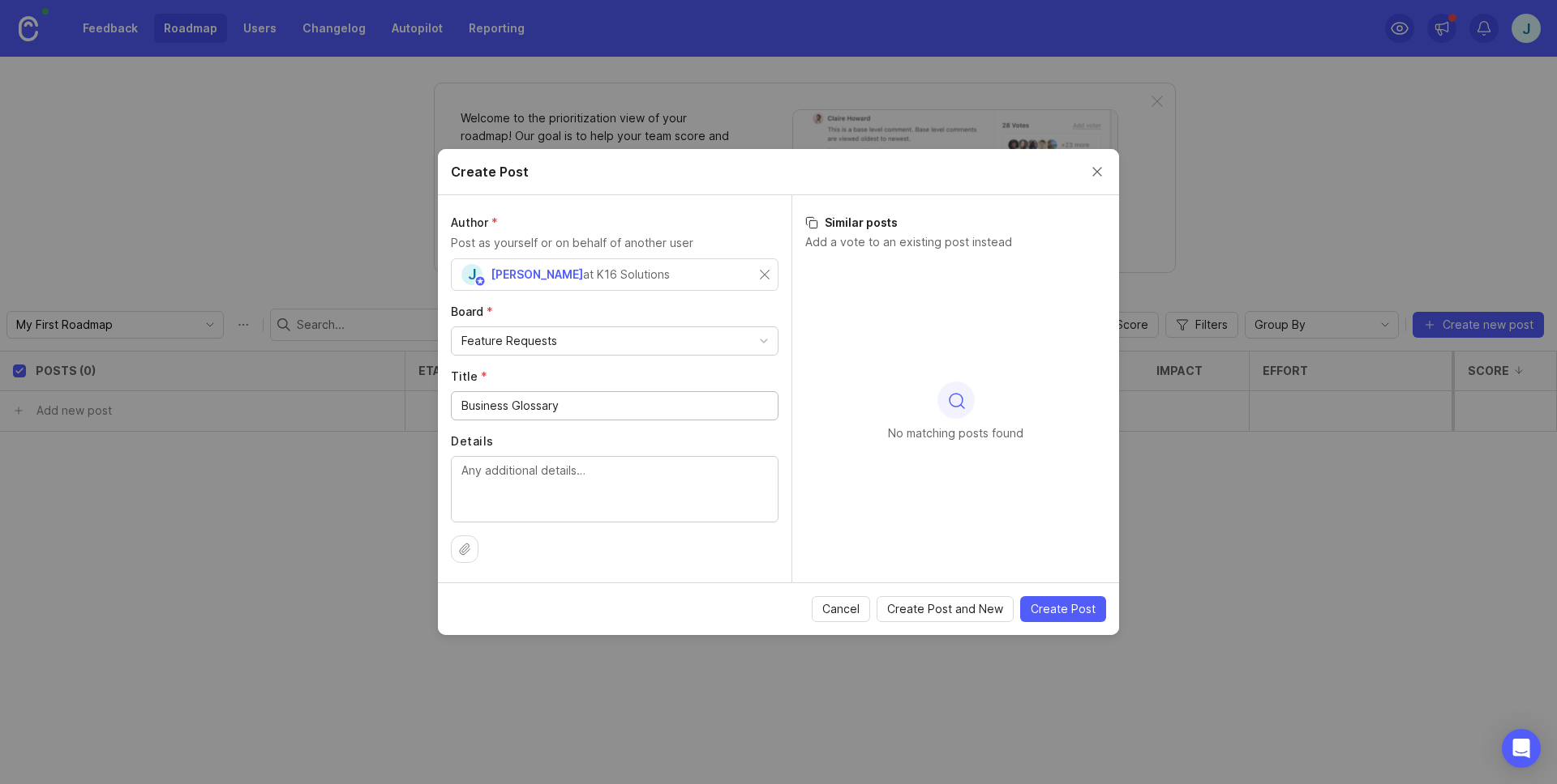
type input "Business Glossary"
click at [618, 492] on textarea "Details" at bounding box center [614, 488] width 306 height 53
click at [712, 470] on textarea "A data governance feature to enable capturing business terms" at bounding box center [614, 488] width 306 height 53
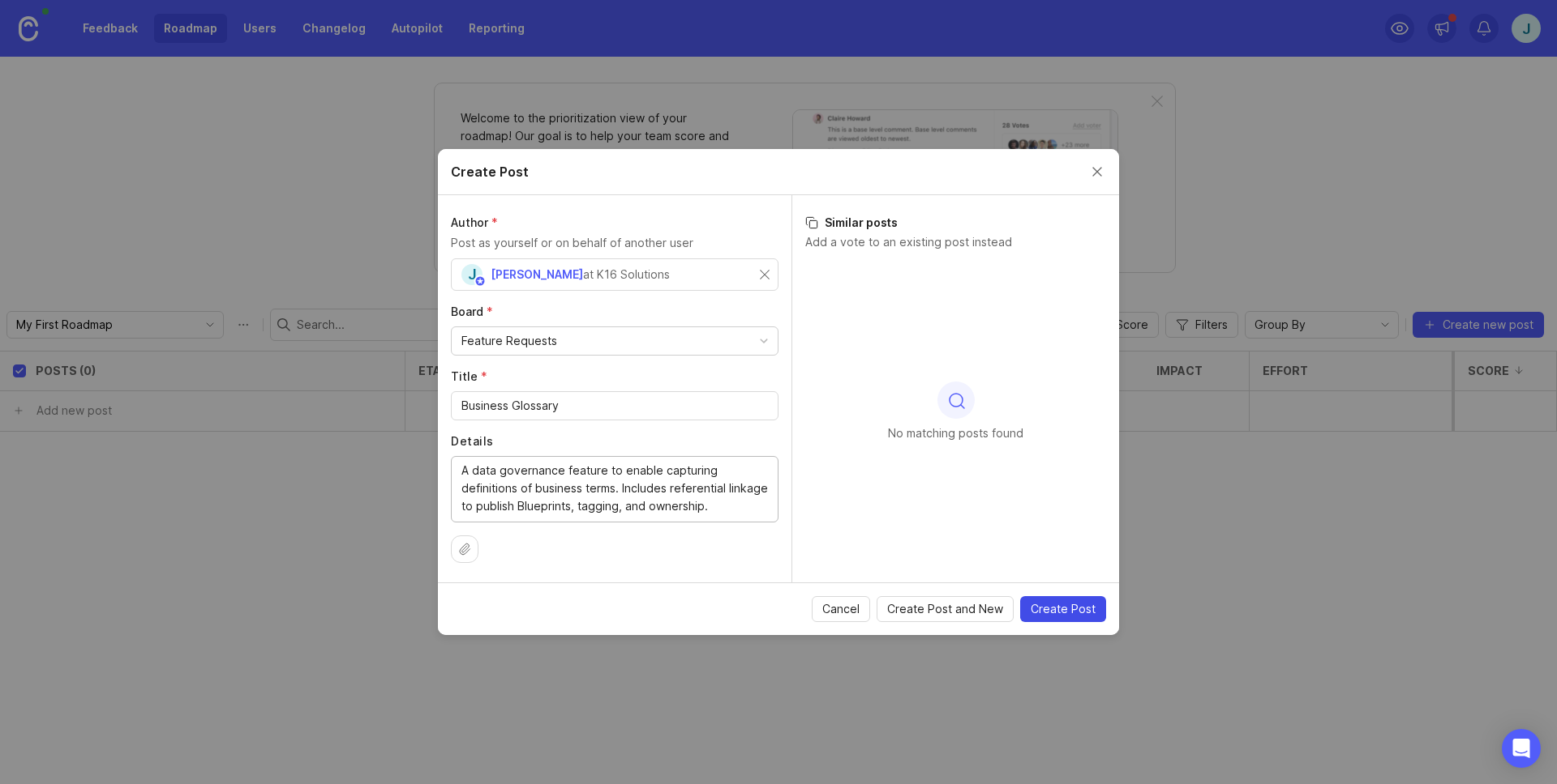
type textarea "A data governance feature to enable capturing definitions of business terms. In…"
click at [1058, 603] on span "Create Post" at bounding box center [1063, 609] width 64 height 16
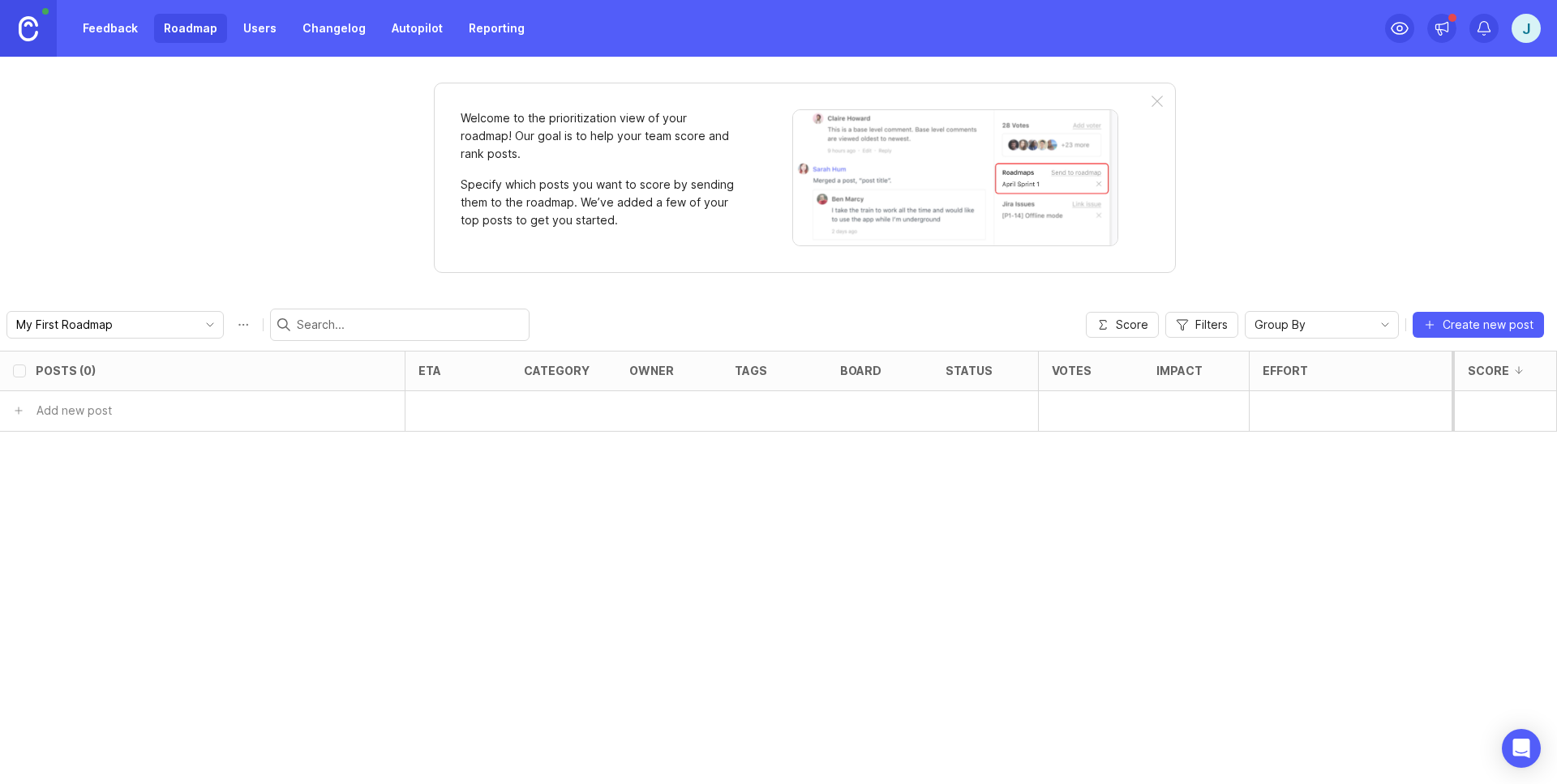
checkbox input "false"
click at [653, 406] on div at bounding box center [669, 412] width 105 height 41
click at [157, 413] on h6 "Business Glossary" at bounding box center [119, 410] width 105 height 16
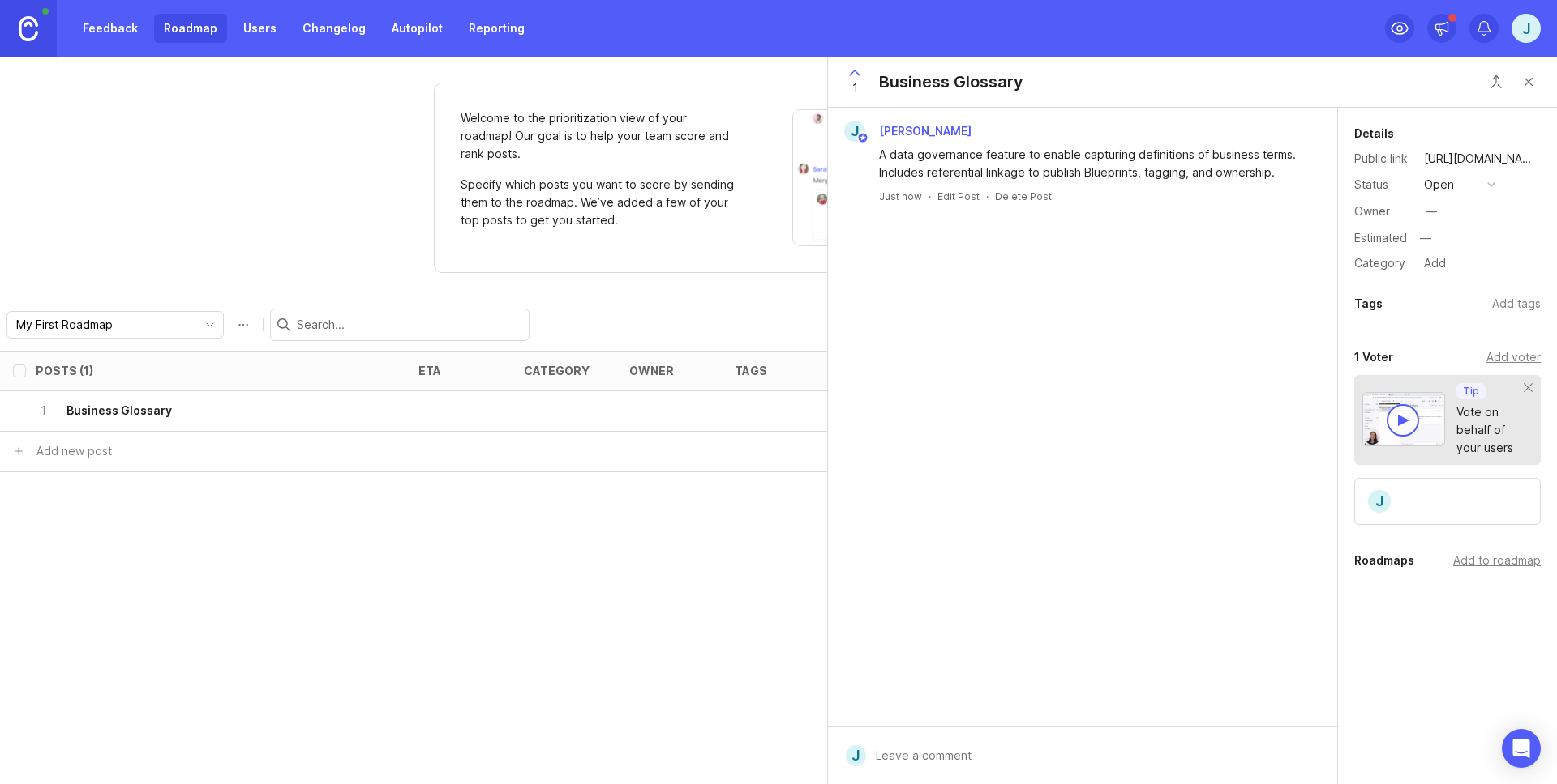
click at [1433, 212] on div "—" at bounding box center [1431, 211] width 11 height 18
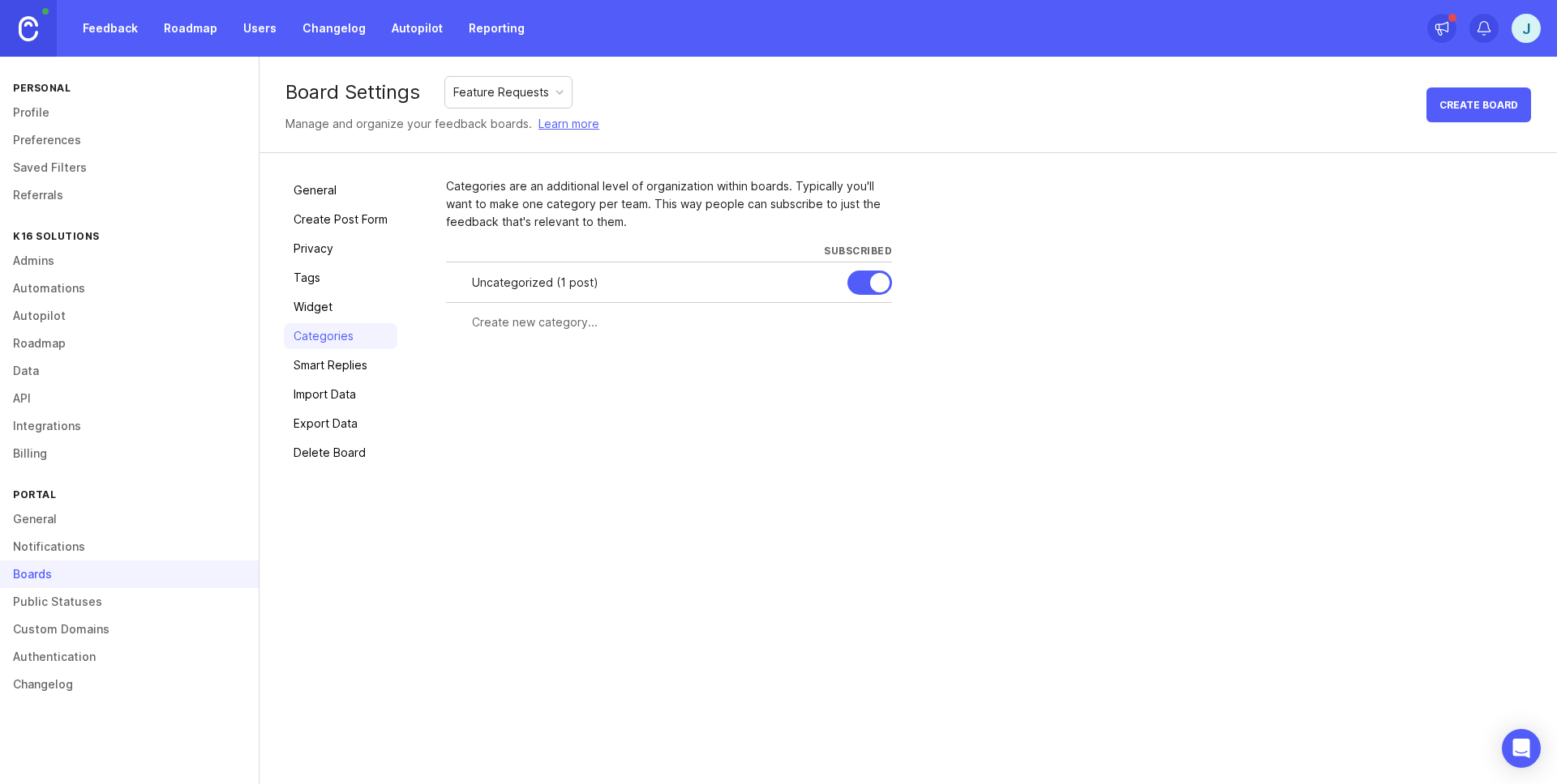
click at [34, 35] on img at bounding box center [28, 29] width 20 height 25
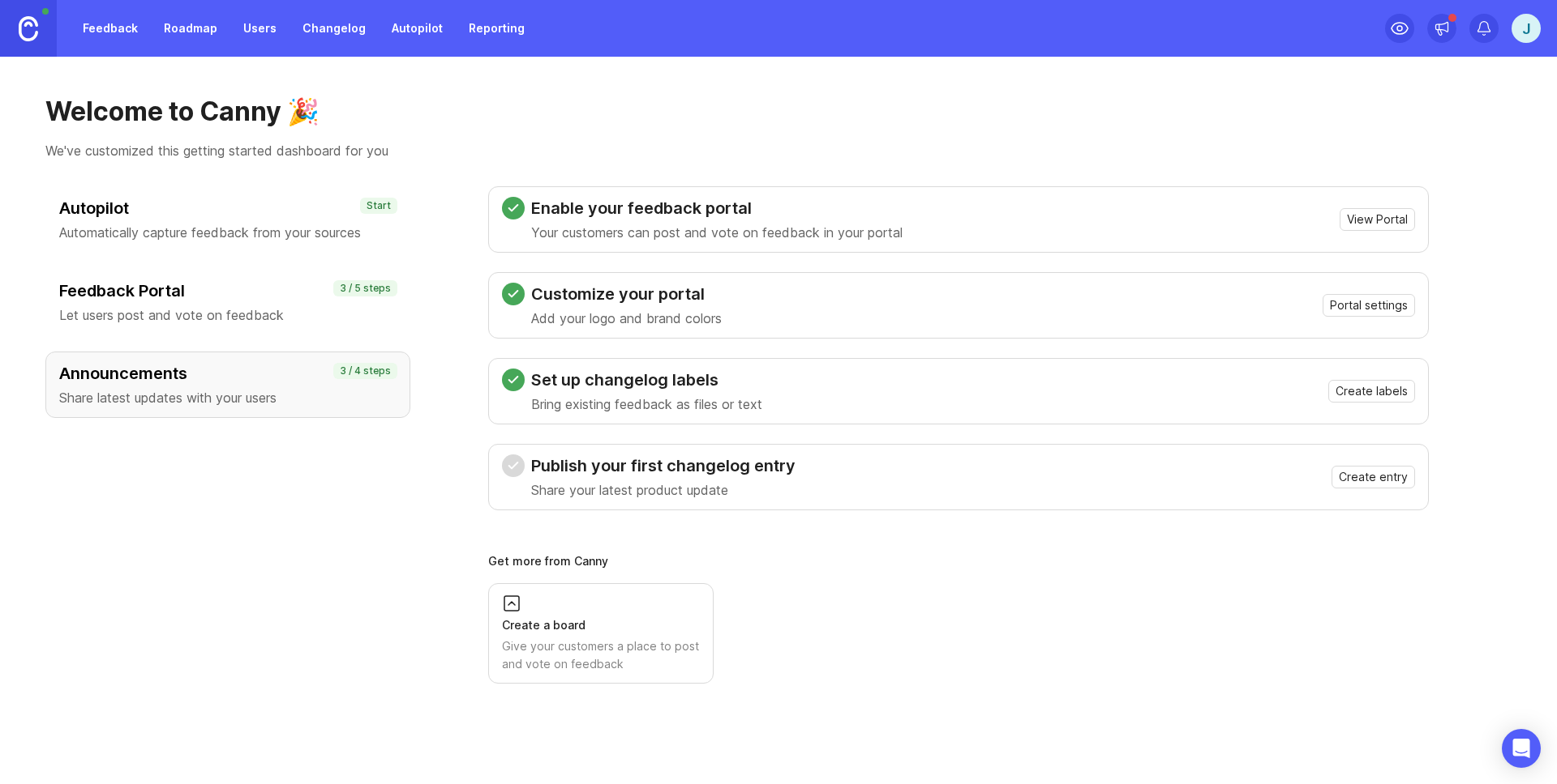
click at [197, 26] on link "Roadmap" at bounding box center [191, 28] width 73 height 29
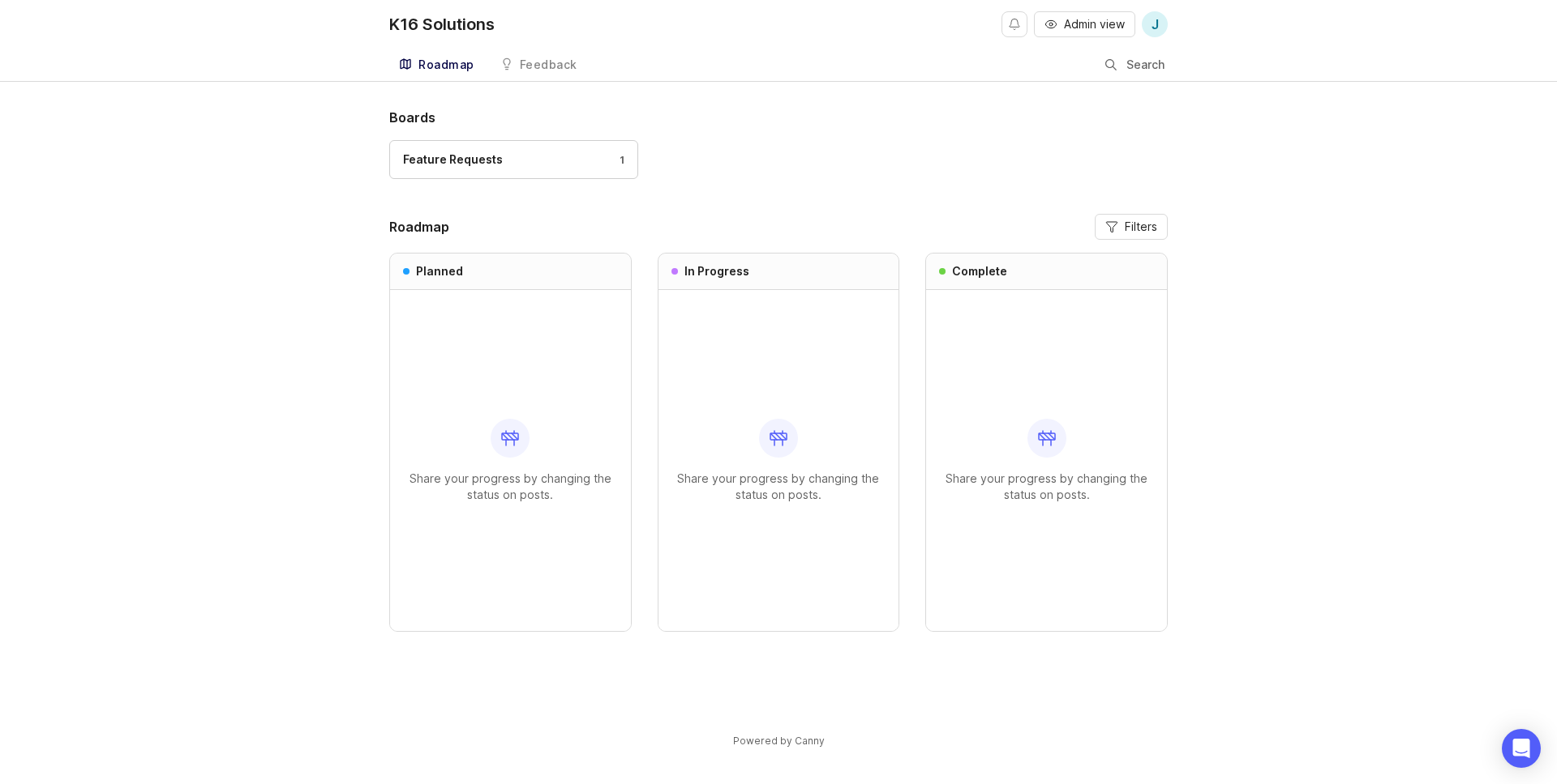
click at [496, 166] on div "Feature Requests" at bounding box center [453, 159] width 100 height 18
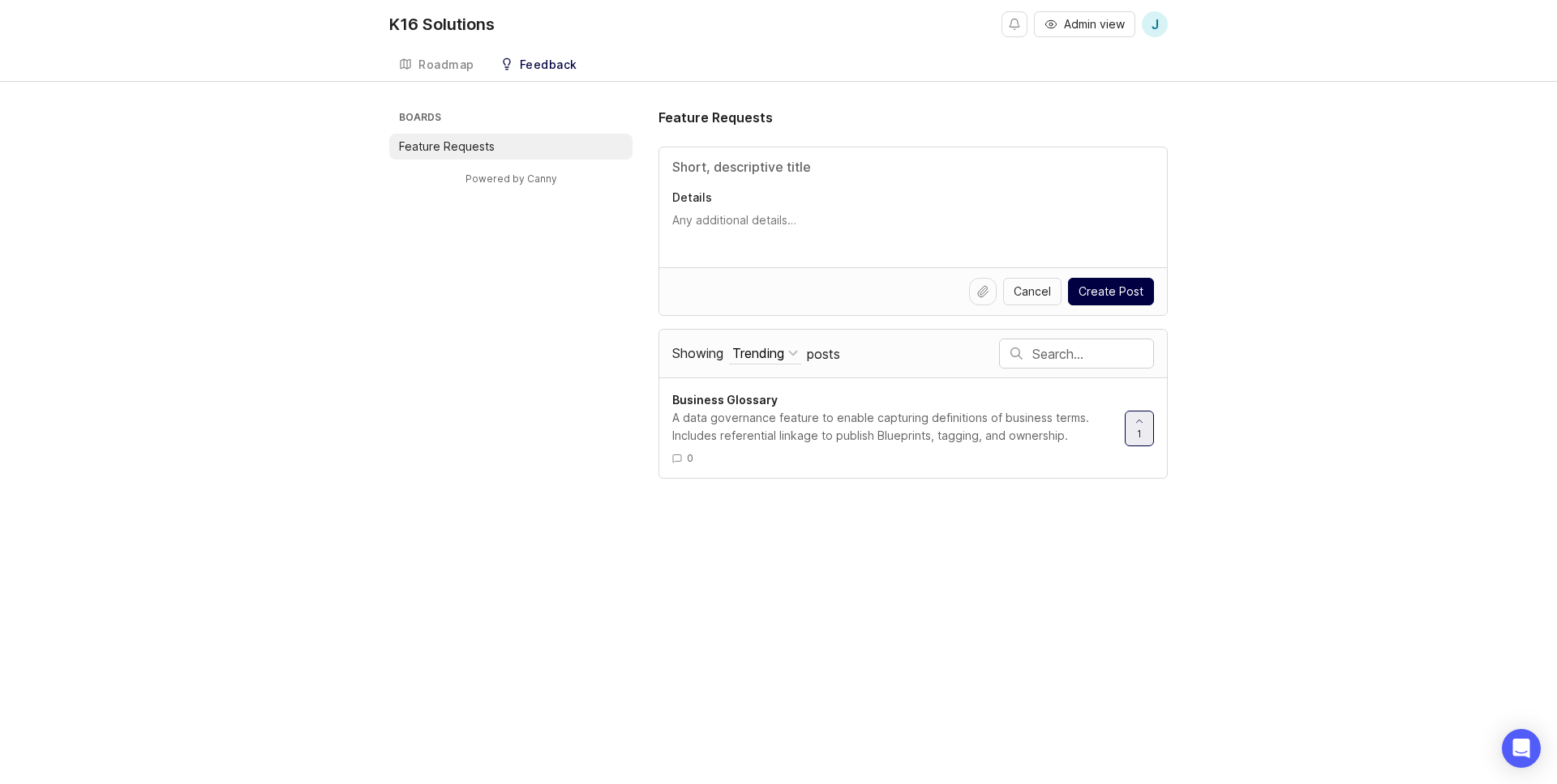
click at [824, 409] on div "A data governance feature to enable capturing definitions of business terms. In…" at bounding box center [892, 427] width 439 height 36
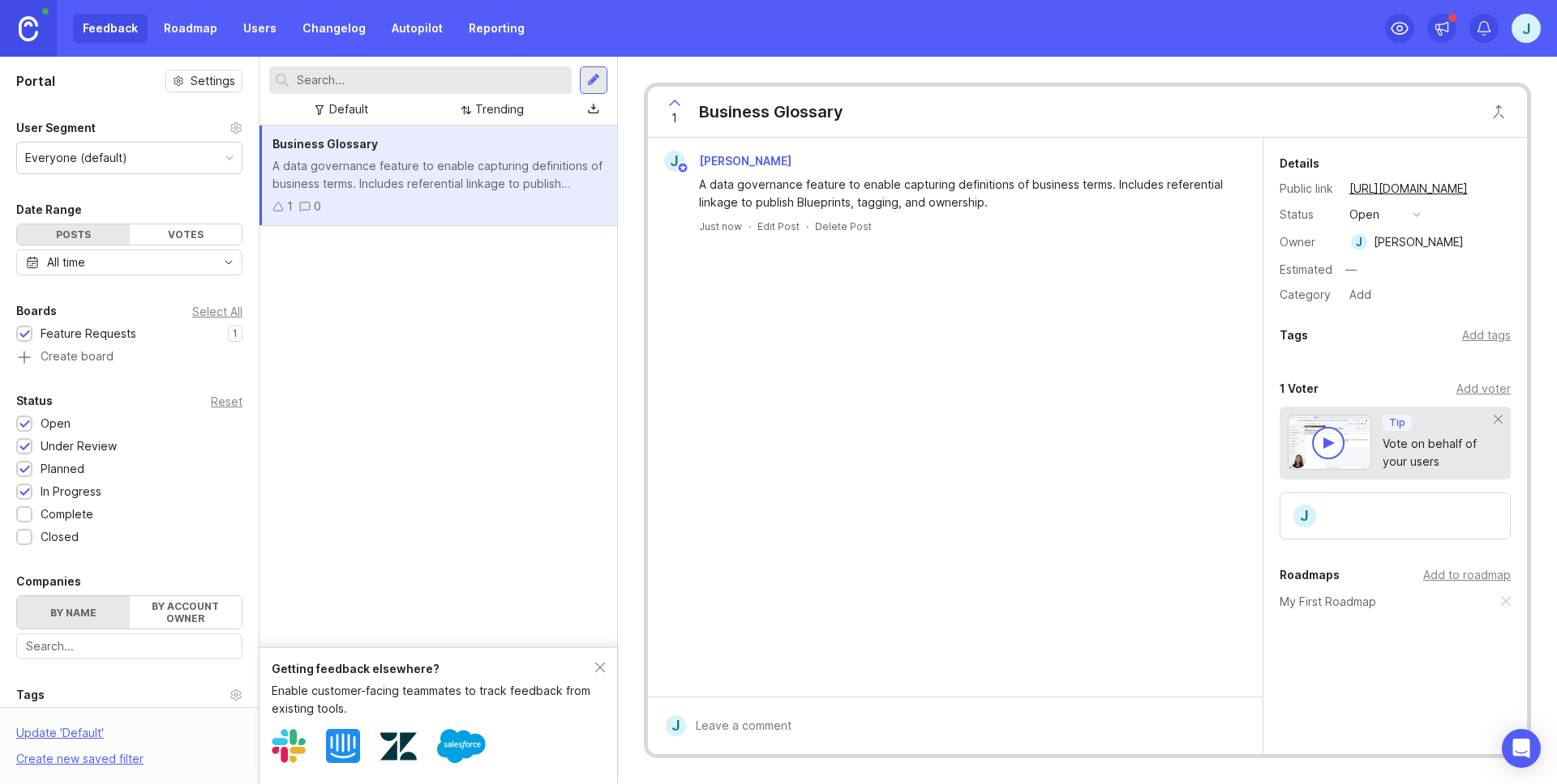
click at [1454, 574] on div "Add to roadmap" at bounding box center [1466, 575] width 87 height 18
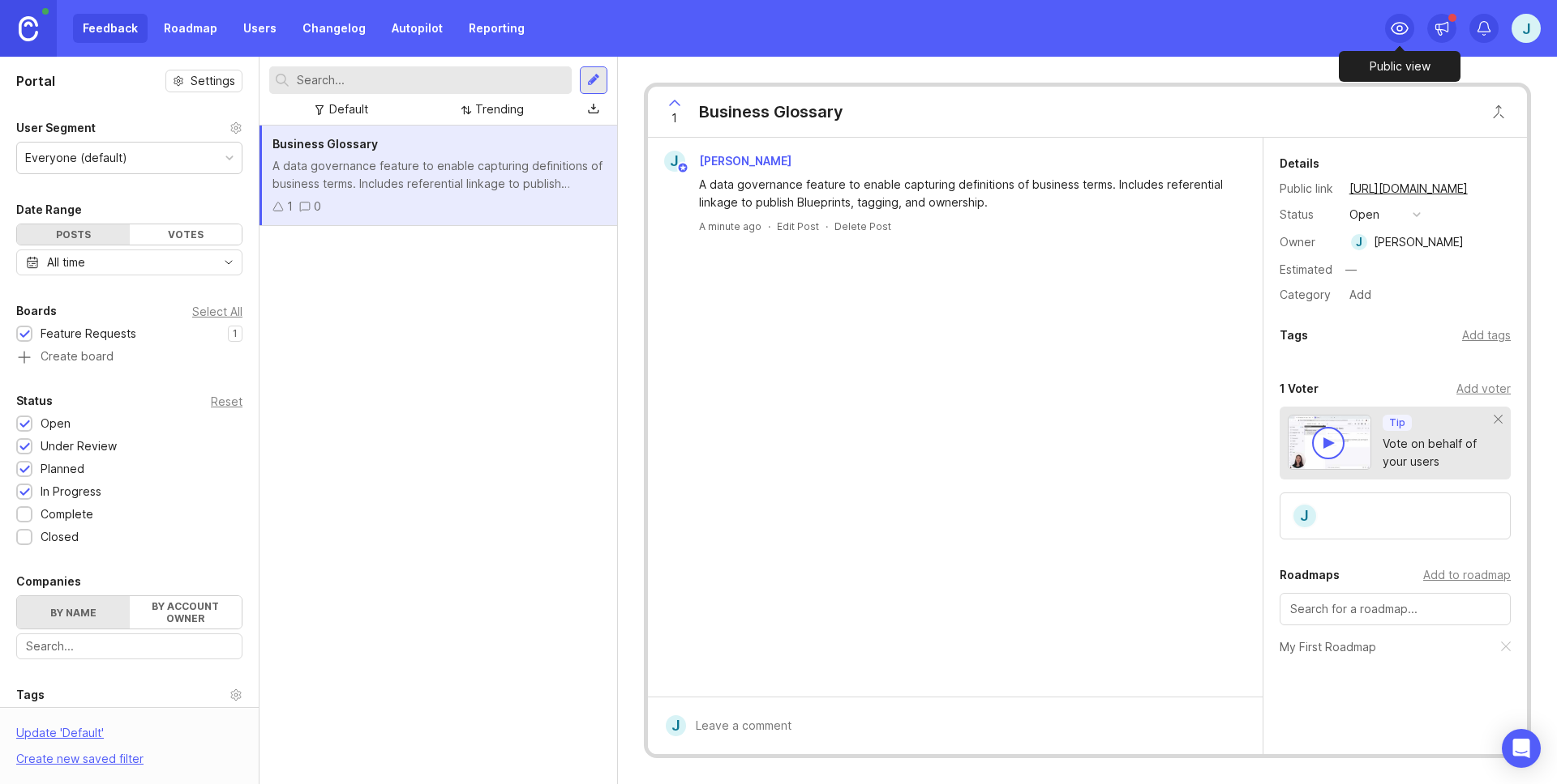
click at [1400, 30] on icon at bounding box center [1399, 28] width 20 height 19
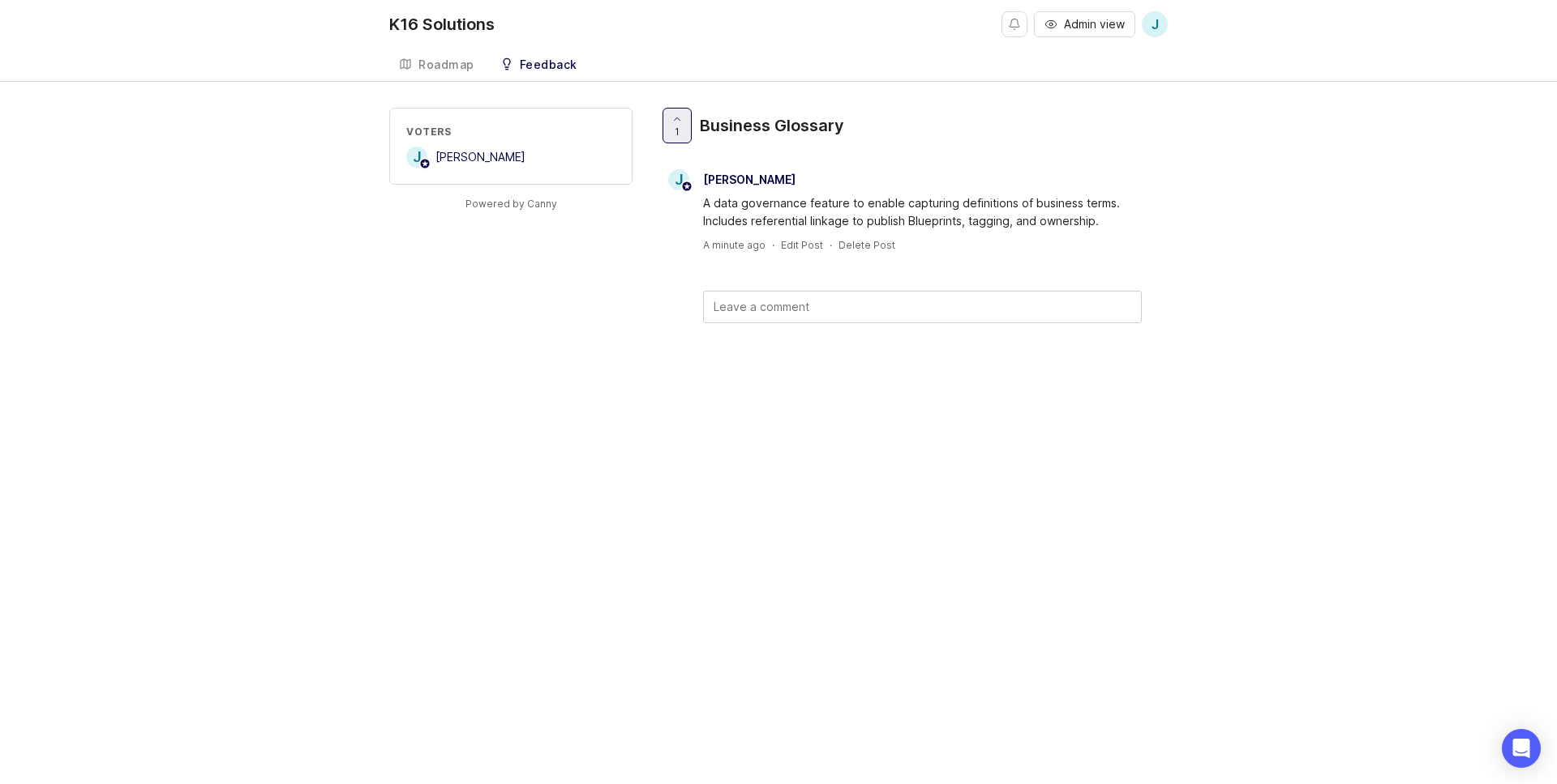
click at [444, 70] on div "Roadmap" at bounding box center [446, 64] width 56 height 11
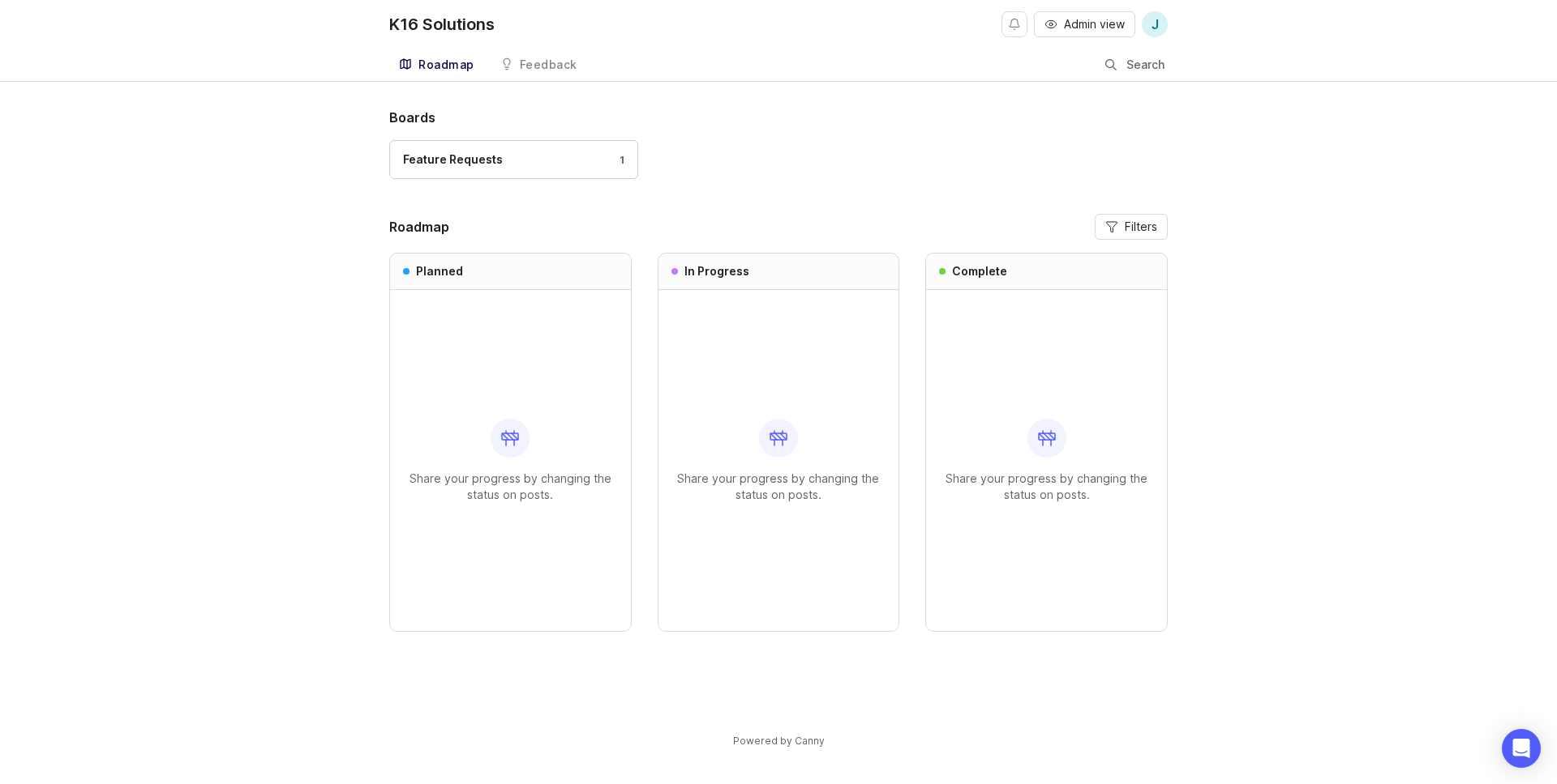
click at [519, 72] on link "Feedback" at bounding box center [539, 64] width 97 height 33
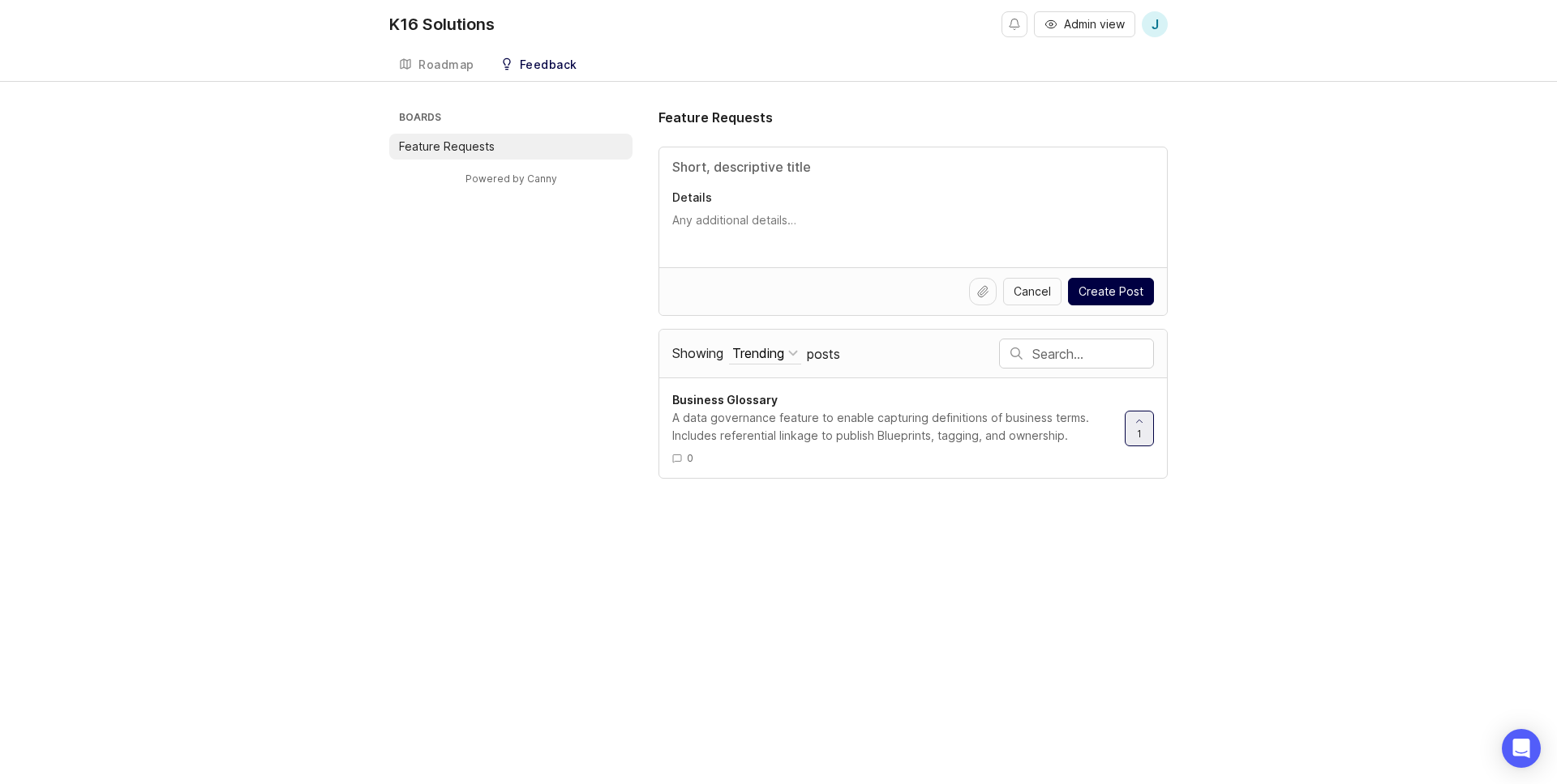
click at [421, 69] on div "Roadmap" at bounding box center [446, 64] width 56 height 11
click at [761, 403] on span "Business Glossary" at bounding box center [725, 400] width 105 height 14
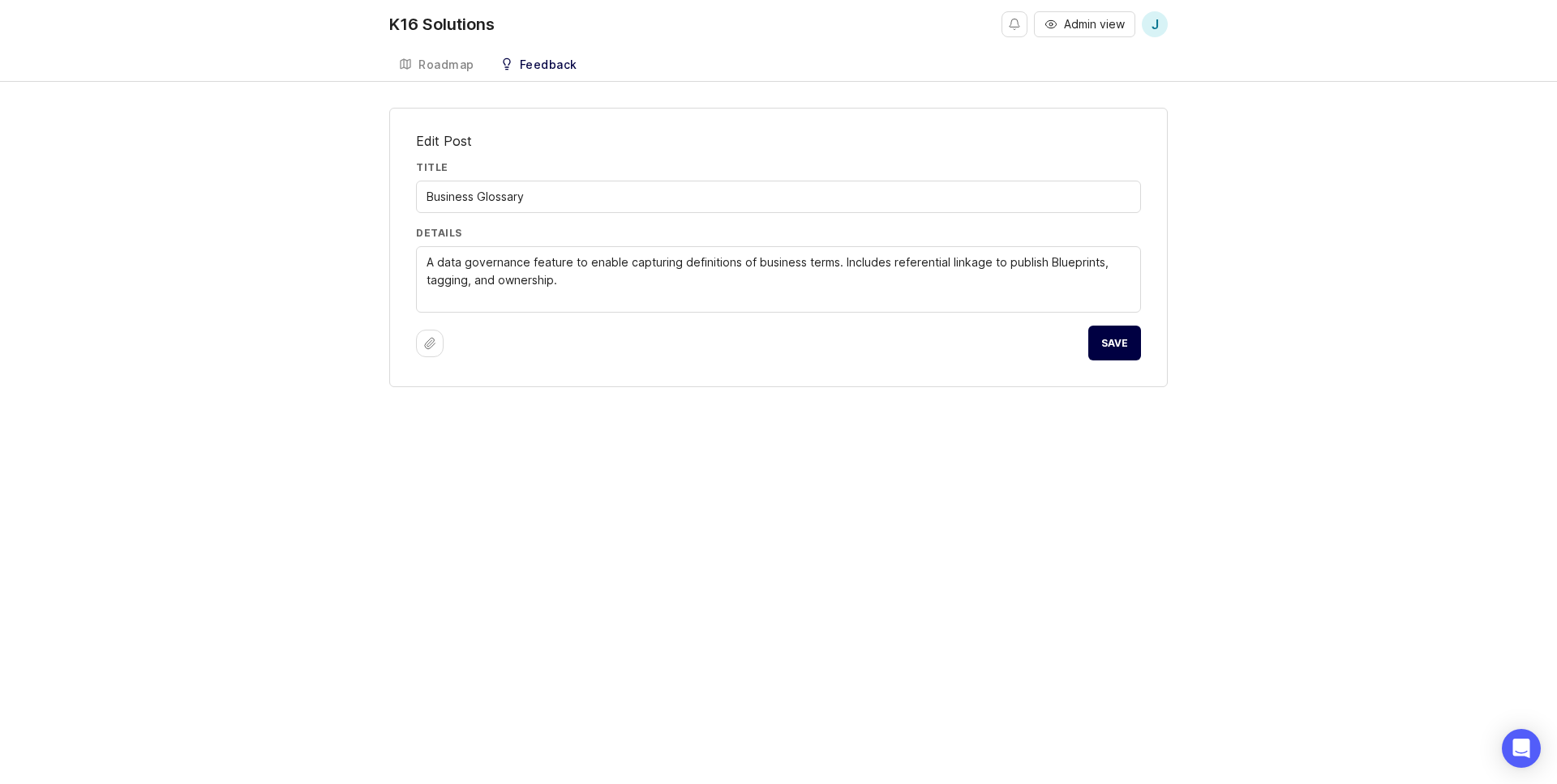
click at [728, 413] on div "K16 Solutions Admin view J Create Roadmap Feedback Feature Requests Edit Post T…" at bounding box center [778, 392] width 1557 height 784
click at [550, 70] on div "Feedback" at bounding box center [549, 64] width 58 height 11
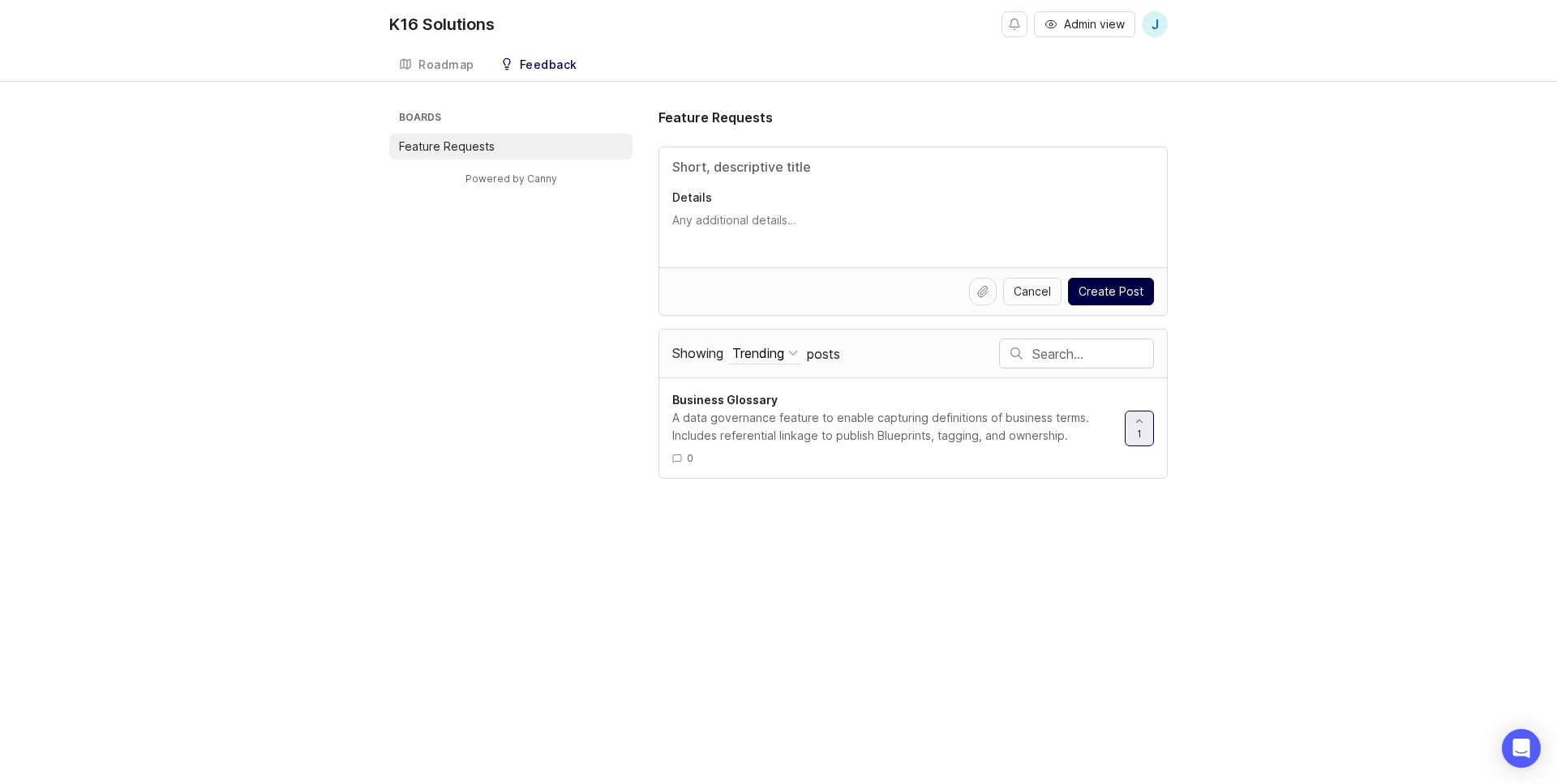
click at [441, 70] on div "Roadmap" at bounding box center [446, 64] width 56 height 11
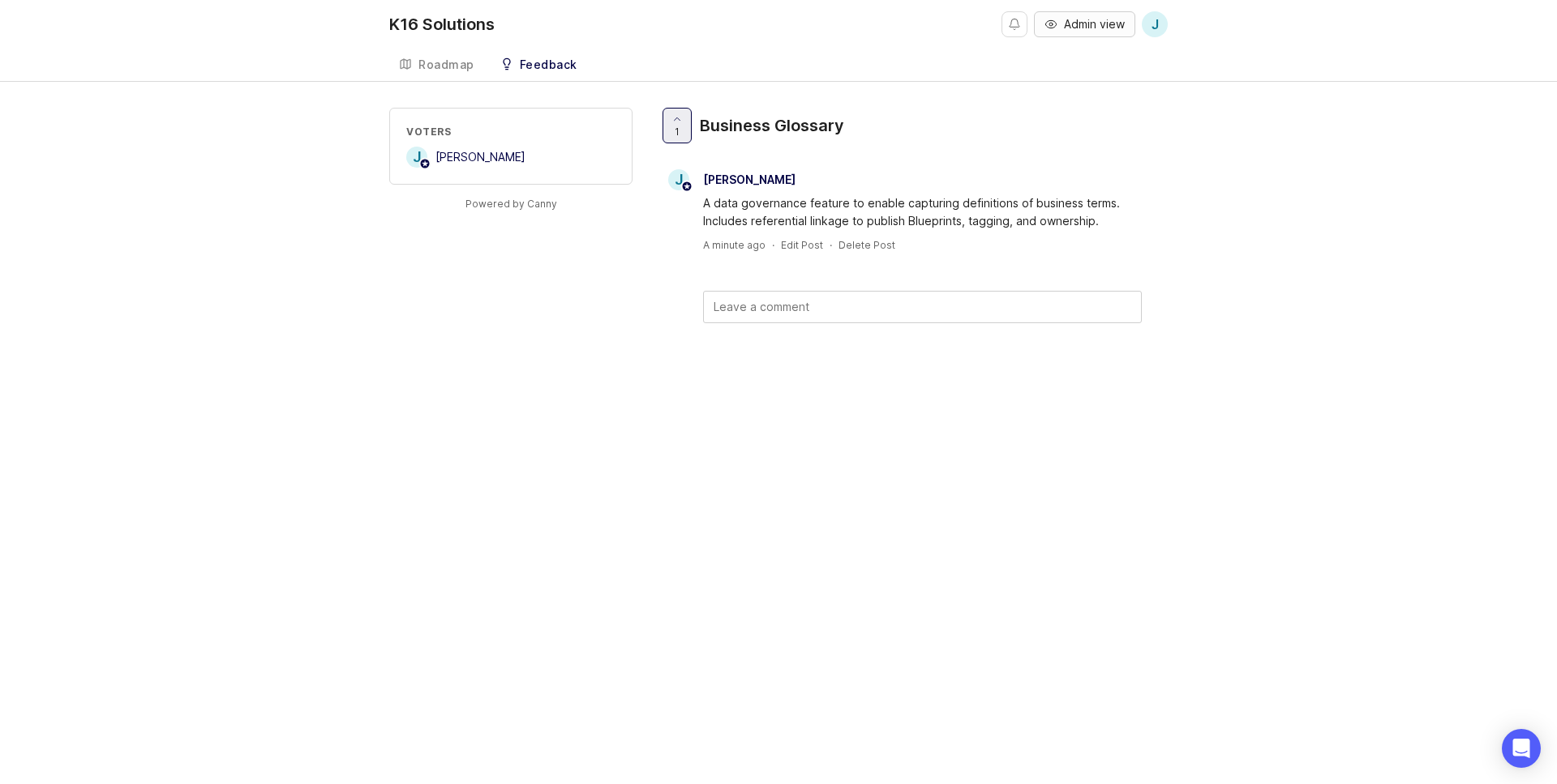
click at [1079, 23] on span "Admin view" at bounding box center [1094, 24] width 61 height 16
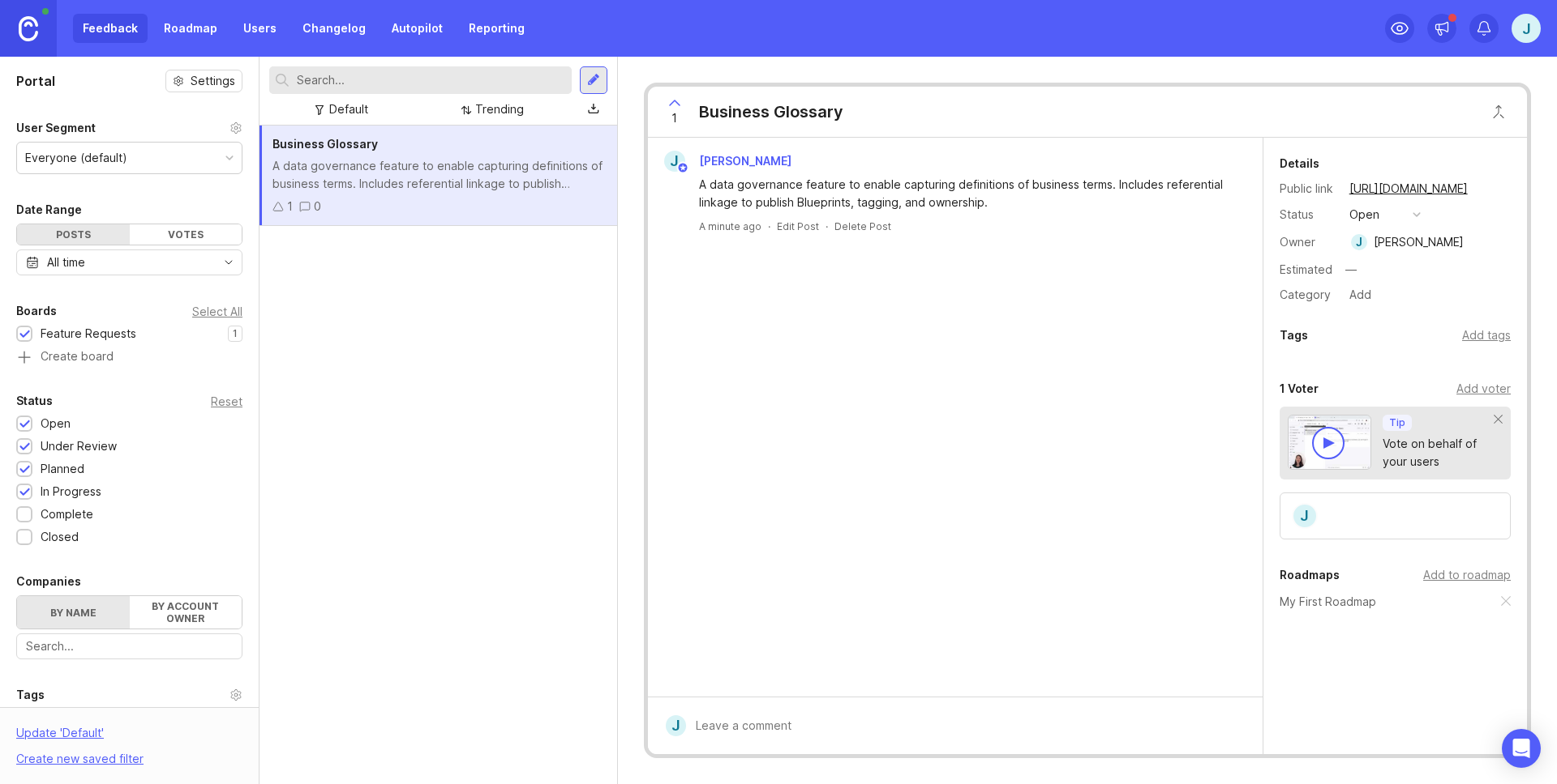
click at [98, 27] on div "Feedback Roadmap Users Changelog Autopilot Reporting" at bounding box center [304, 28] width 461 height 29
click at [174, 22] on link "Roadmap" at bounding box center [191, 28] width 73 height 29
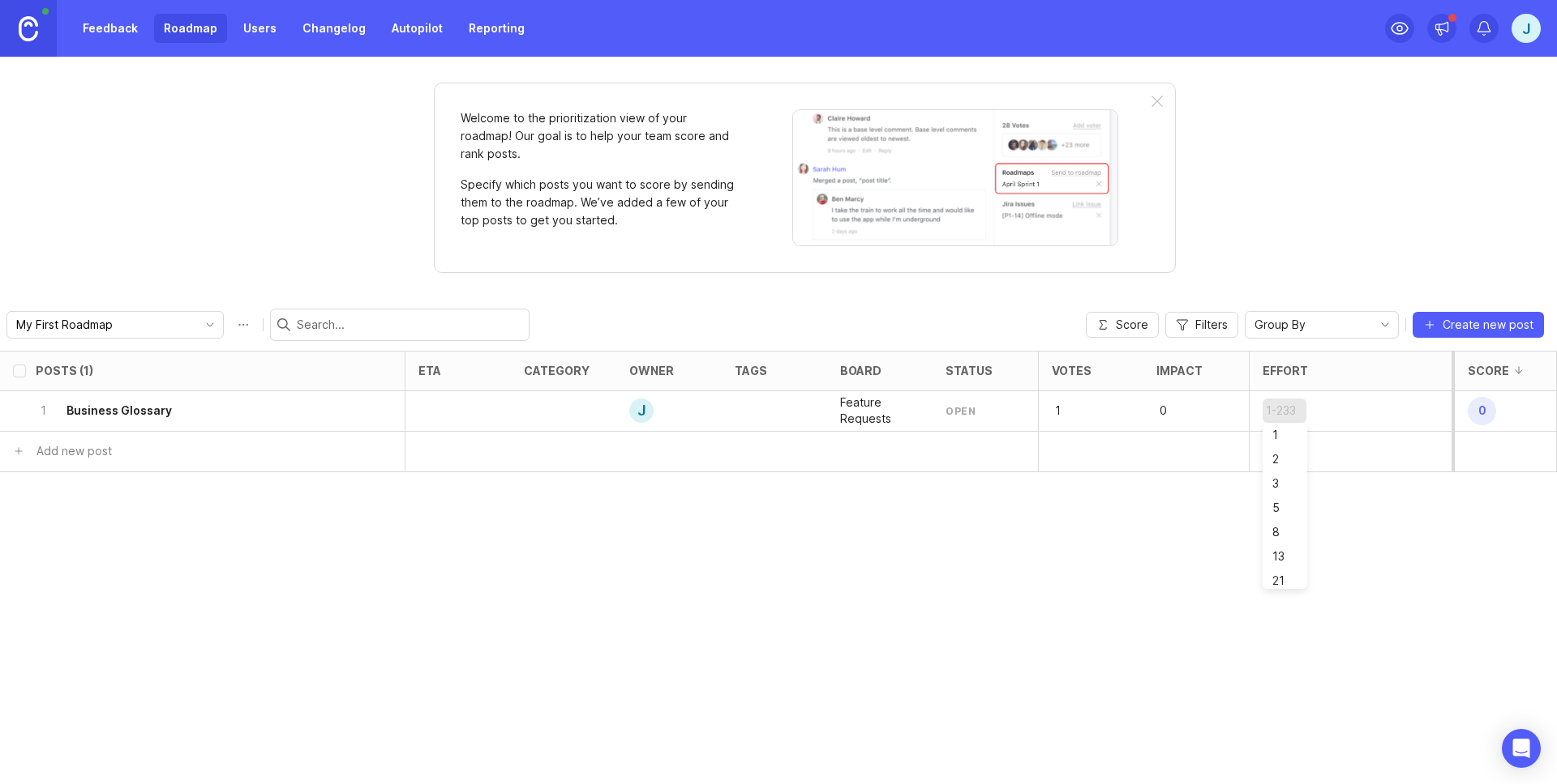
scroll to position [125, 0]
click at [1401, 553] on div "Posts (1) eta category owner tags board status Votes Impact Effort Score 1 Busi…" at bounding box center [778, 567] width 1557 height 433
click at [1330, 531] on div "Posts (1) eta category owner tags board status Votes Impact Effort Score 1 Busi…" at bounding box center [778, 567] width 1557 height 433
click at [1130, 326] on span "Score" at bounding box center [1132, 325] width 32 height 16
click at [289, 409] on div "1 Business Glossary" at bounding box center [197, 411] width 323 height 40
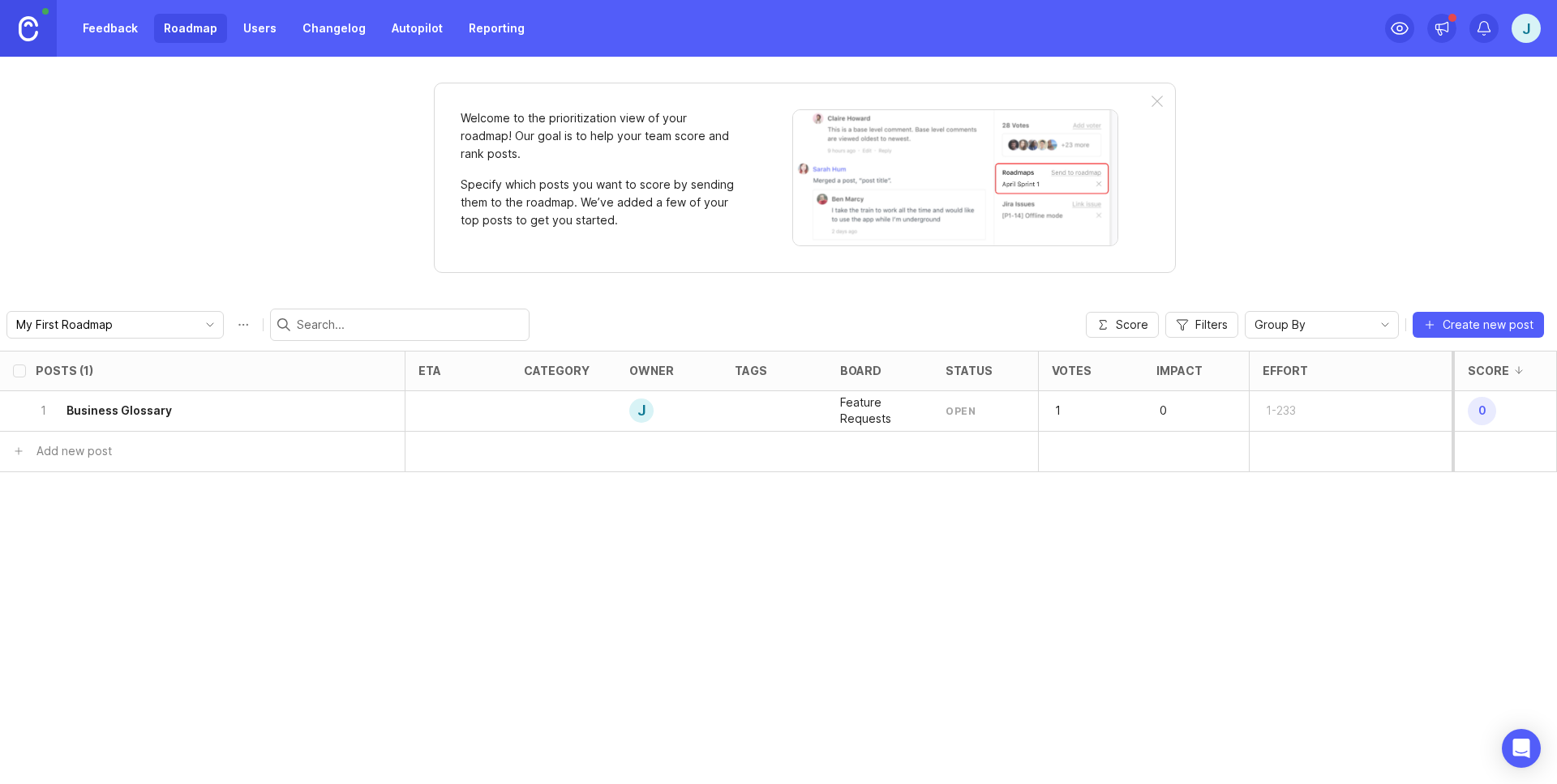
click at [115, 324] on input "My First Roadmap" at bounding box center [105, 325] width 179 height 18
click at [83, 359] on span "My First Roadmap" at bounding box center [66, 356] width 97 height 18
click at [1482, 409] on span "0" at bounding box center [1481, 410] width 28 height 28
click at [300, 409] on div "1 Business Glossary" at bounding box center [197, 411] width 323 height 40
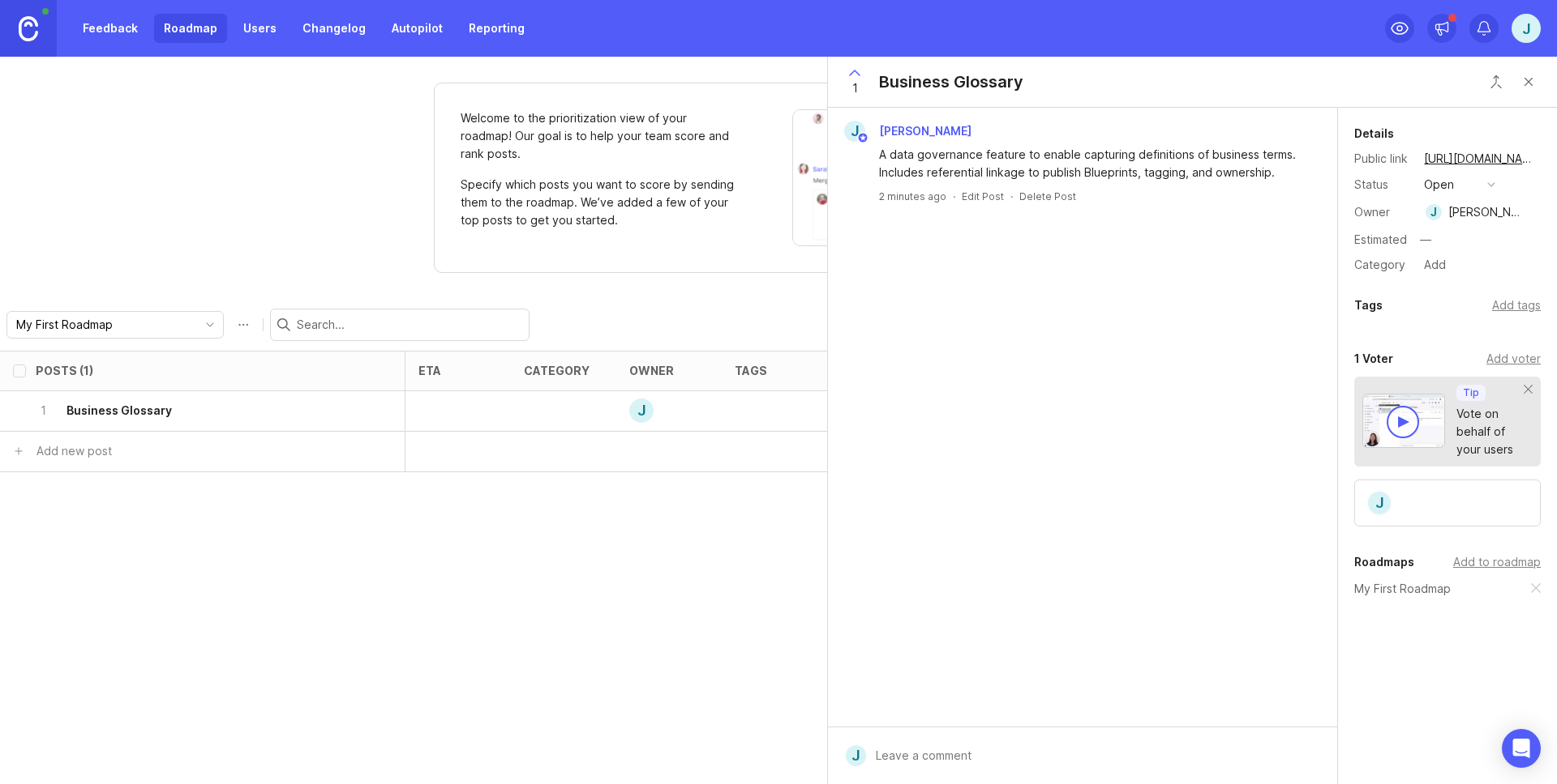
click at [857, 76] on icon at bounding box center [854, 73] width 20 height 19
click at [854, 77] on icon at bounding box center [854, 73] width 20 height 19
click at [853, 72] on icon at bounding box center [854, 73] width 20 height 19
click at [853, 72] on icon at bounding box center [854, 73] width 9 height 5
click at [1439, 507] on div "J" at bounding box center [1448, 503] width 187 height 47
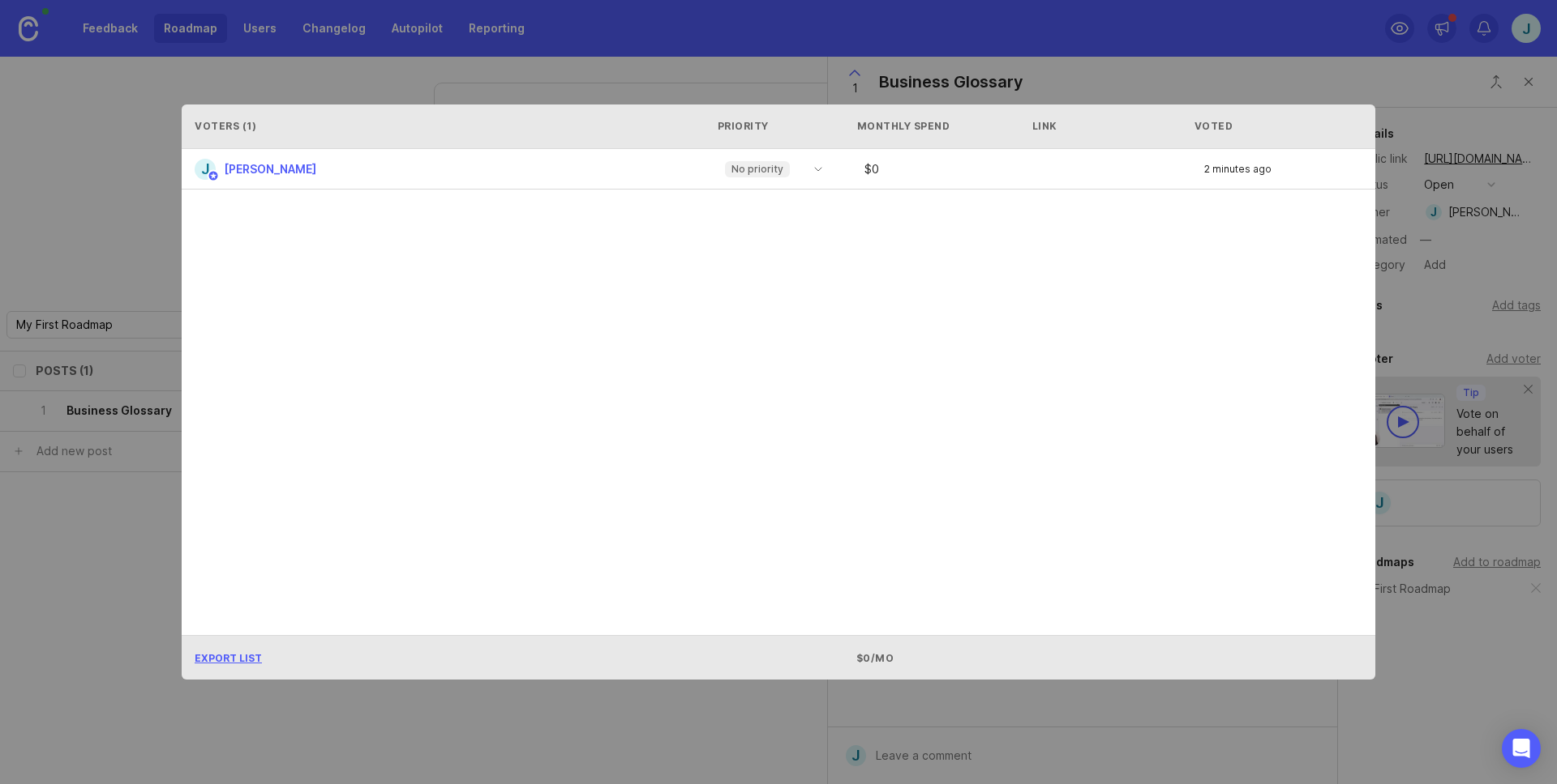
click at [689, 696] on div "Voters ( 1 ) Priority Monthly Spend Link Voted J Josh Magdziarz No priority $ 0…" at bounding box center [778, 392] width 1245 height 627
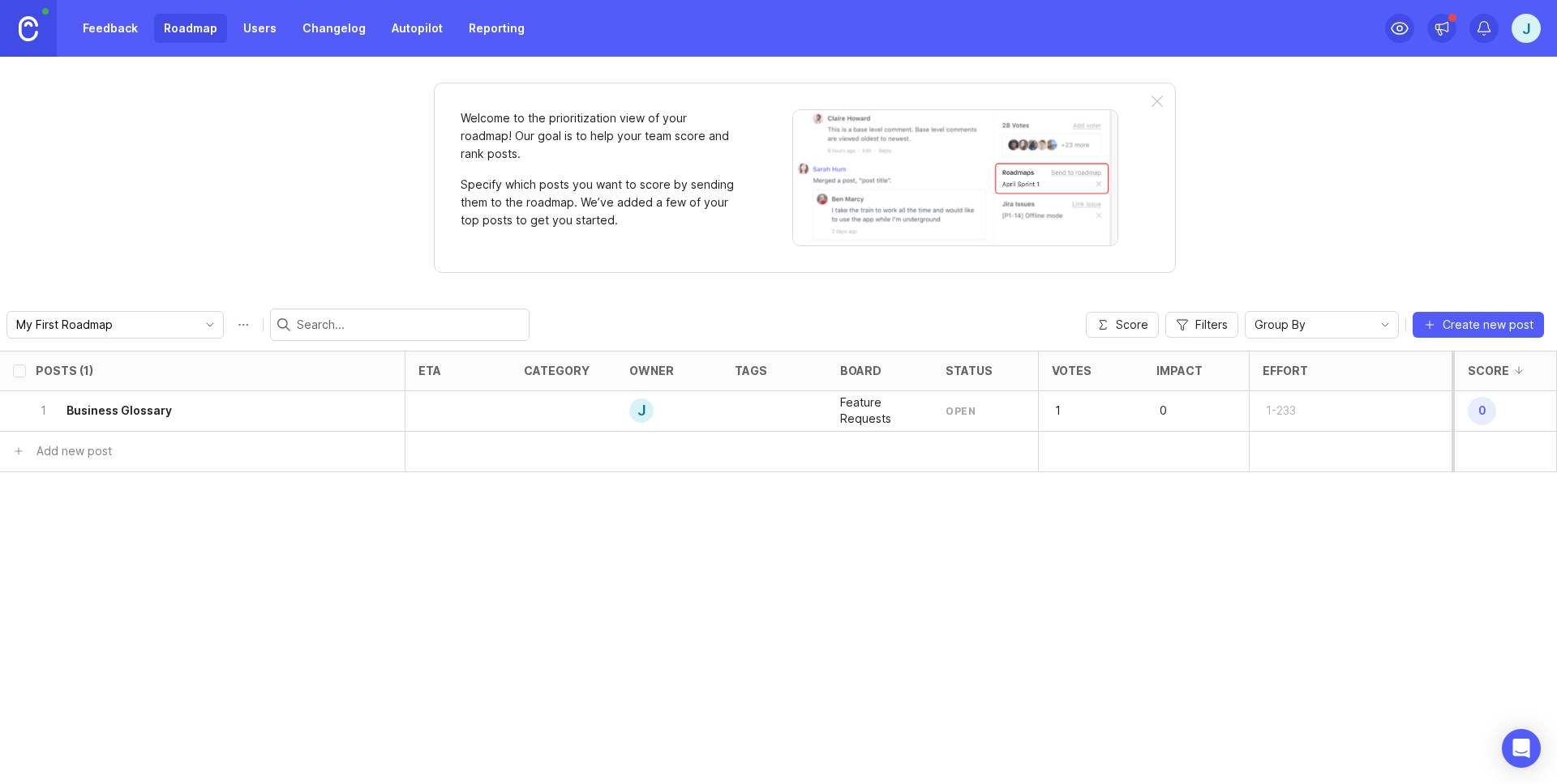
click at [445, 398] on div at bounding box center [458, 412] width 105 height 41
click at [422, 411] on div at bounding box center [458, 412] width 105 height 41
click at [249, 410] on div "1 Business Glossary" at bounding box center [197, 411] width 323 height 40
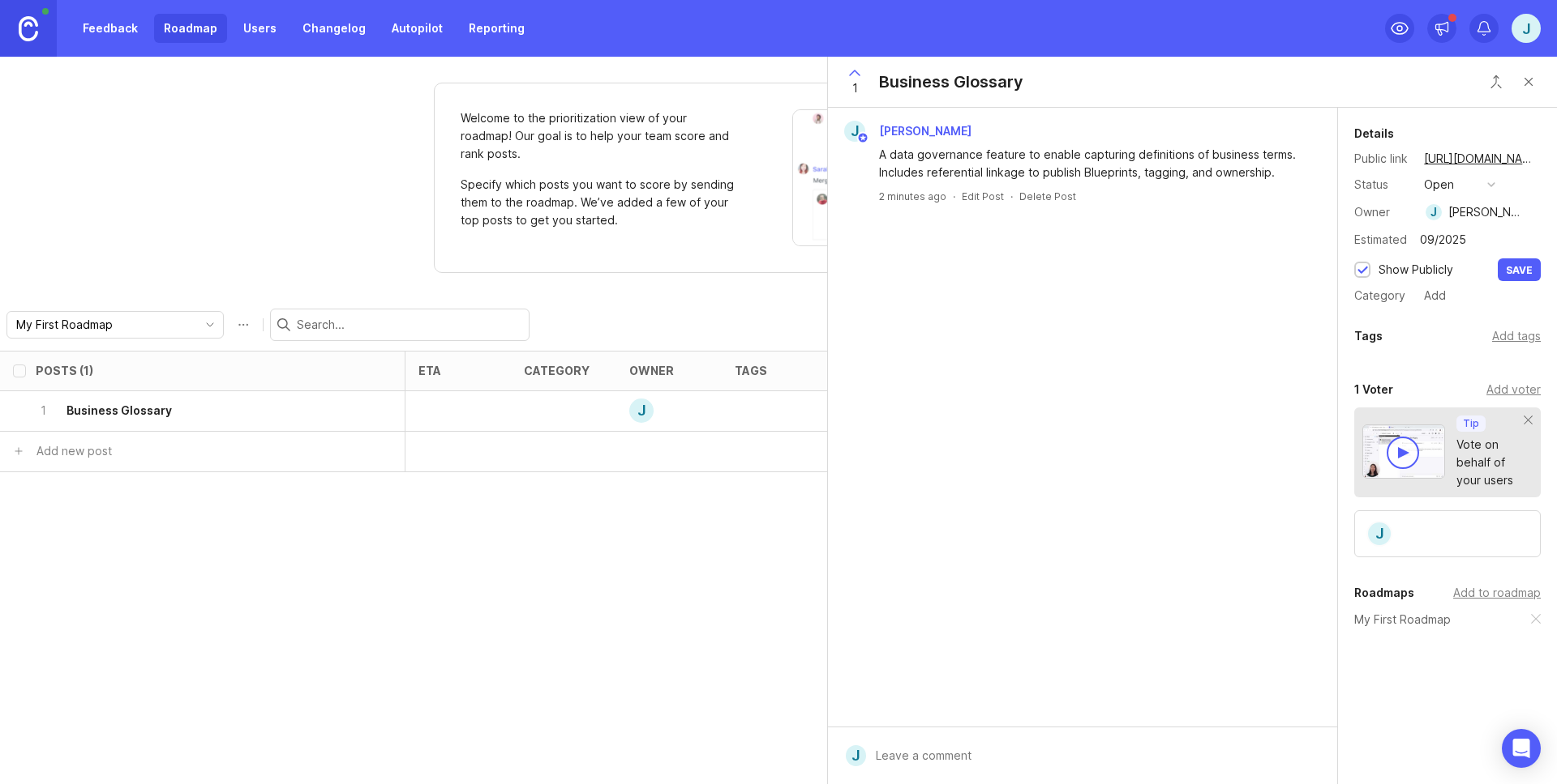
type input "09/2025"
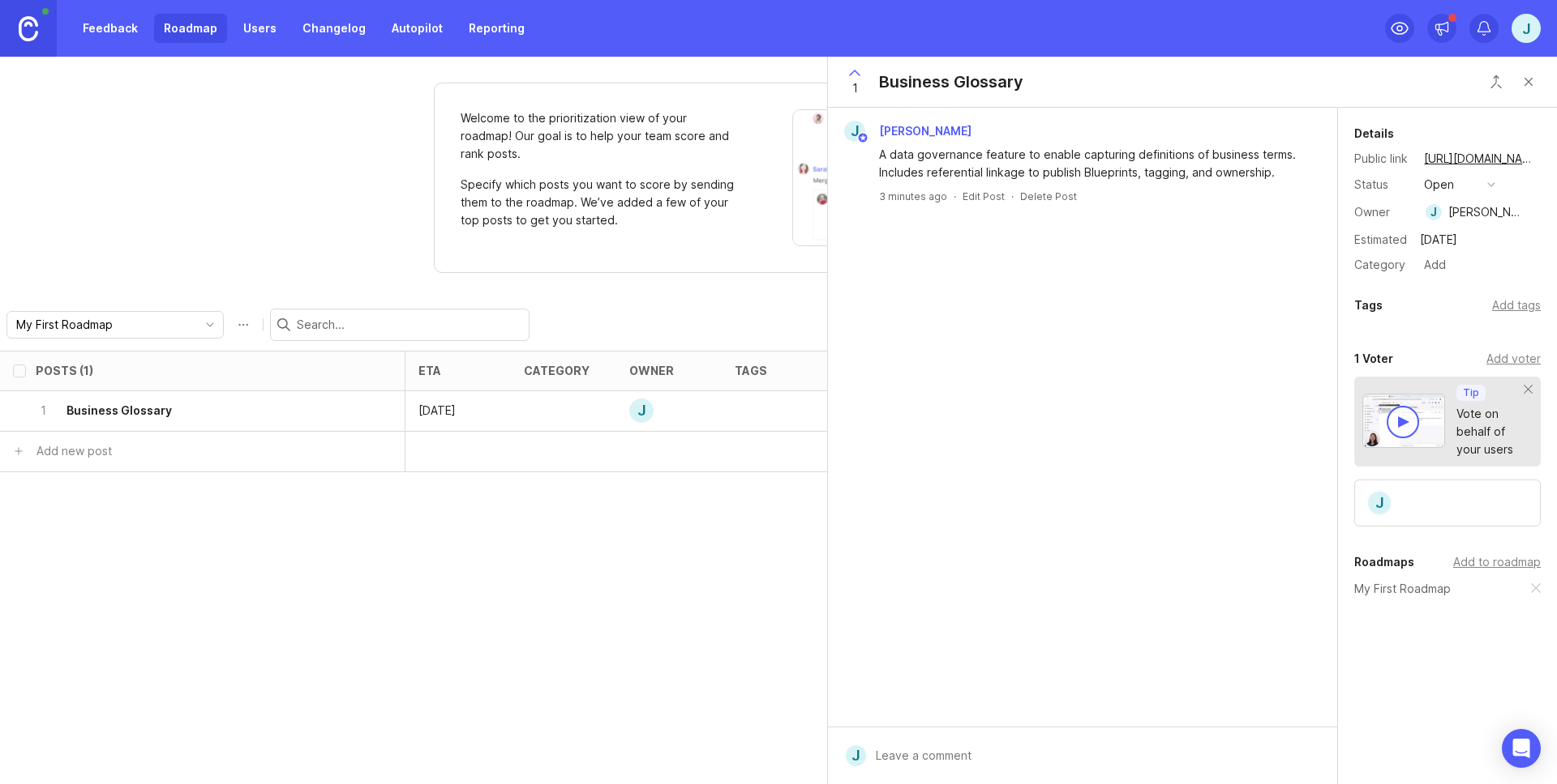
click at [1532, 85] on button "Close button" at bounding box center [1528, 81] width 32 height 32
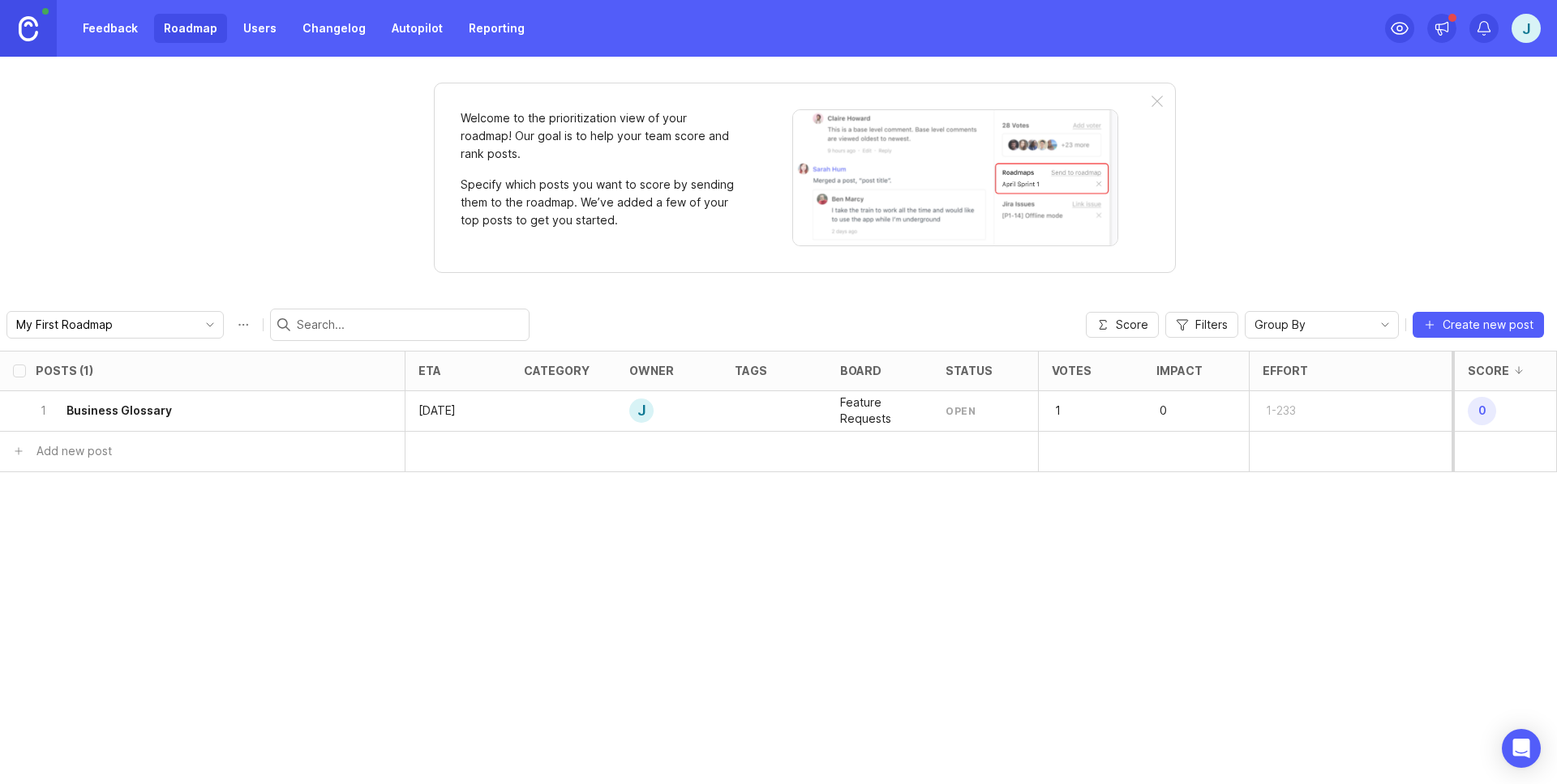
click at [178, 31] on link "Roadmap" at bounding box center [191, 28] width 73 height 29
click at [190, 36] on link "Roadmap" at bounding box center [191, 28] width 73 height 29
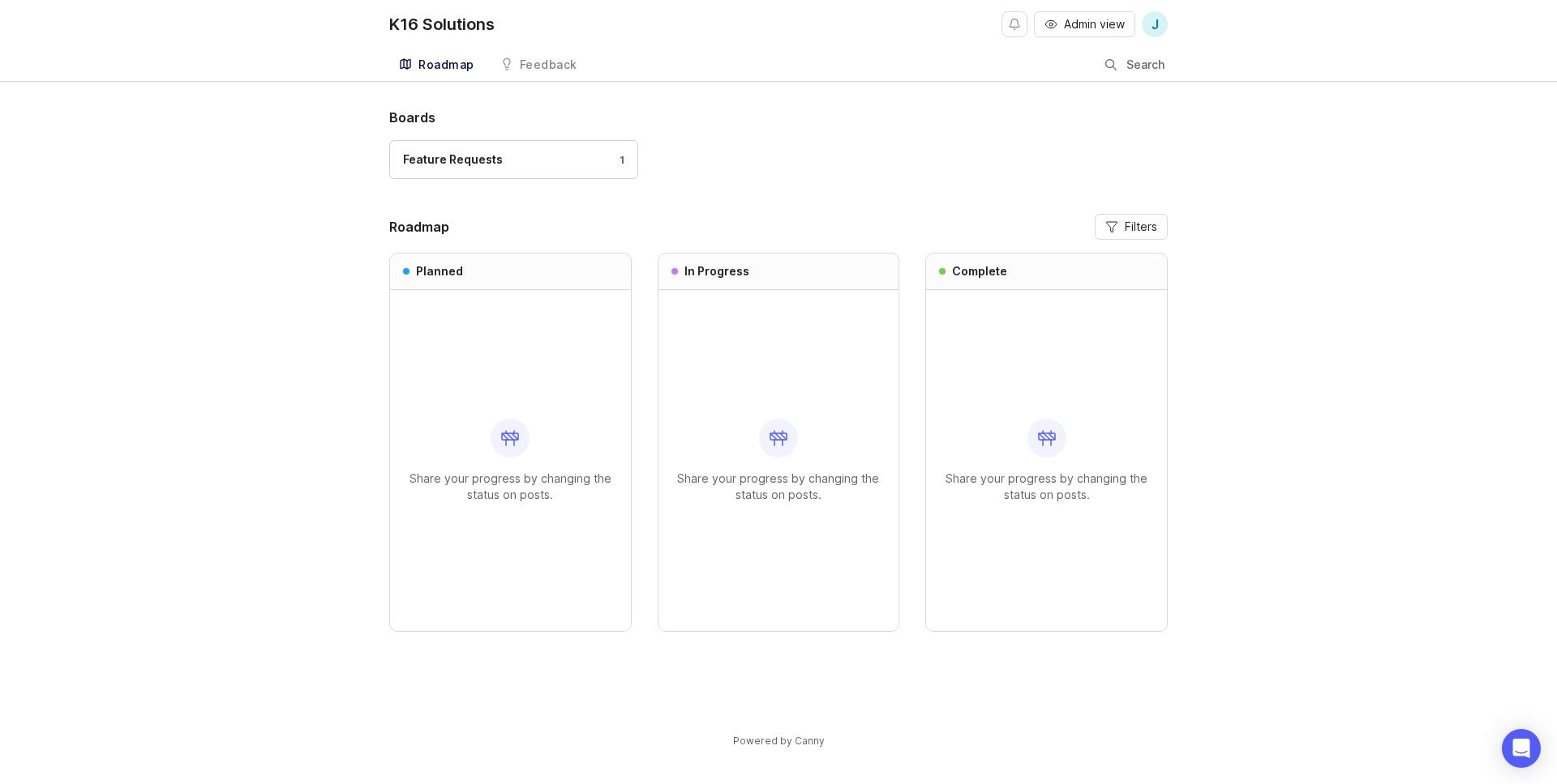
click at [435, 72] on link "Roadmap" at bounding box center [437, 64] width 95 height 33
click at [470, 143] on link "Feature Requests 1" at bounding box center [514, 159] width 249 height 39
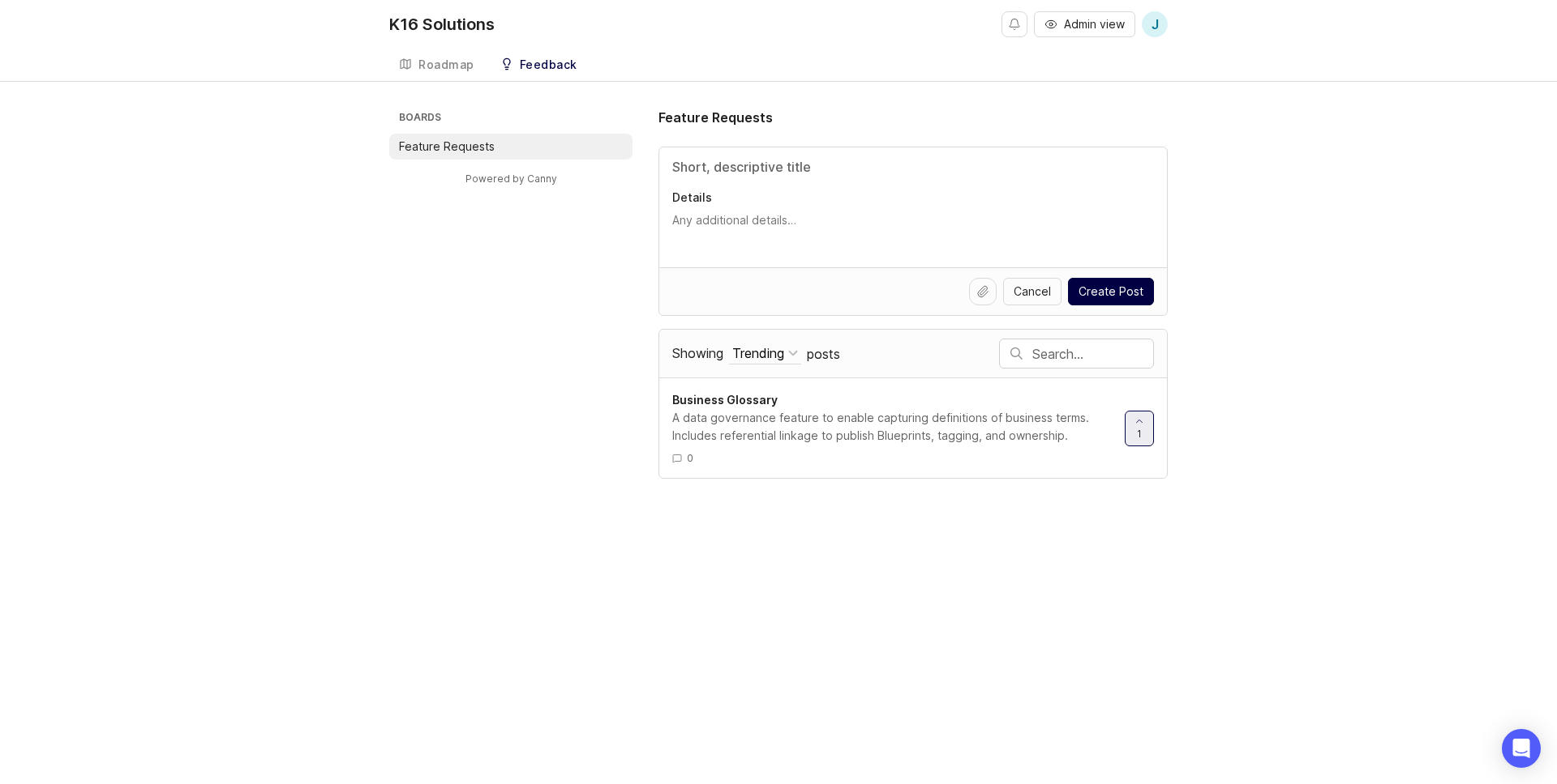
click at [442, 69] on div "Roadmap" at bounding box center [446, 64] width 56 height 11
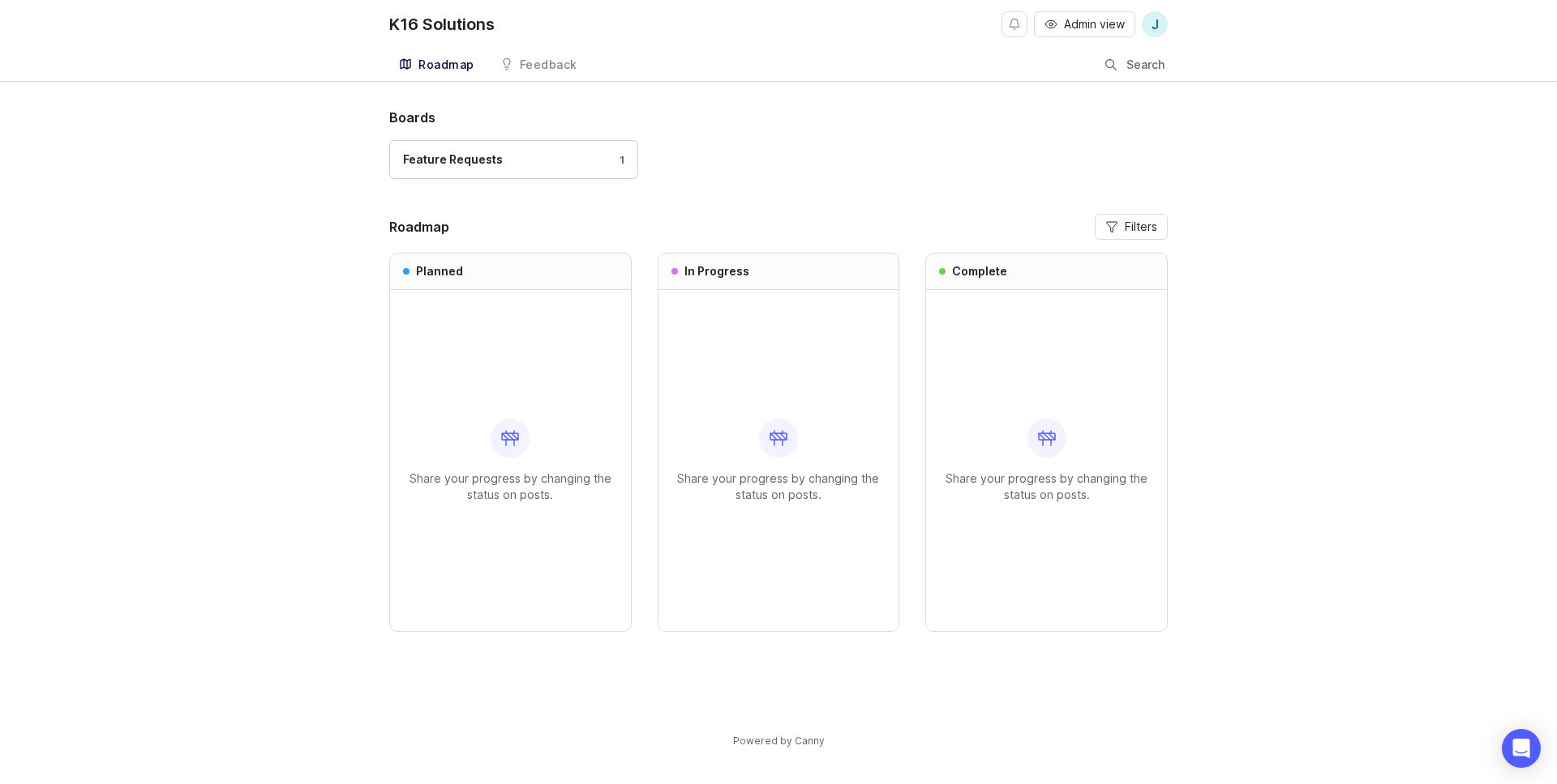
click at [473, 167] on div "Feature Requests" at bounding box center [453, 159] width 100 height 18
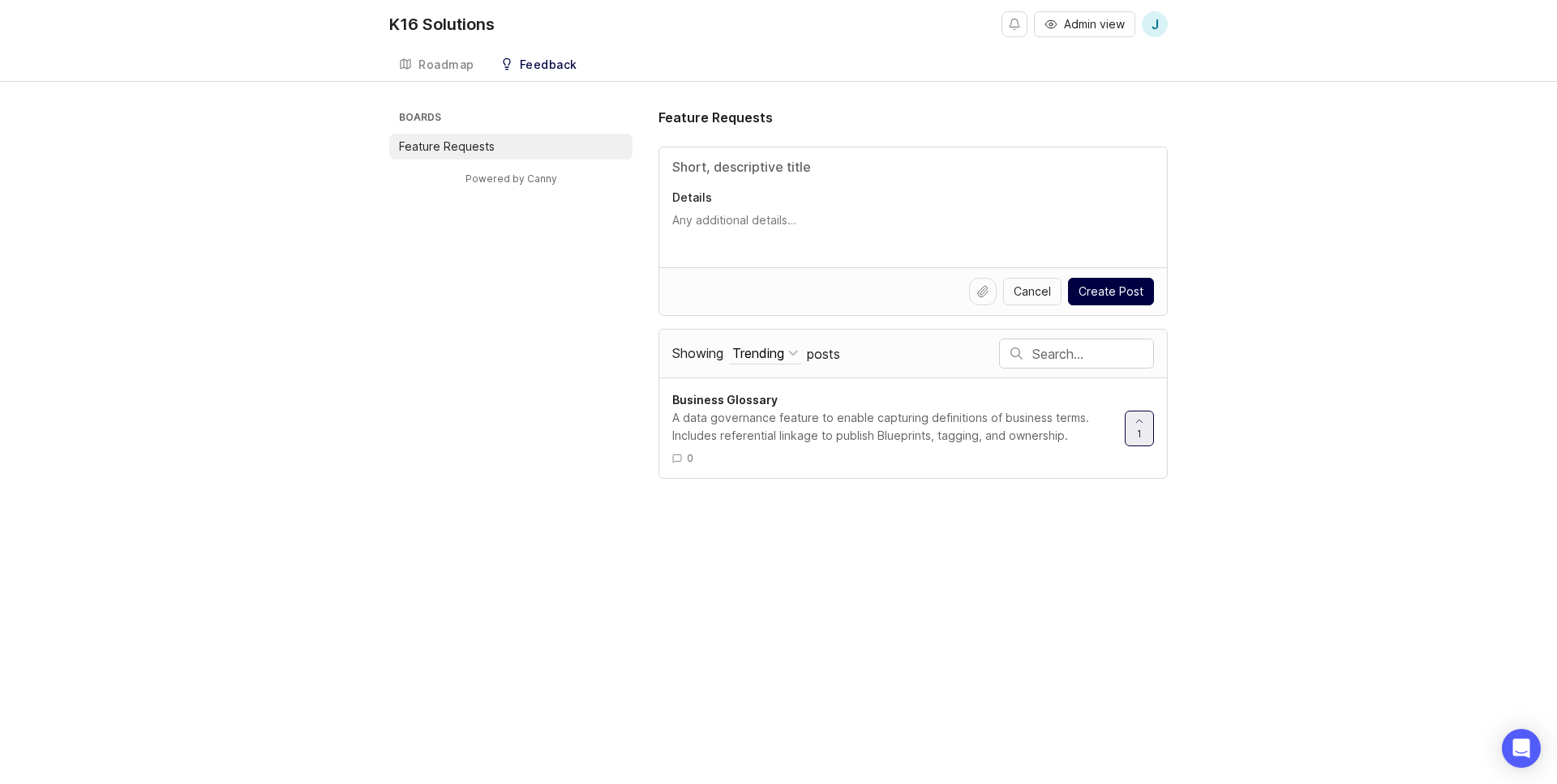
click at [823, 419] on div "A data governance feature to enable capturing definitions of business terms. In…" at bounding box center [892, 427] width 439 height 36
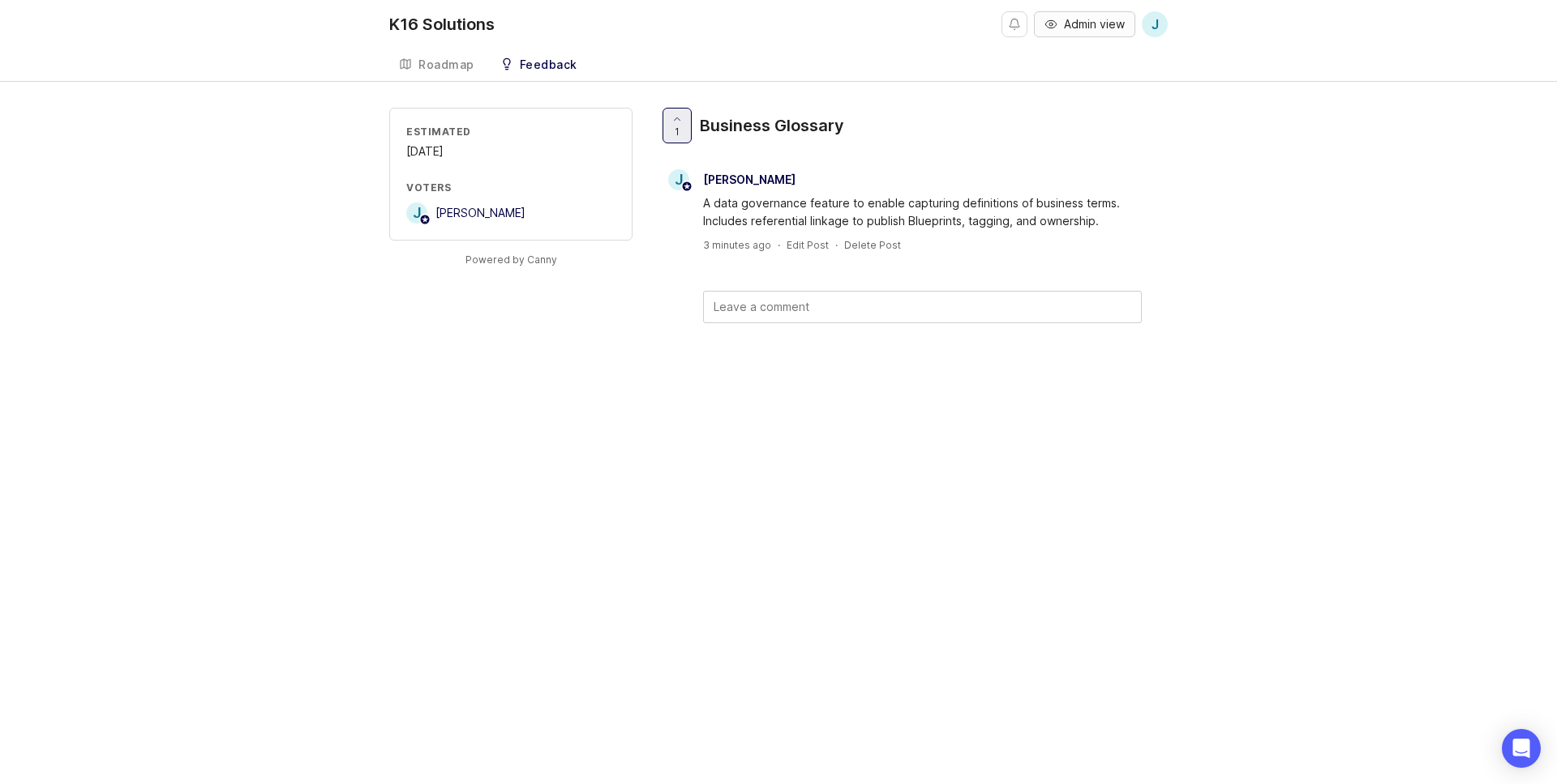
click at [1090, 18] on span "Admin view" at bounding box center [1094, 24] width 61 height 16
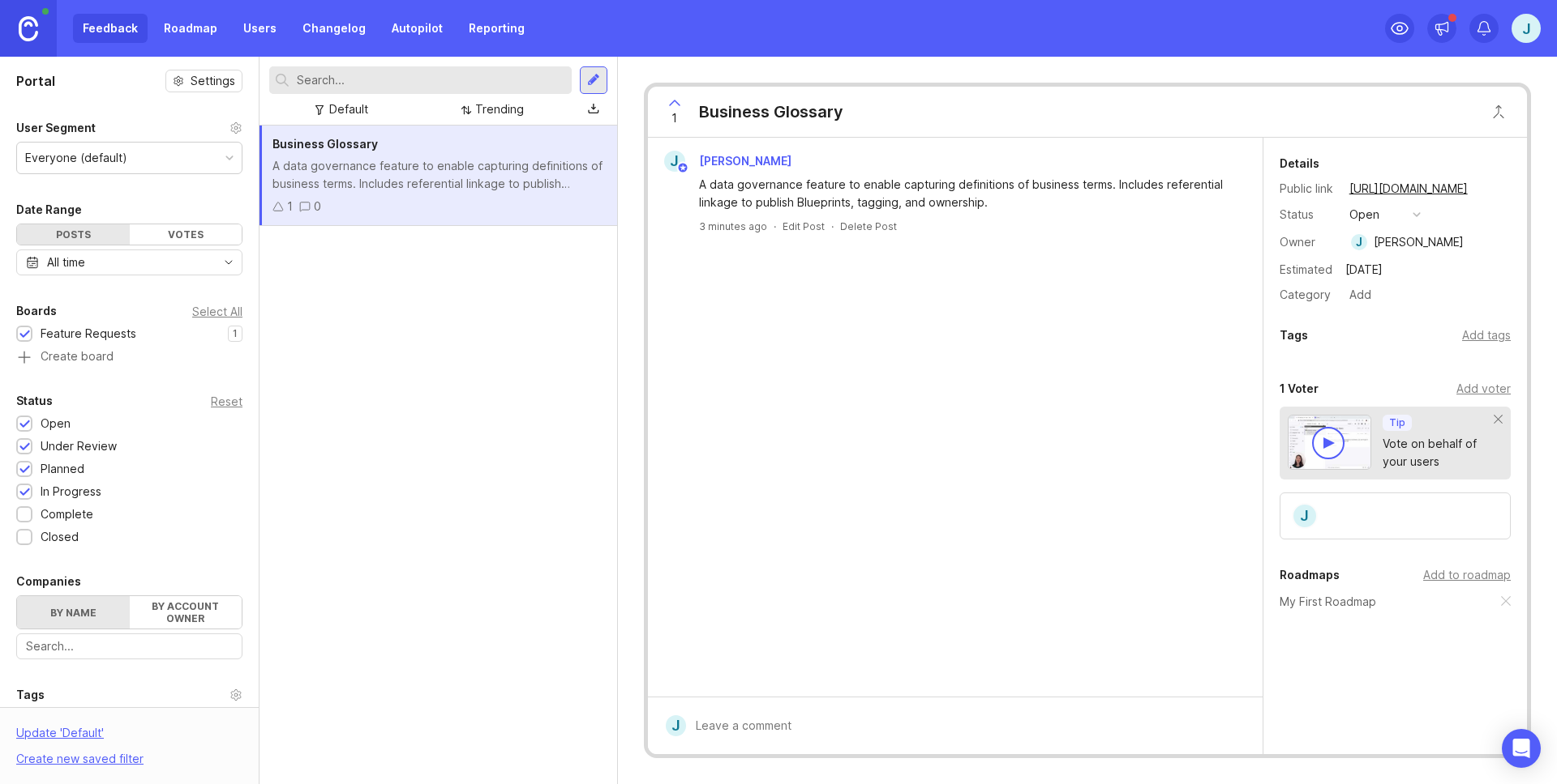
click at [1376, 216] on div "open" at bounding box center [1364, 214] width 30 height 18
click at [1360, 327] on div "in progress" at bounding box center [1389, 333] width 73 height 14
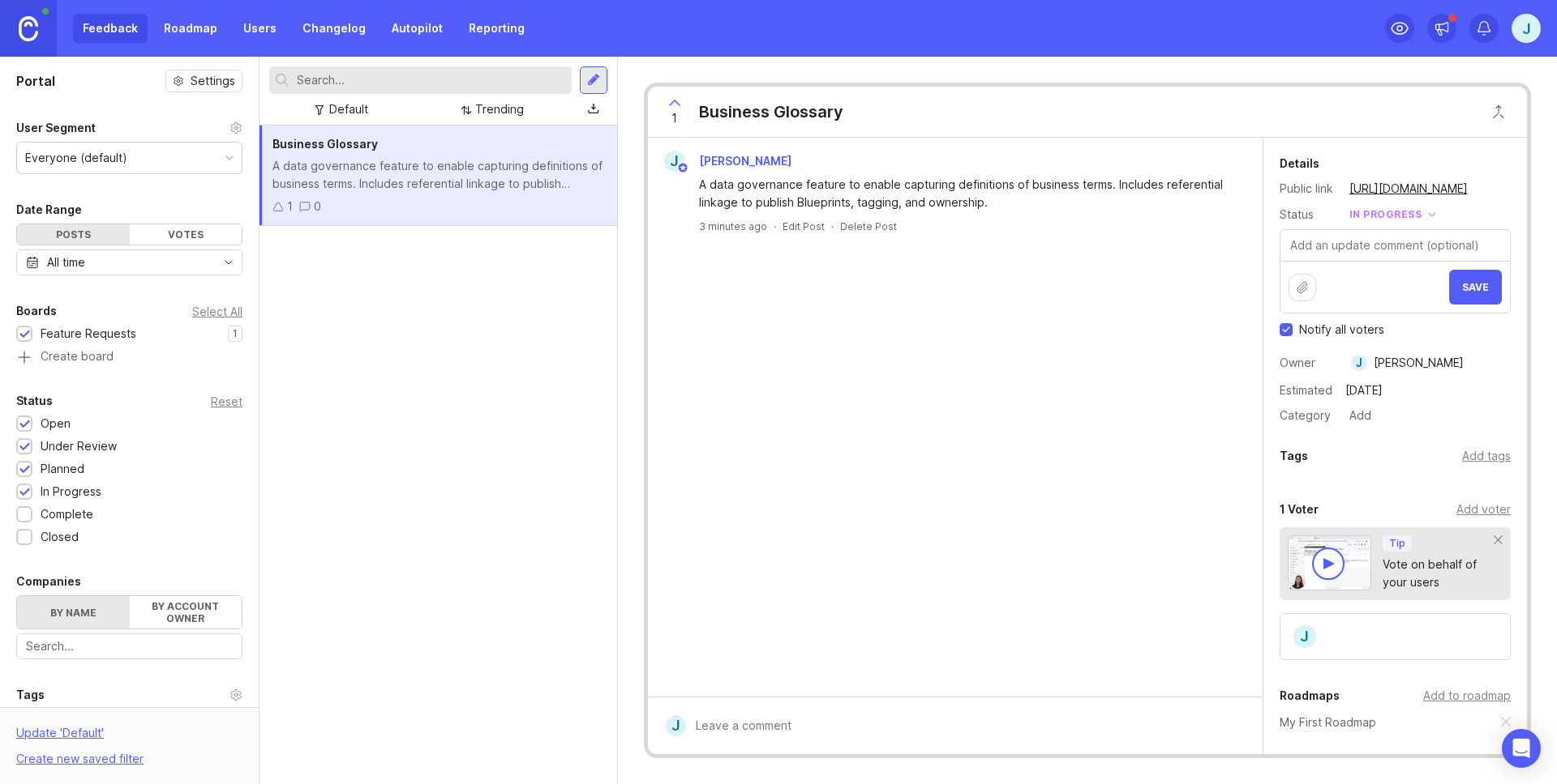
click at [639, 325] on div "1 Business Glossary J Josh Magdziarz A data governance feature to enable captur…" at bounding box center [1087, 420] width 939 height 728
click at [1393, 26] on icon at bounding box center [1399, 28] width 20 height 19
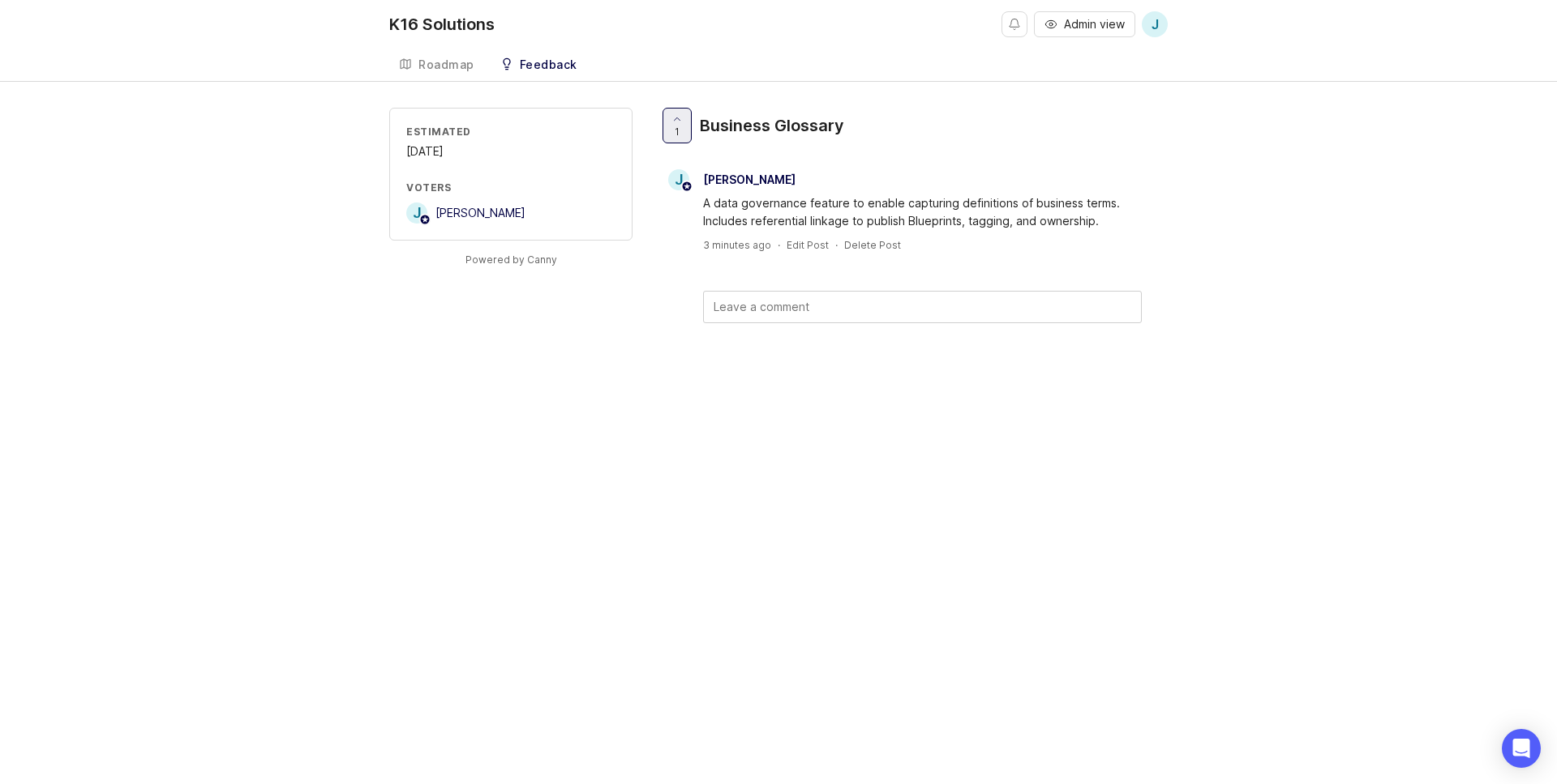
click at [449, 57] on link "Roadmap" at bounding box center [437, 64] width 95 height 33
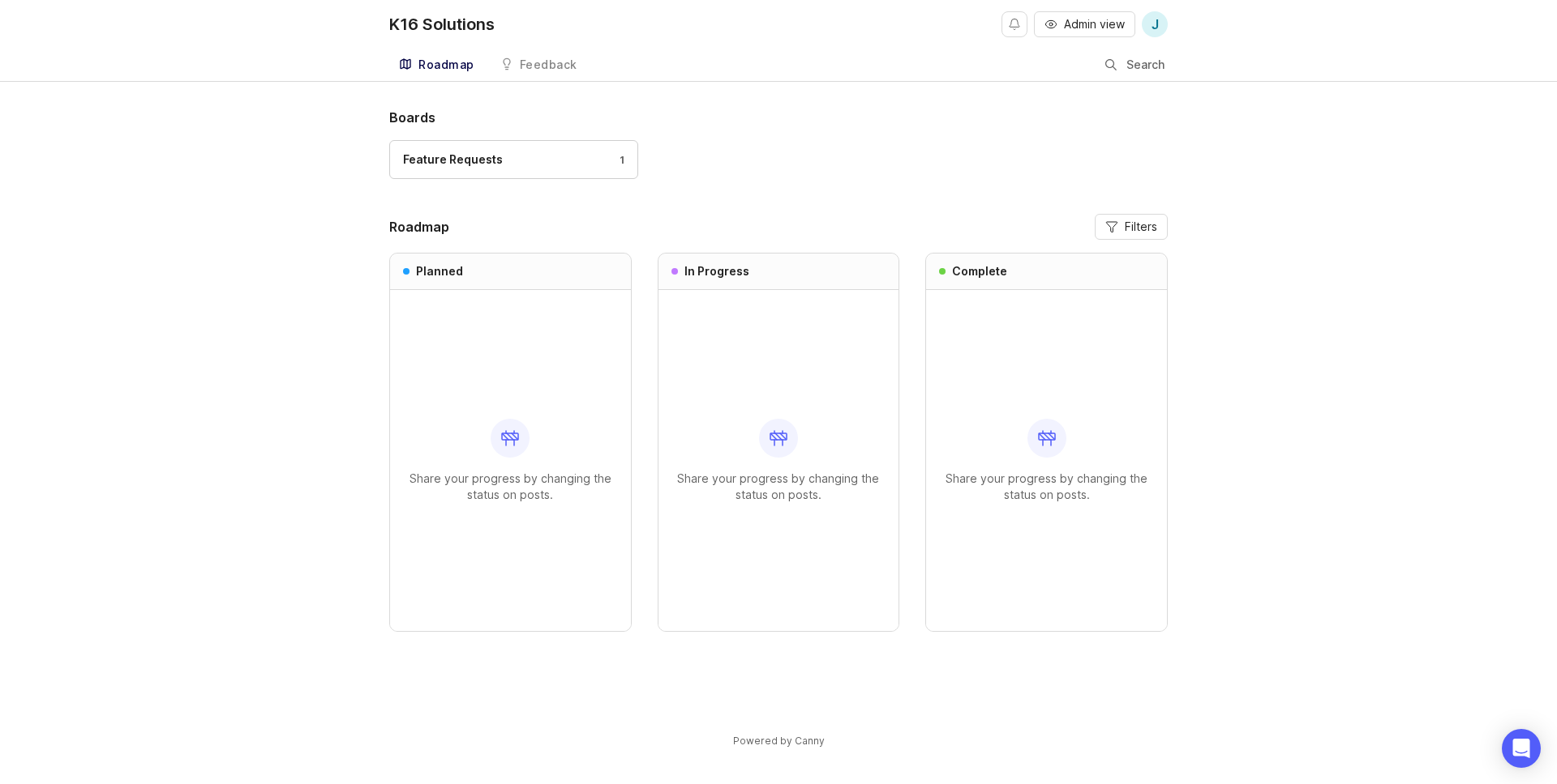
click at [1059, 28] on button "Admin view" at bounding box center [1085, 24] width 102 height 26
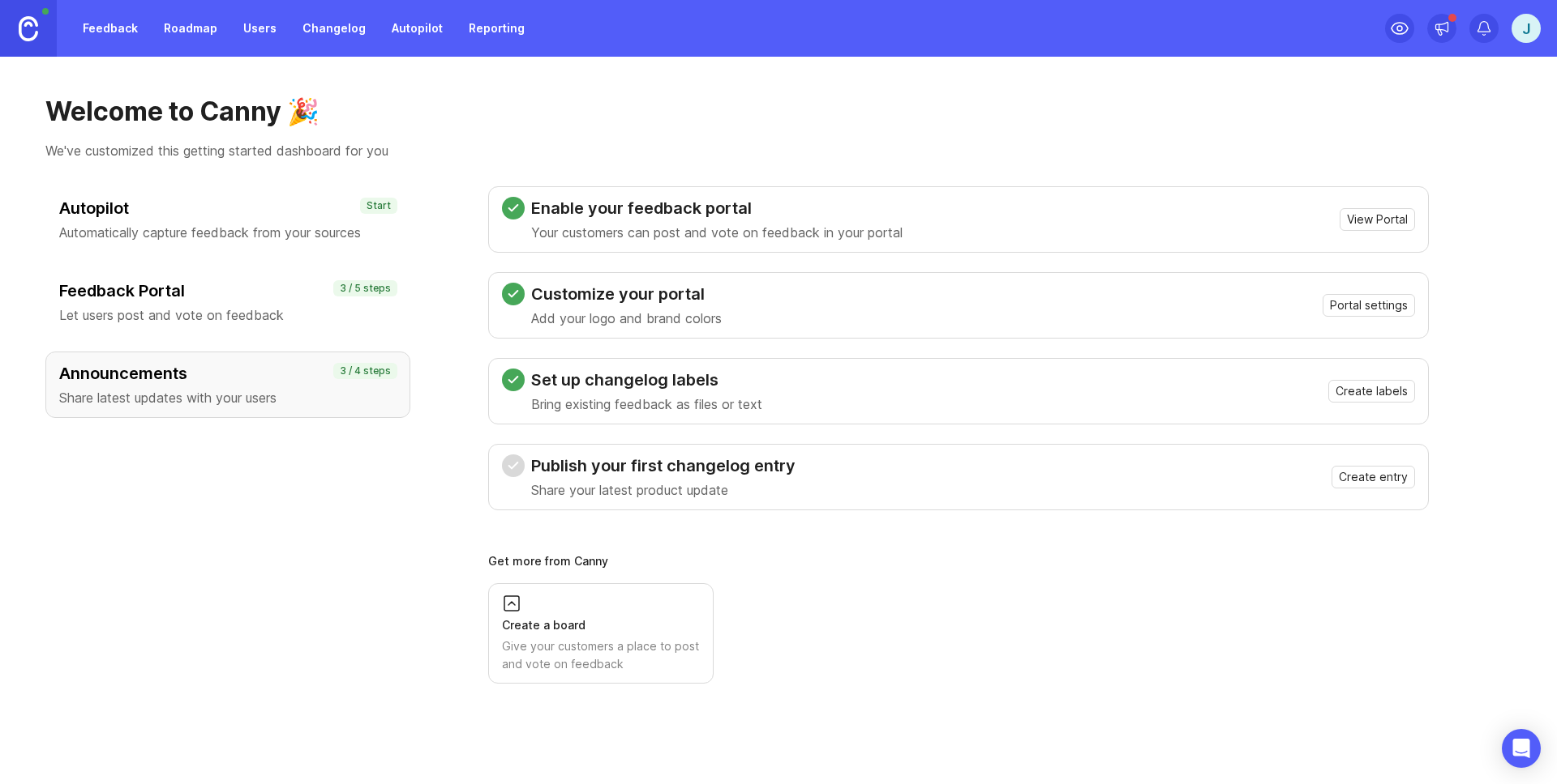
click at [161, 26] on link "Roadmap" at bounding box center [191, 28] width 73 height 29
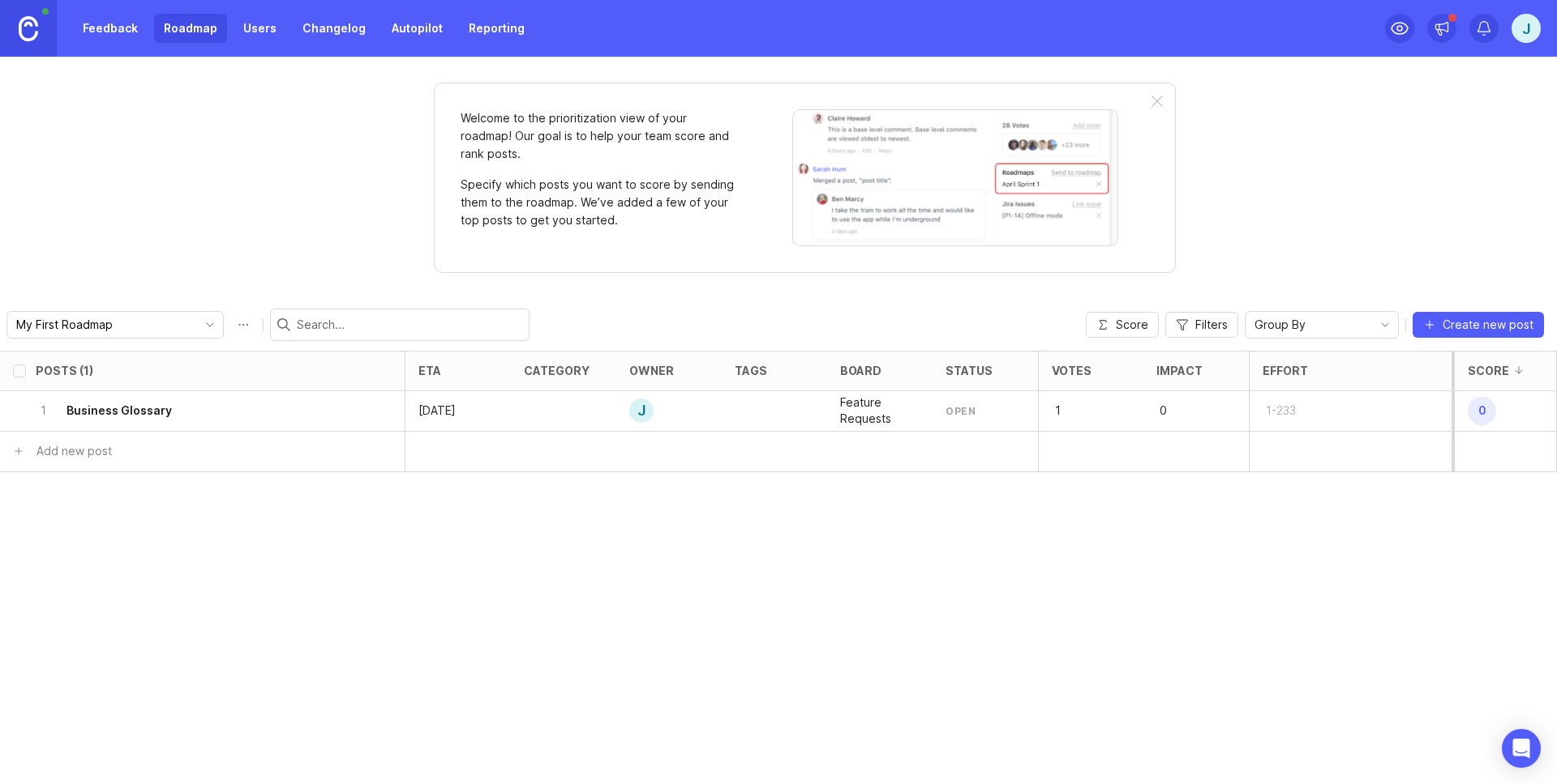
click at [377, 413] on icon "delete post" at bounding box center [382, 410] width 14 height 16
click at [243, 402] on div "1 Business Glossary" at bounding box center [197, 411] width 323 height 40
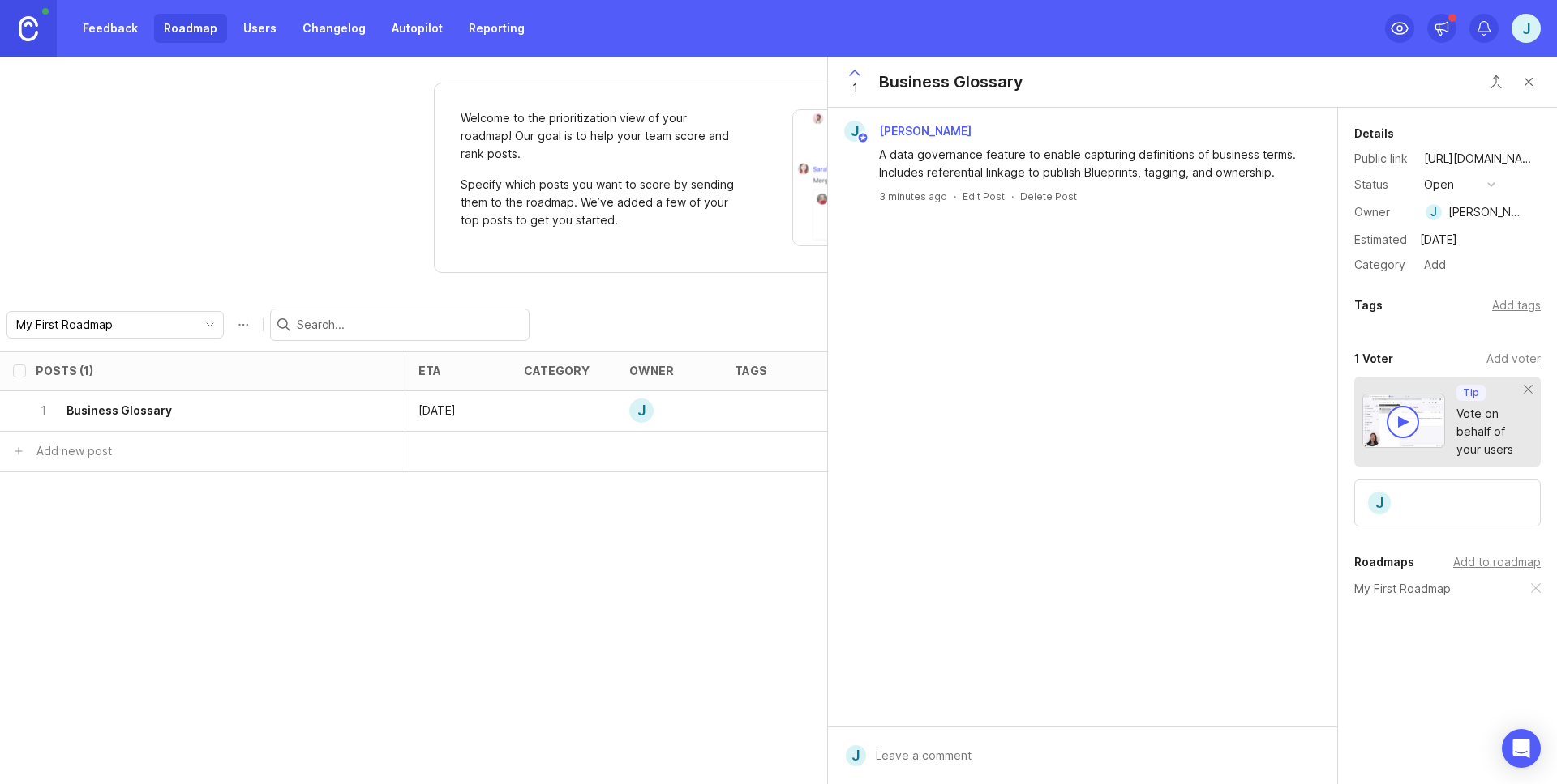
click at [1442, 181] on div "open" at bounding box center [1438, 184] width 30 height 18
click at [1448, 300] on div "in progress" at bounding box center [1464, 303] width 73 height 14
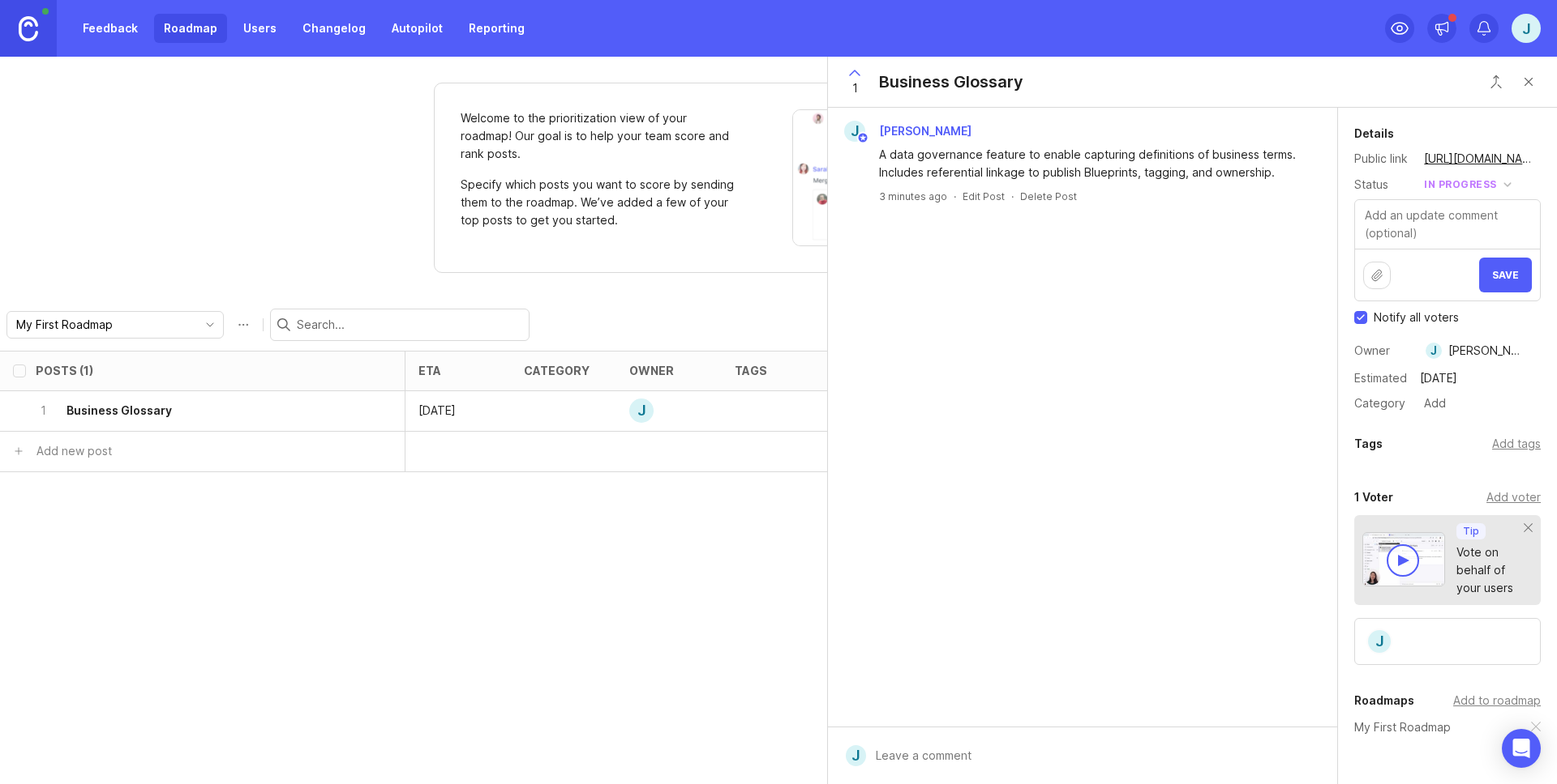
click at [1488, 278] on button "Save" at bounding box center [1505, 275] width 53 height 35
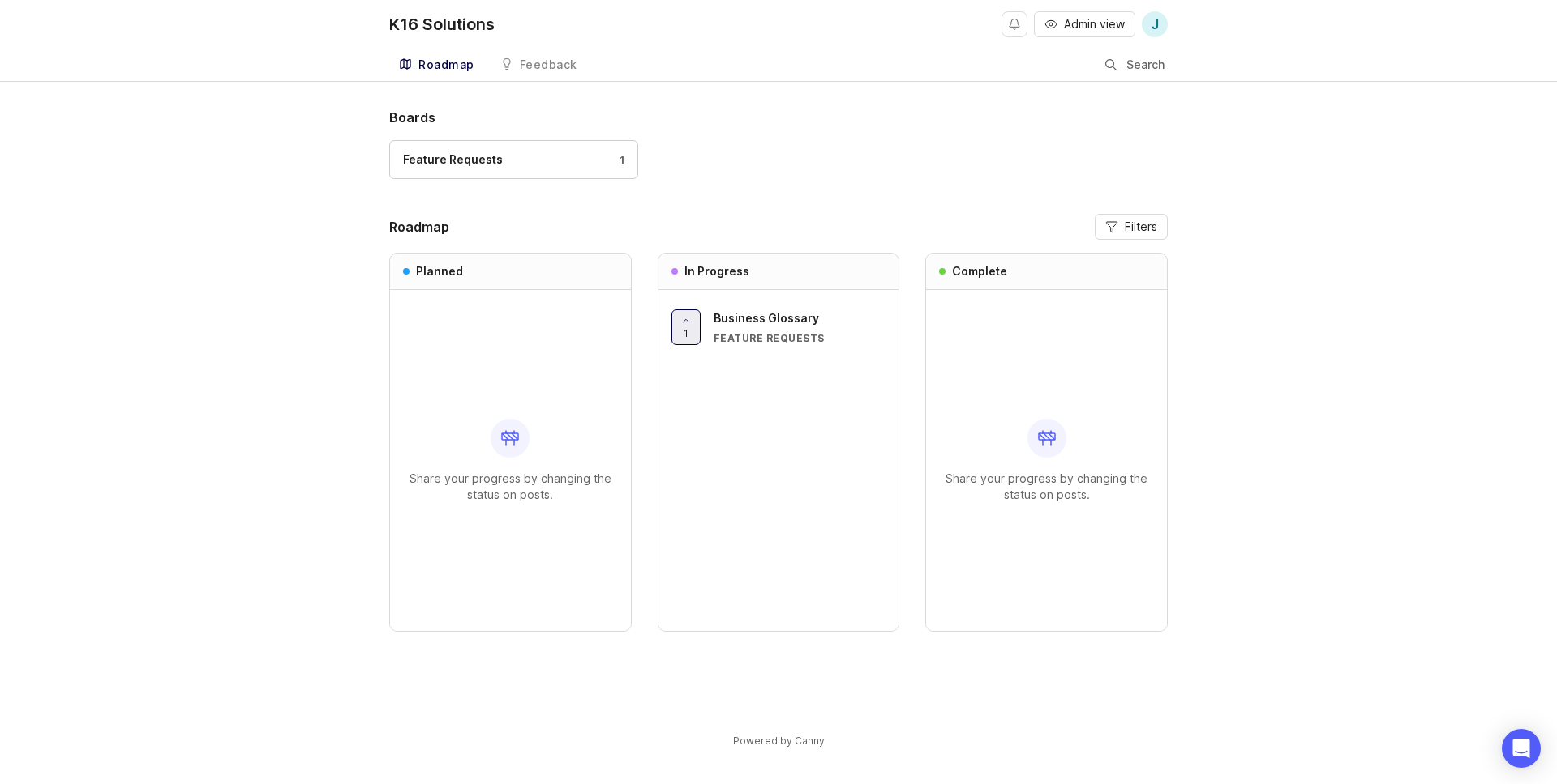
click at [793, 322] on span "Business Glossary" at bounding box center [766, 318] width 105 height 14
click at [1093, 25] on span "Admin view" at bounding box center [1094, 24] width 61 height 16
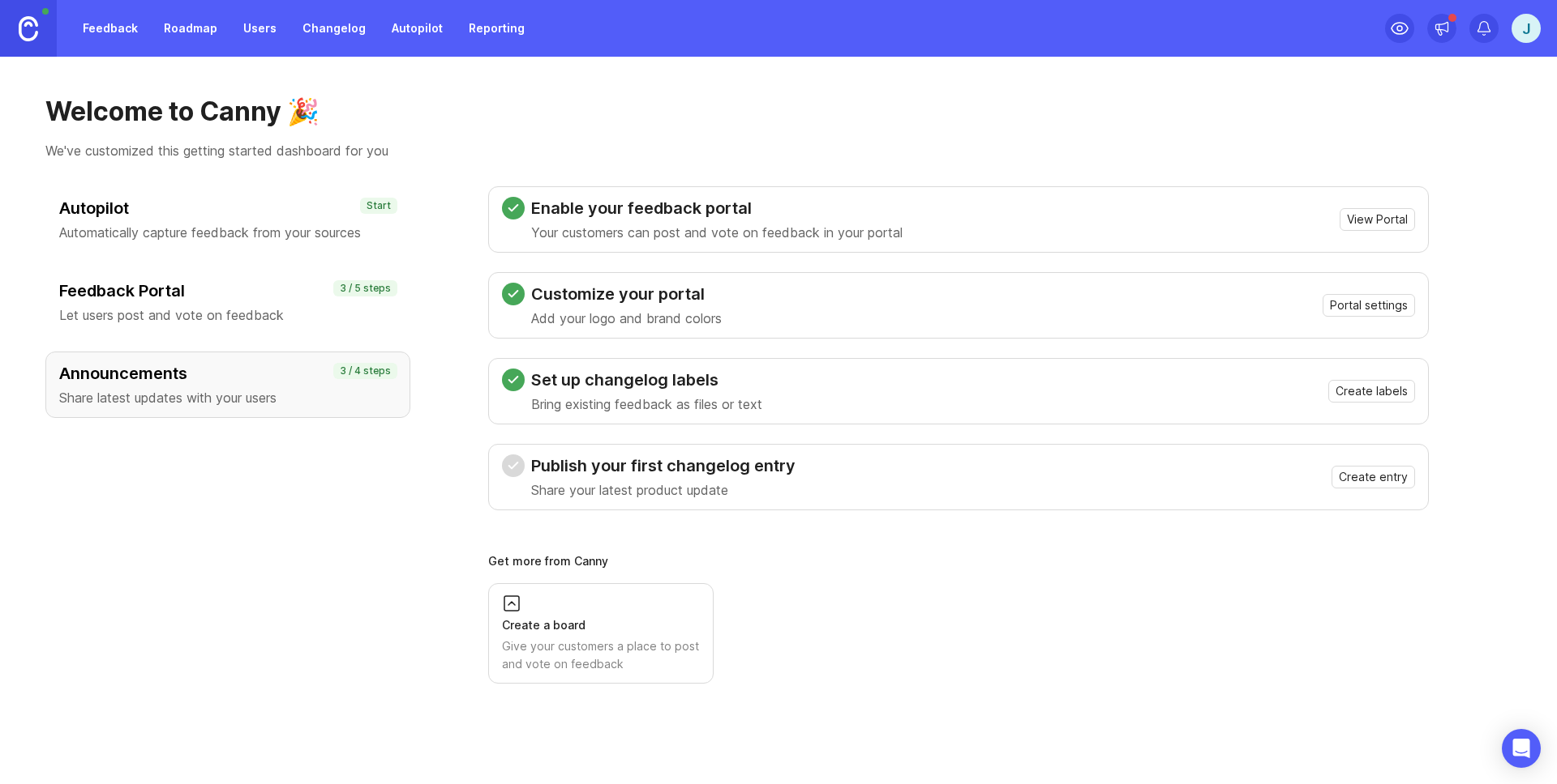
click at [181, 20] on link "Roadmap" at bounding box center [191, 28] width 73 height 29
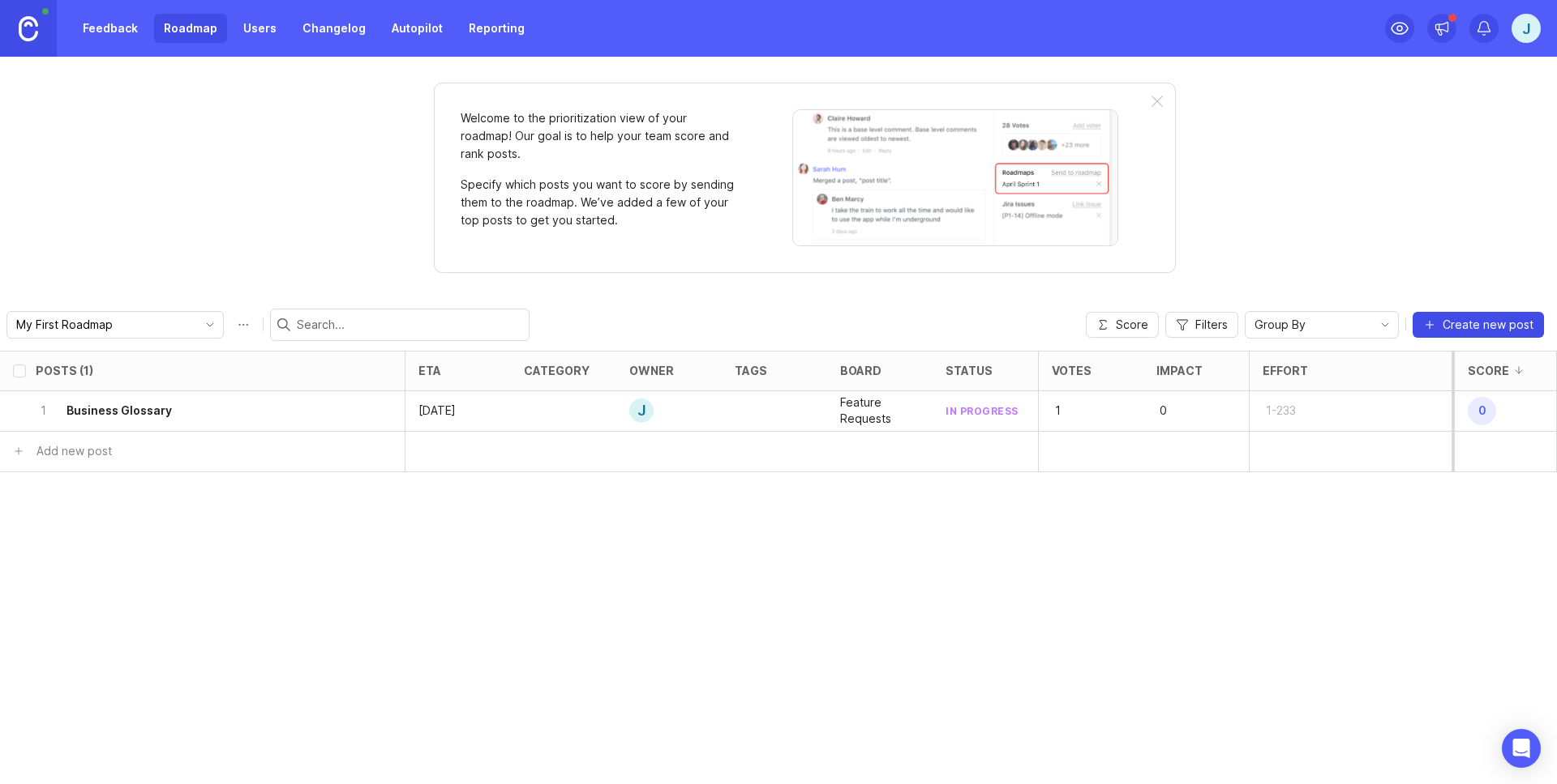
click at [1453, 324] on span "Create new post" at bounding box center [1487, 325] width 91 height 16
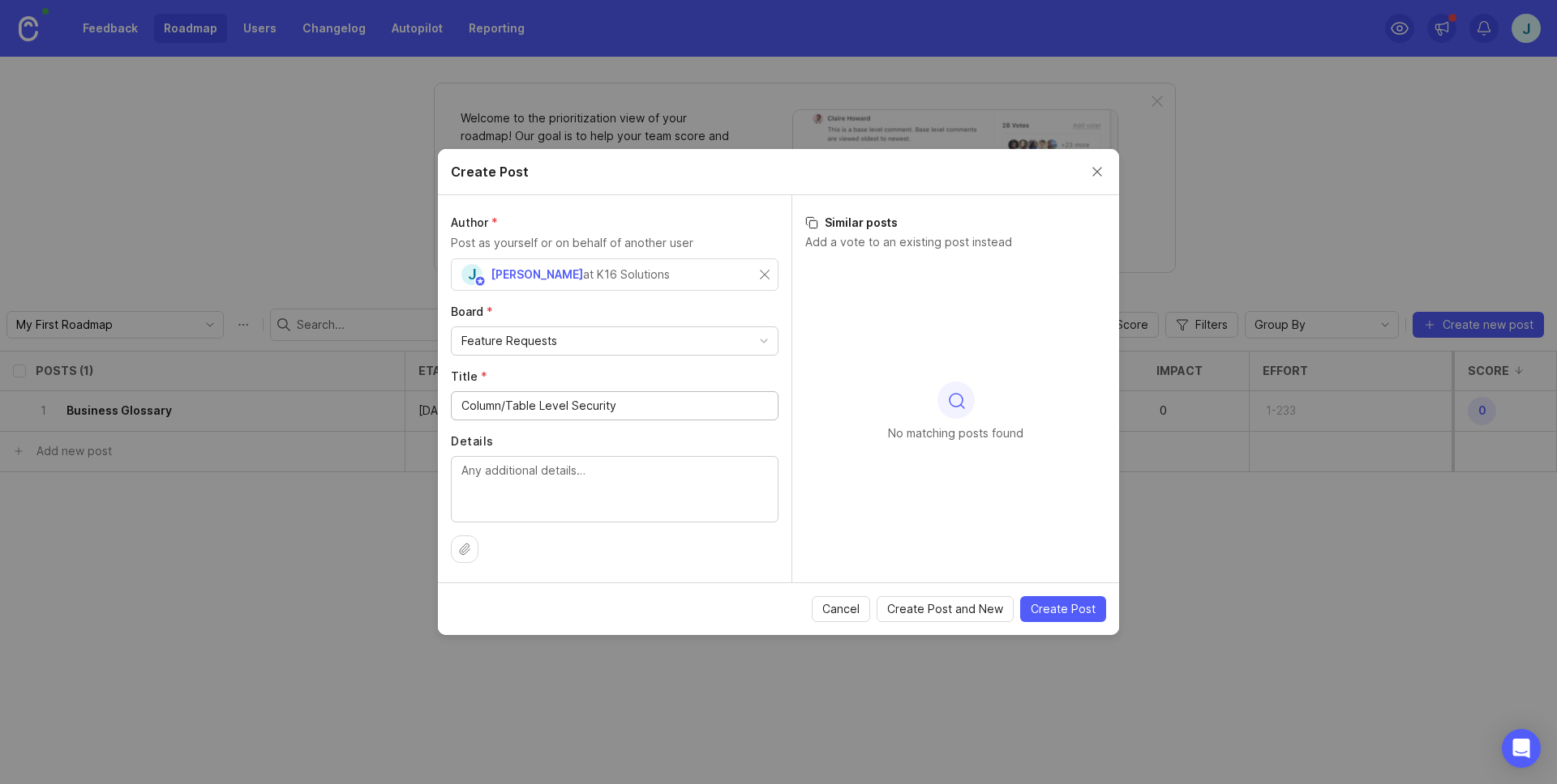
type input "Column/Table Level Security"
click at [920, 229] on h3 "Similar posts" at bounding box center [955, 222] width 301 height 16
click at [660, 340] on div "Feature Requests" at bounding box center [615, 341] width 326 height 28
click at [777, 323] on div "Board * Feature Requests" at bounding box center [615, 330] width 327 height 52
click at [1060, 610] on span "Create Post" at bounding box center [1063, 609] width 64 height 16
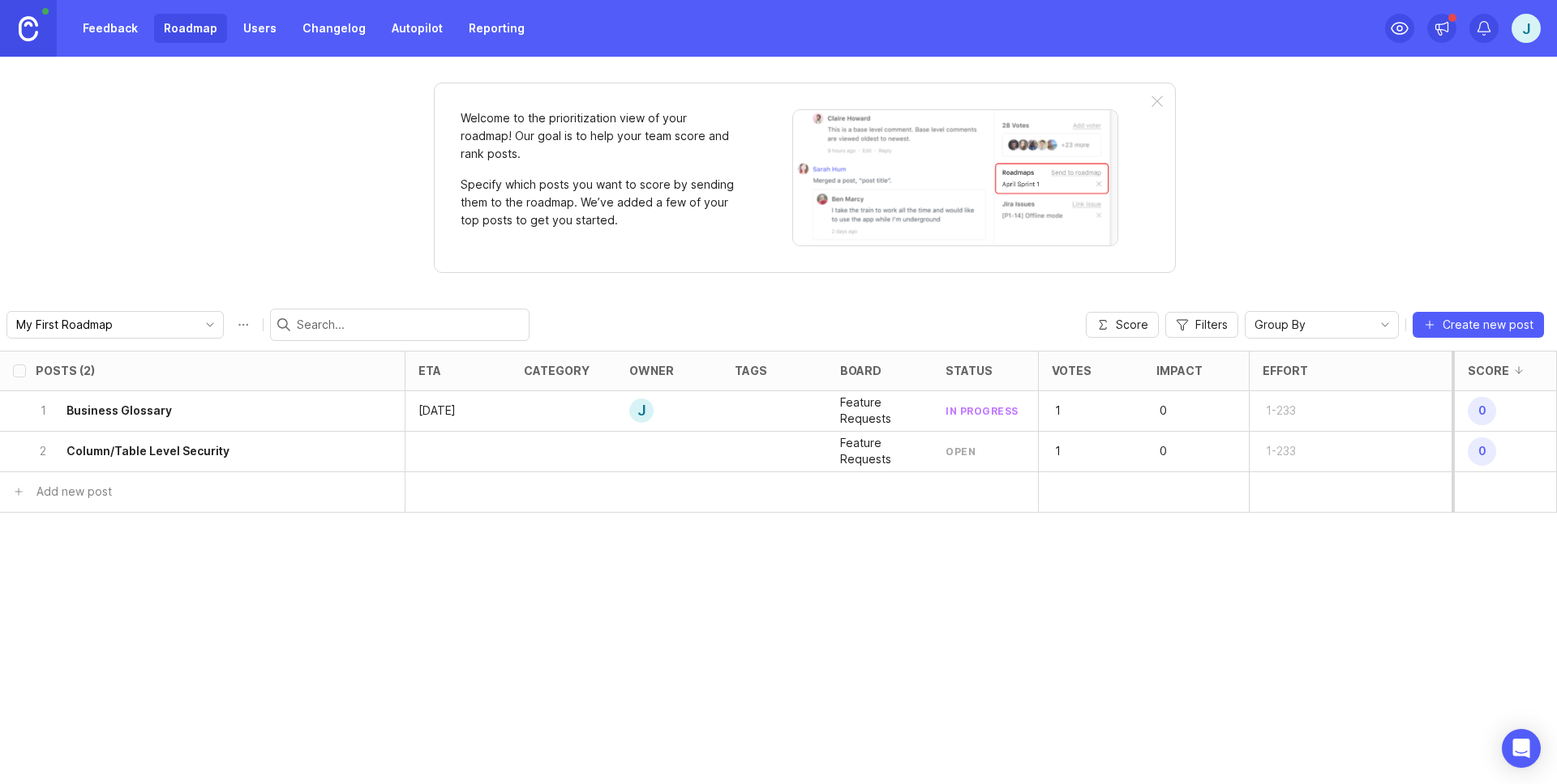
click at [317, 453] on div "2 Column/Table Level Security" at bounding box center [197, 452] width 323 height 40
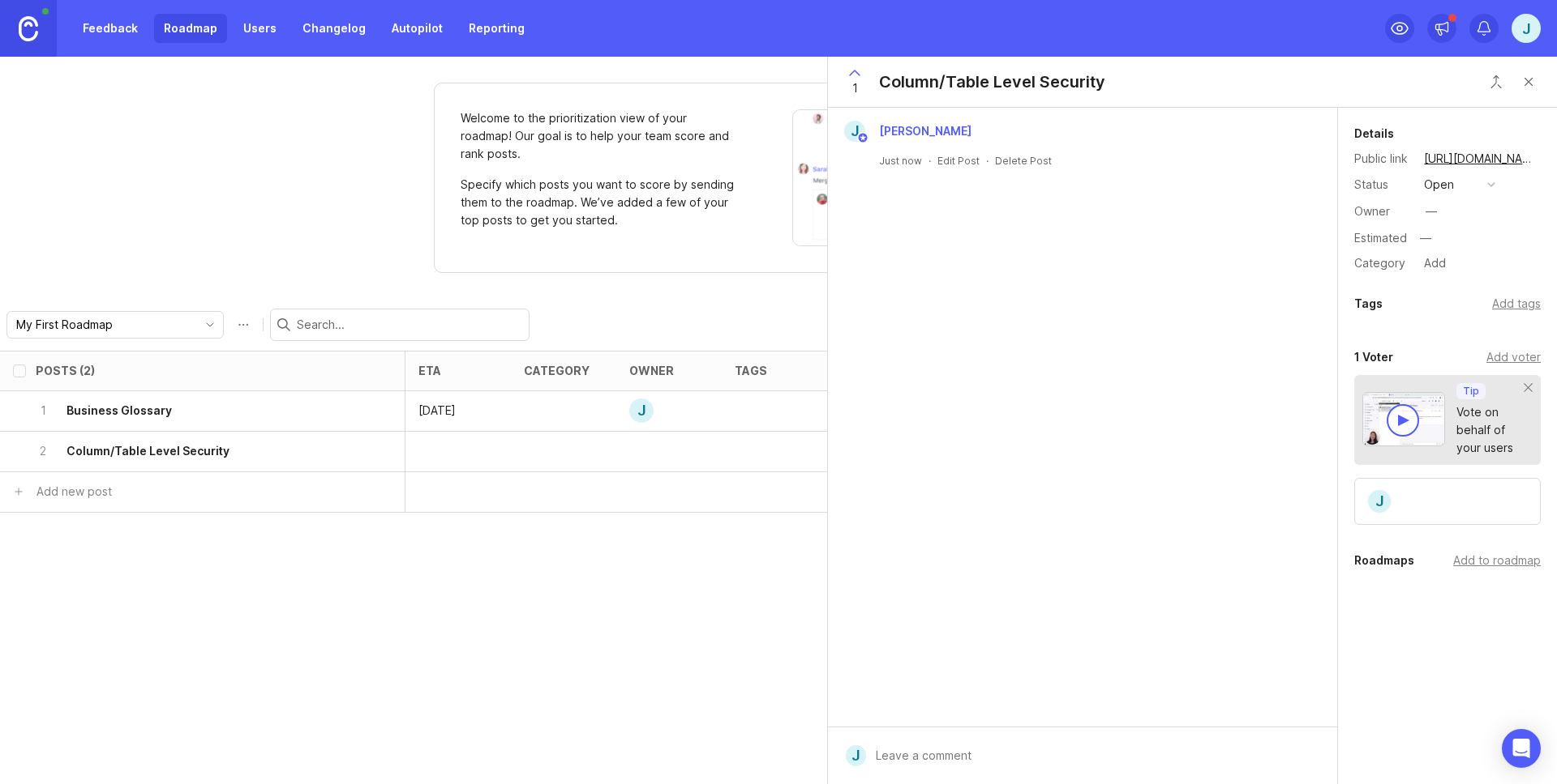
click at [1446, 182] on div "open" at bounding box center [1438, 184] width 30 height 18
click at [1448, 297] on div "in progress" at bounding box center [1464, 303] width 73 height 14
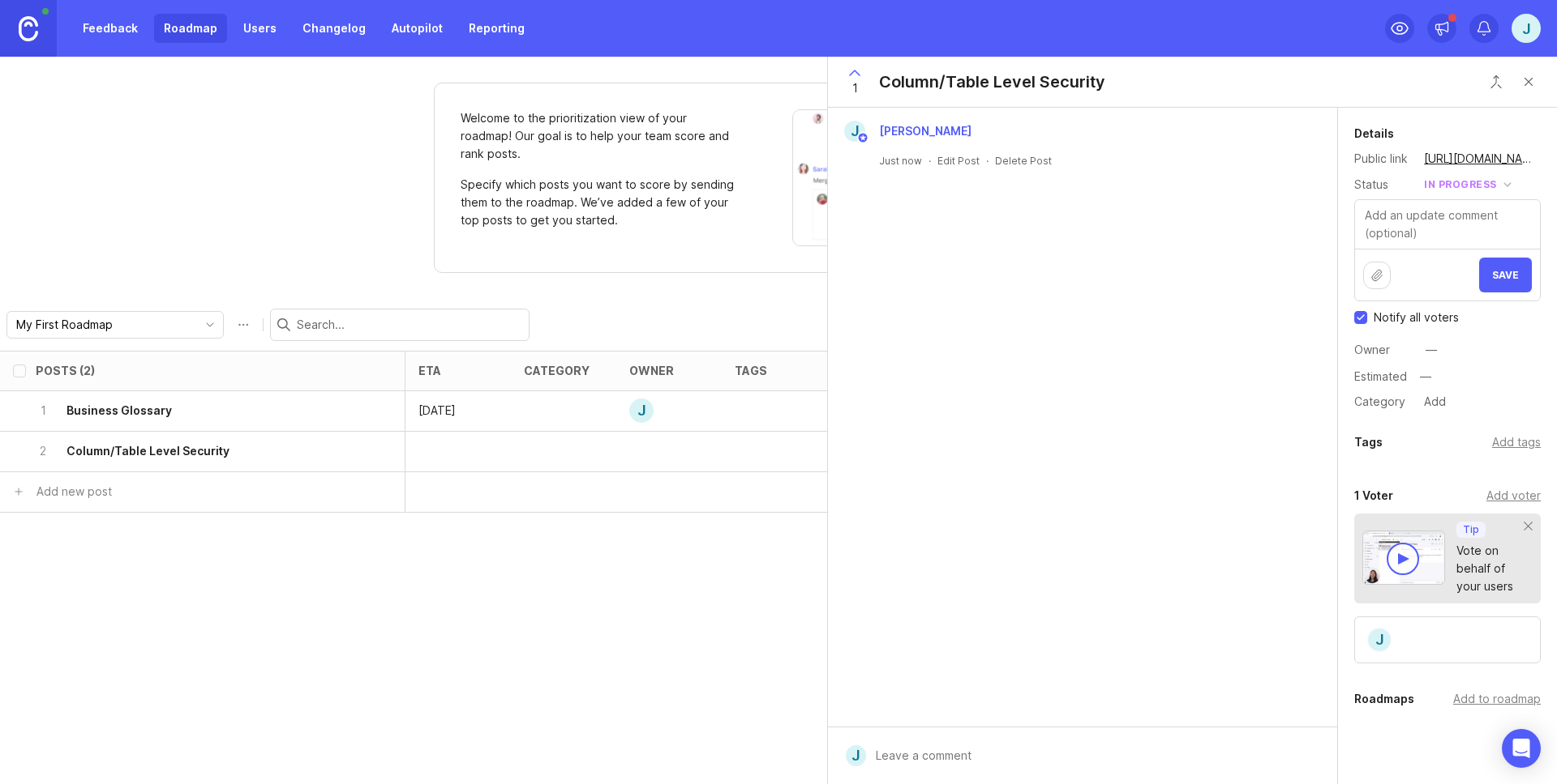
click at [1494, 272] on span "Save" at bounding box center [1505, 275] width 27 height 12
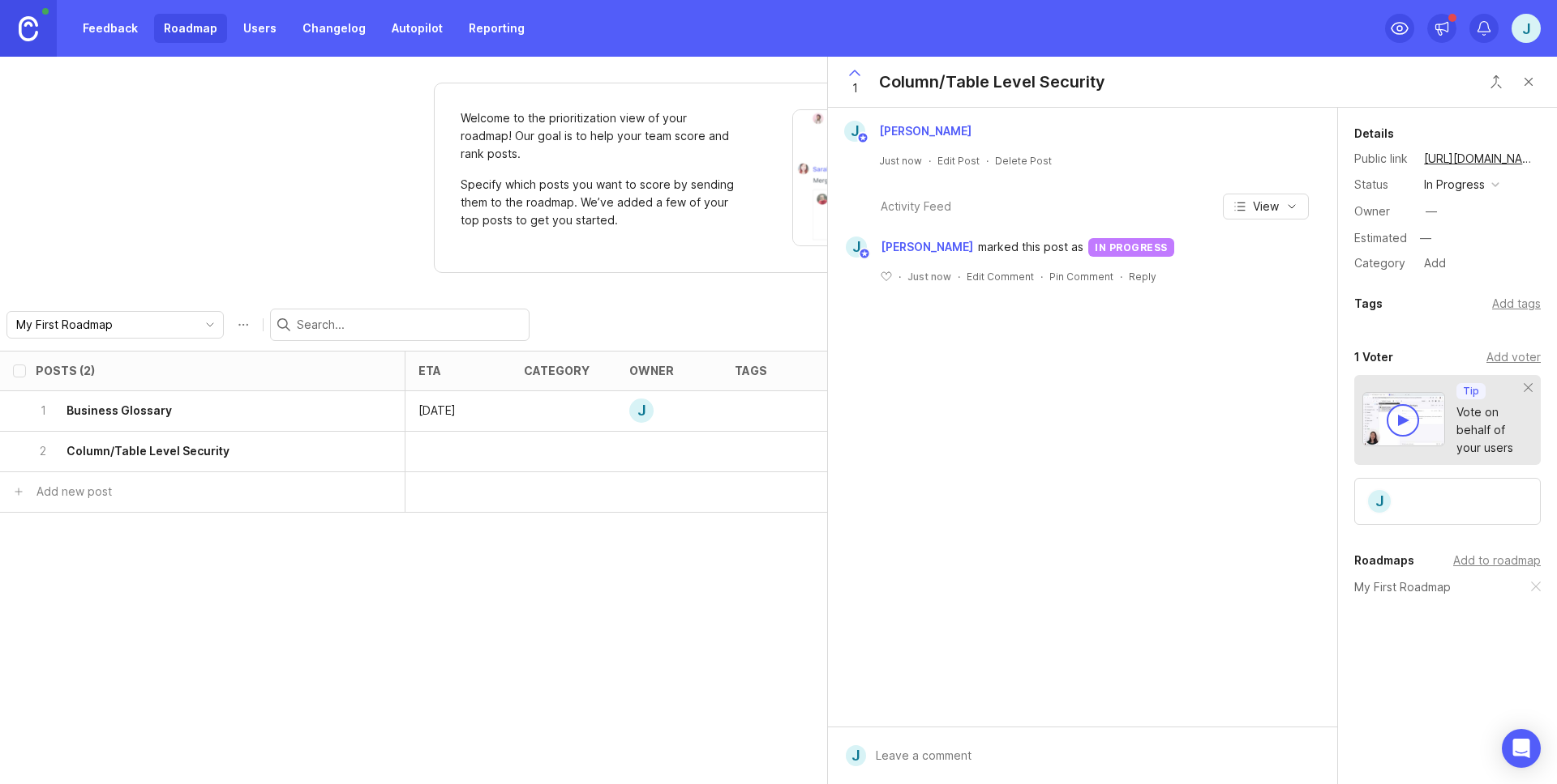
click at [1430, 211] on div "—" at bounding box center [1431, 211] width 11 height 18
click at [1519, 83] on button "Close button" at bounding box center [1528, 81] width 32 height 32
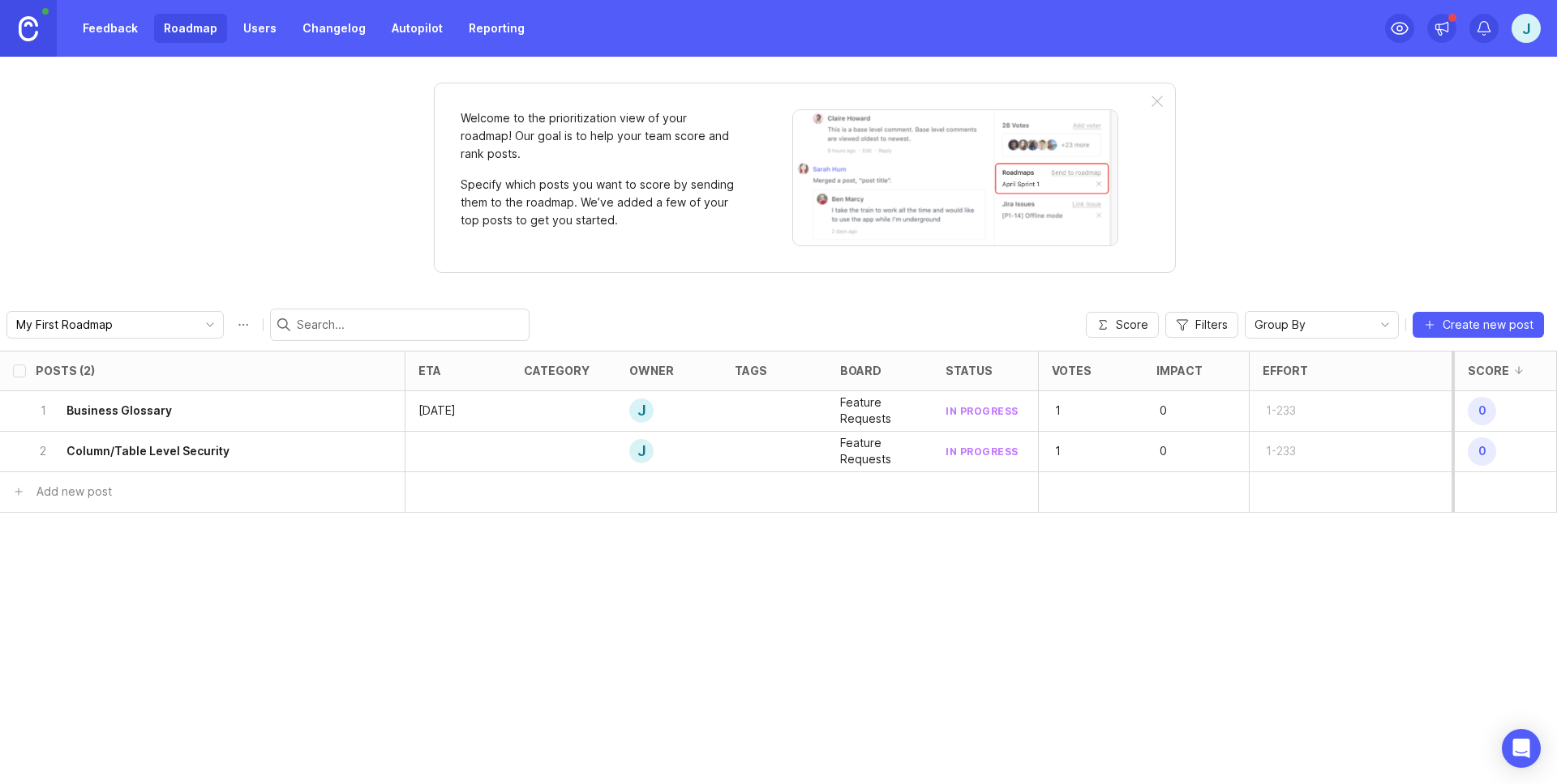
click at [1464, 307] on div "My First Roadmap Score Filters Group By Create new post" at bounding box center [778, 325] width 1557 height 52
click at [1460, 321] on span "Create new post" at bounding box center [1487, 325] width 91 height 16
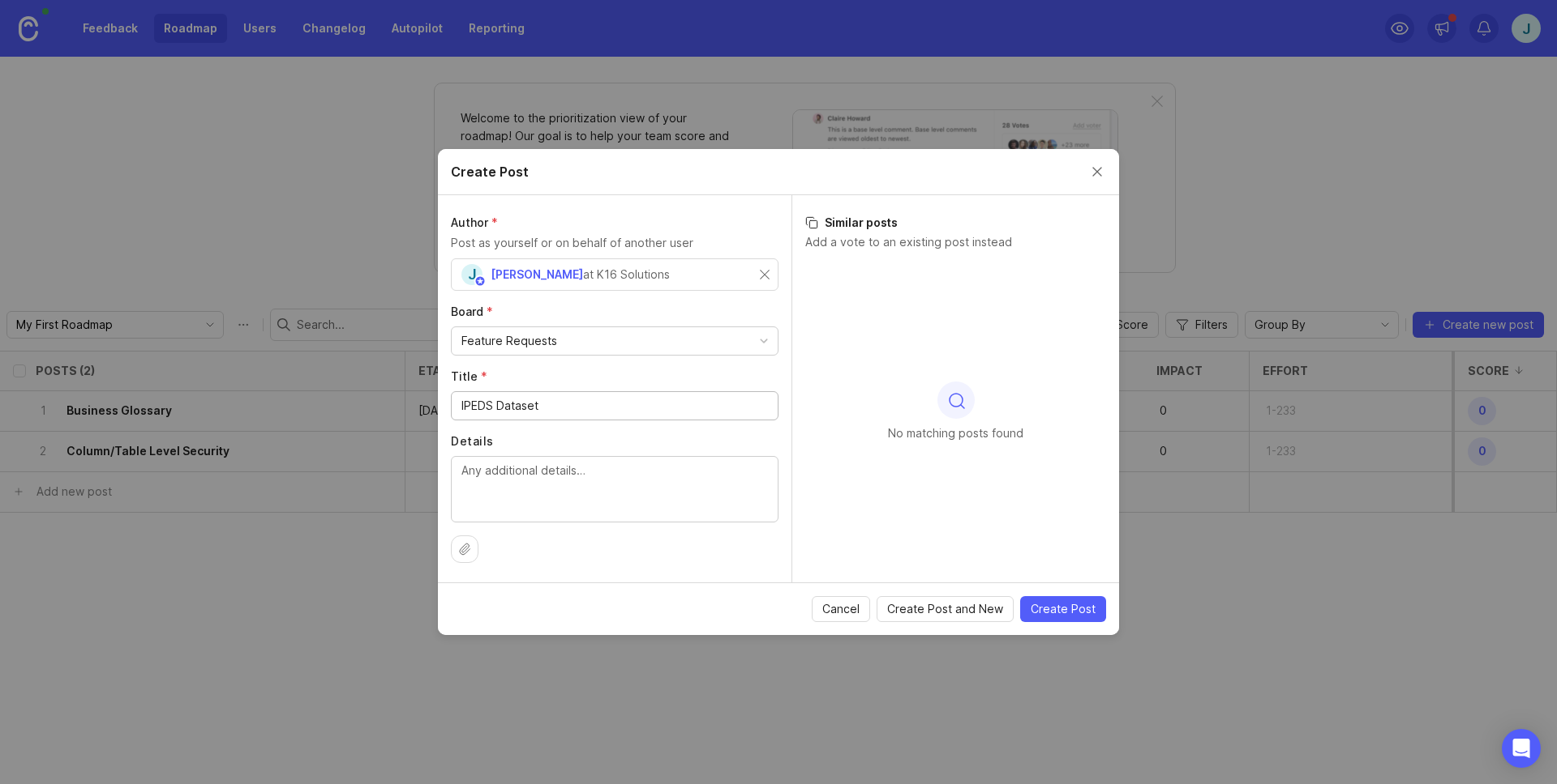
type input "IPEDS Dataset"
type textarea "E"
type textarea "A"
